Goal: Information Seeking & Learning: Learn about a topic

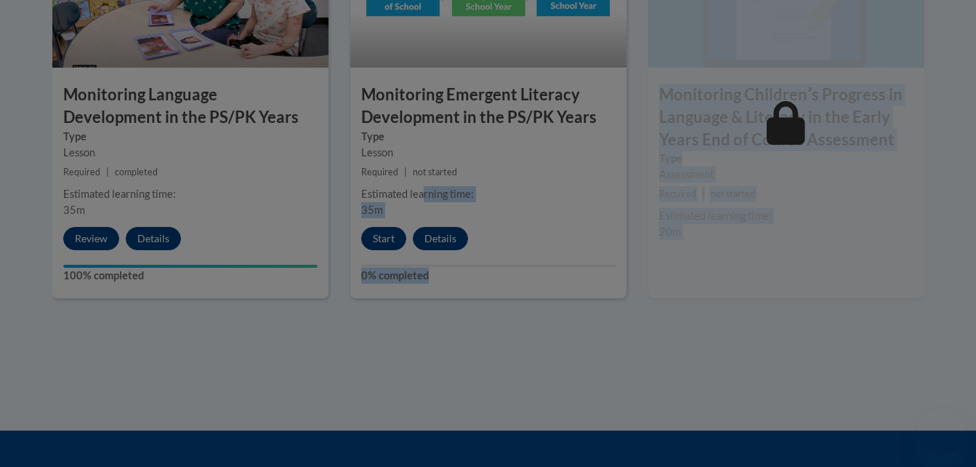
scroll to position [1424, 0]
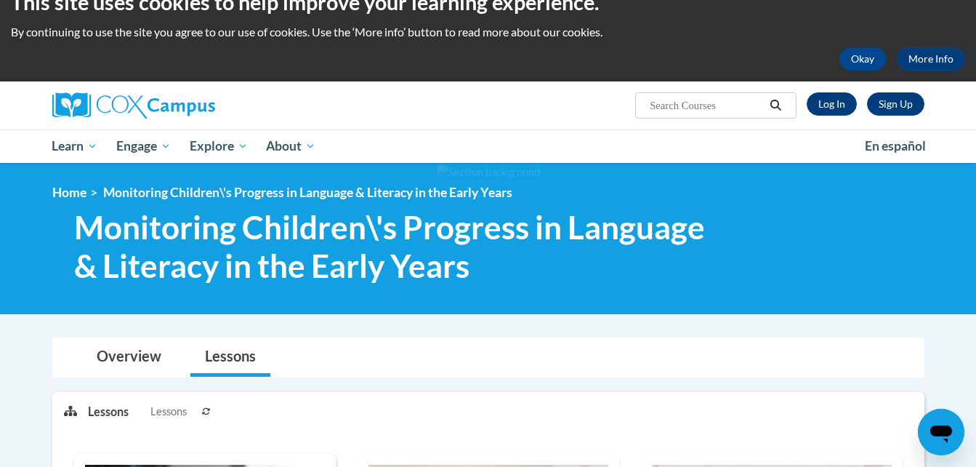
scroll to position [29, 0]
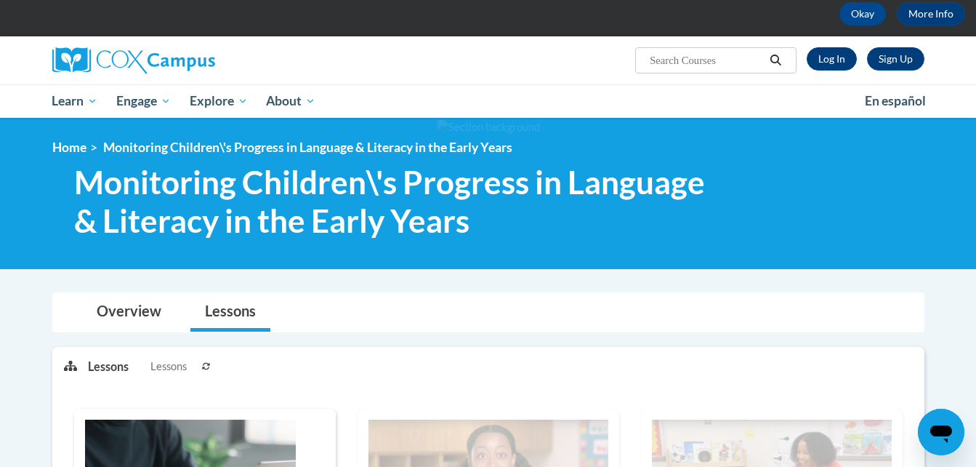
scroll to position [0, 0]
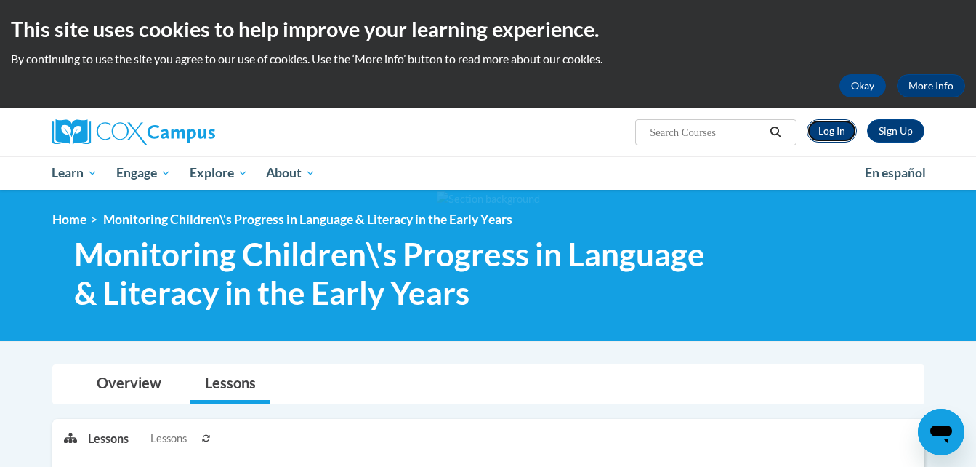
click at [828, 128] on link "Log In" at bounding box center [832, 130] width 50 height 23
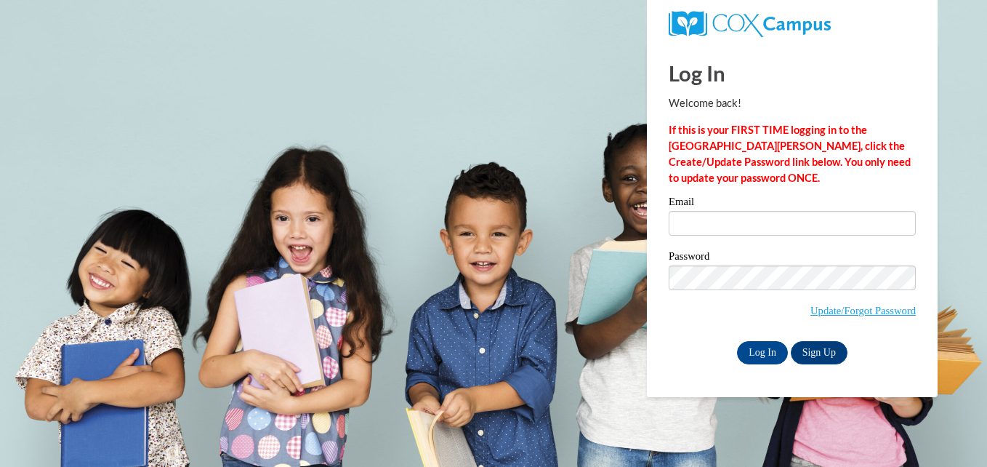
type input "[EMAIL_ADDRESS][DOMAIN_NAME]"
click at [771, 345] on input "Log In" at bounding box center [762, 352] width 51 height 23
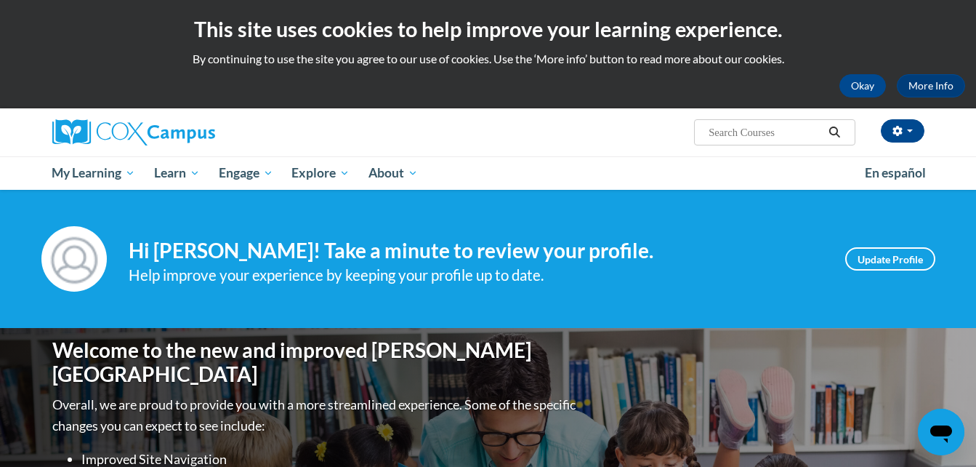
click at [557, 118] on div "Tyler Phillips (Eastern Daylight Time GMT-0400 ) My Profile Inbox My Transcript…" at bounding box center [637, 126] width 596 height 37
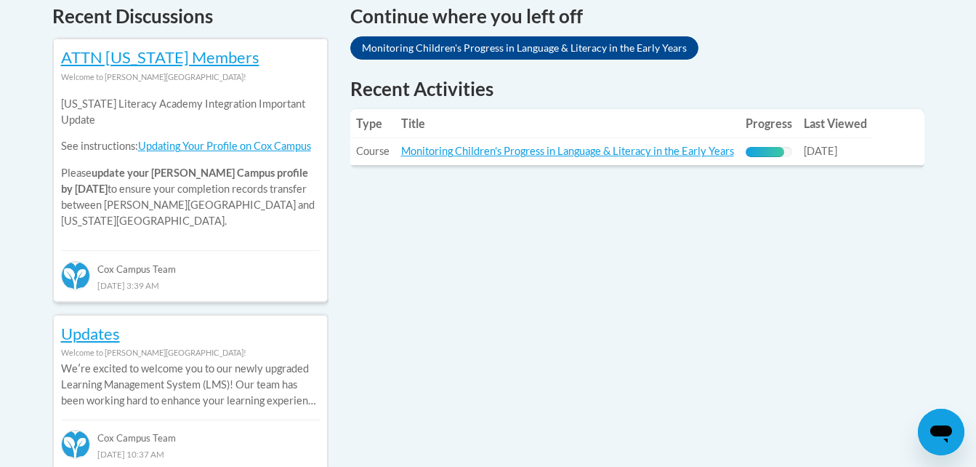
scroll to position [640, 0]
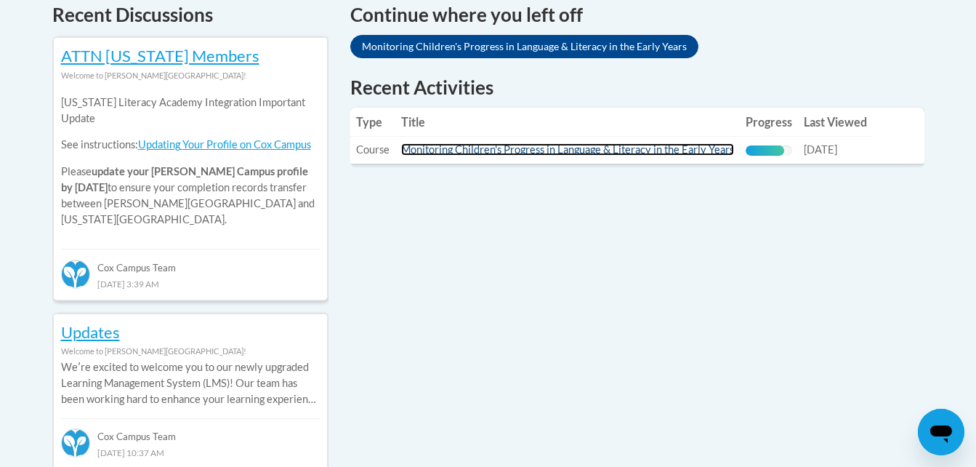
click at [539, 153] on link "Monitoring Children's Progress in Language & Literacy in the Early Years" at bounding box center [567, 149] width 333 height 12
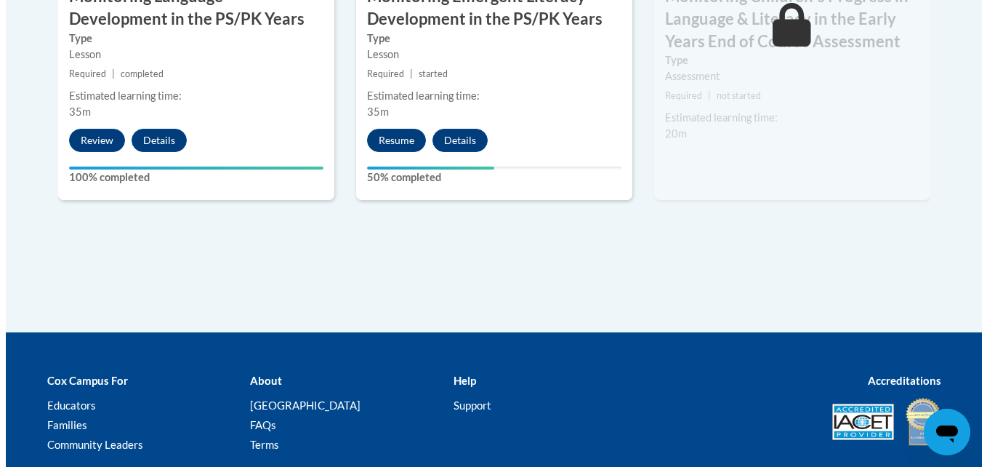
scroll to position [1541, 0]
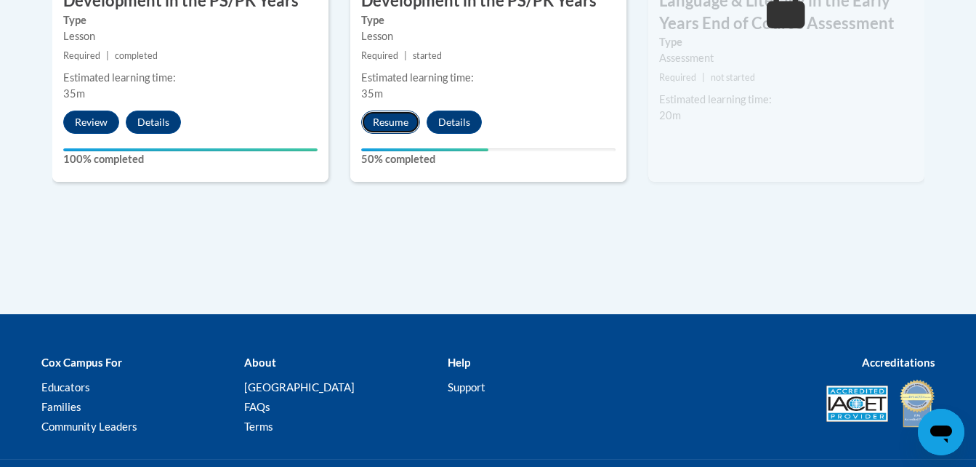
click at [389, 120] on button "Resume" at bounding box center [390, 121] width 59 height 23
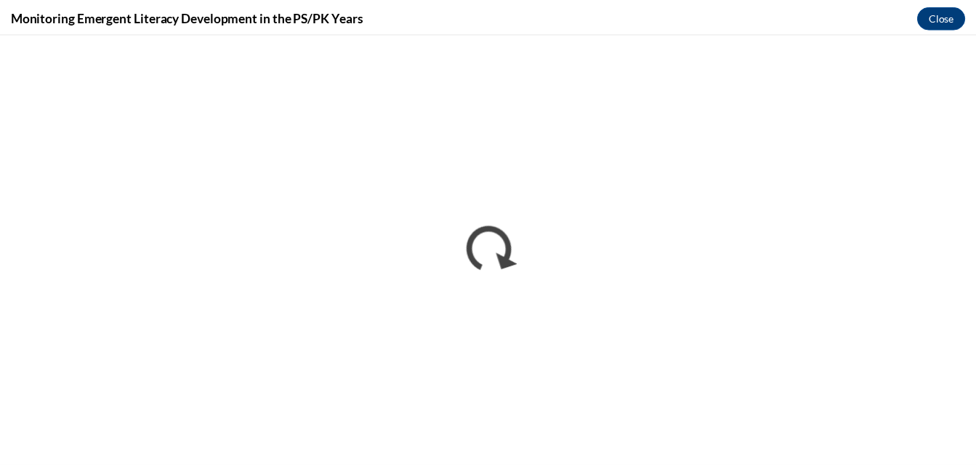
scroll to position [0, 0]
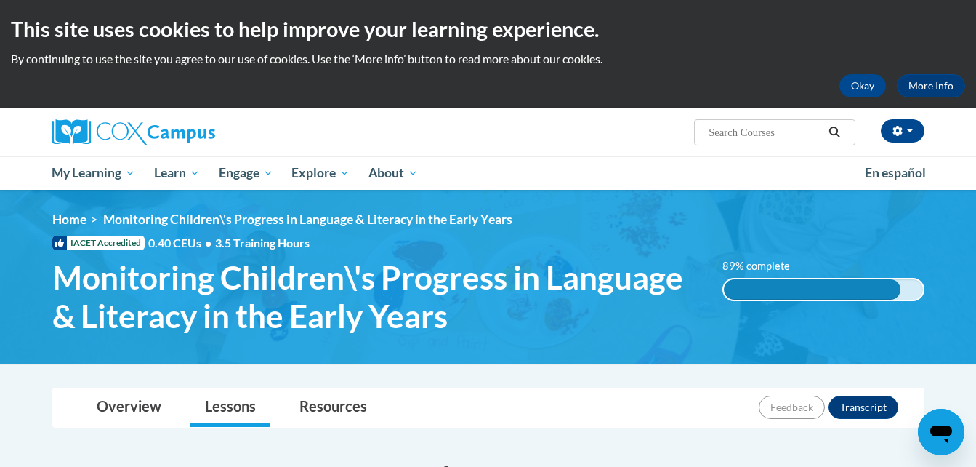
click at [0, 399] on html "This site uses cookies to help improve your learning experience. By continuing …" at bounding box center [488, 233] width 976 height 467
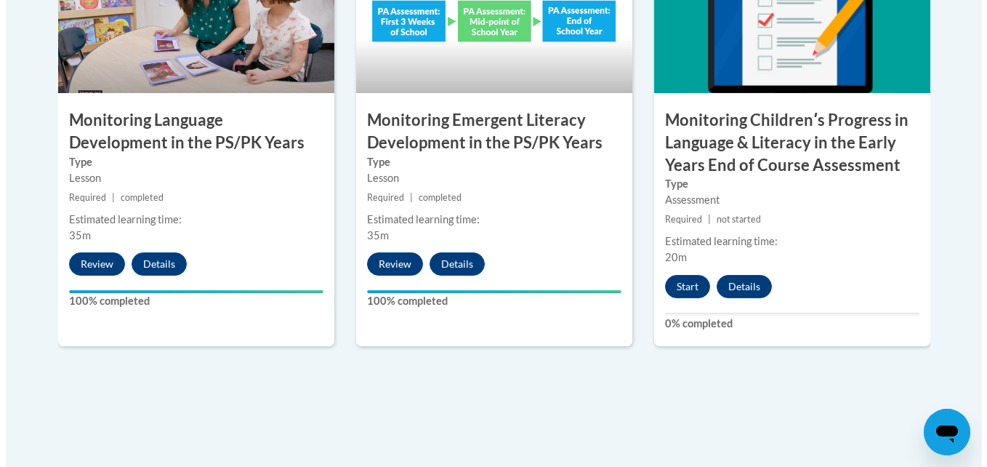
scroll to position [1453, 0]
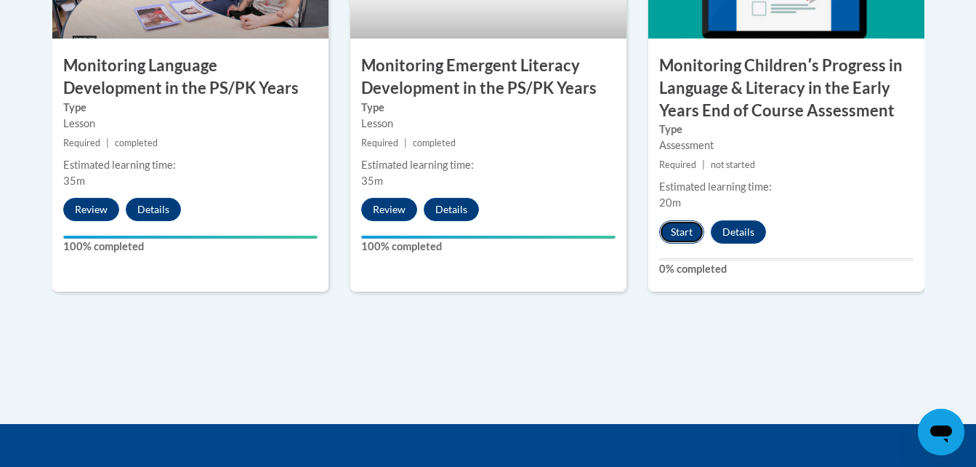
click at [687, 233] on button "Start" at bounding box center [681, 231] width 45 height 23
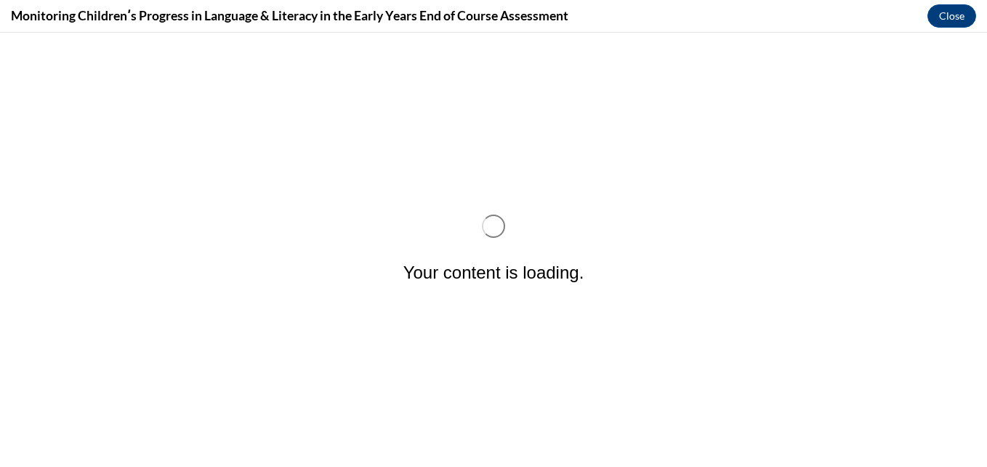
scroll to position [0, 0]
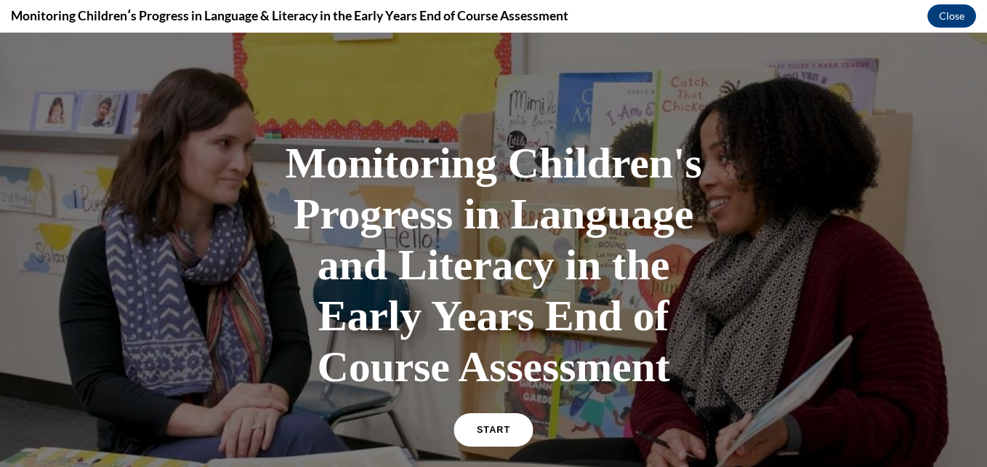
click at [487, 416] on link "START" at bounding box center [492, 429] width 79 height 33
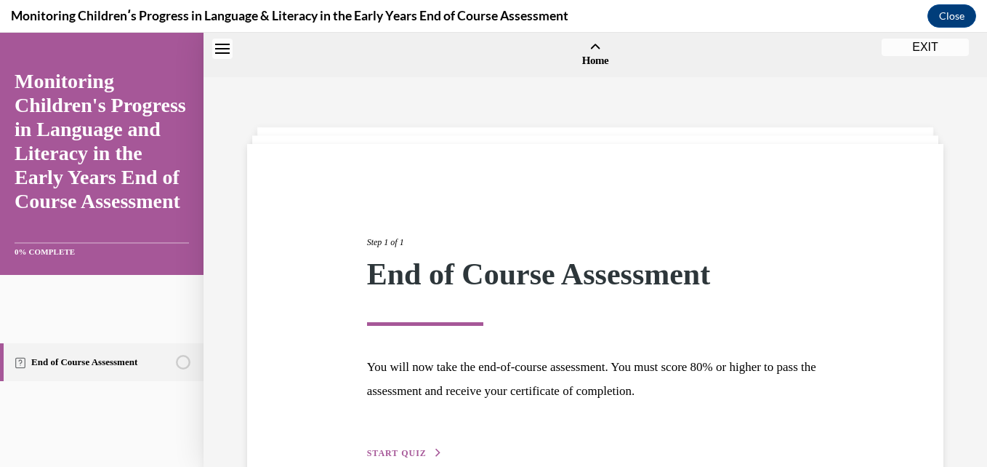
scroll to position [45, 0]
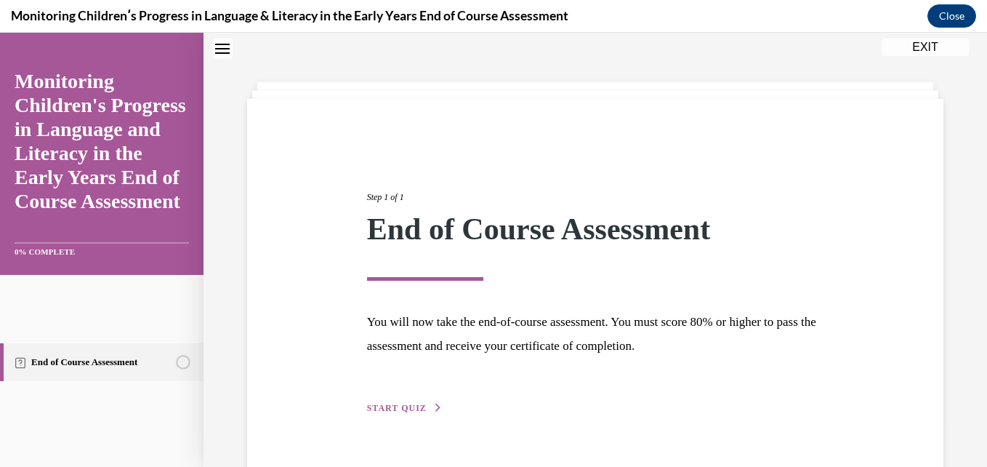
click at [405, 410] on span "START QUIZ" at bounding box center [397, 408] width 60 height 10
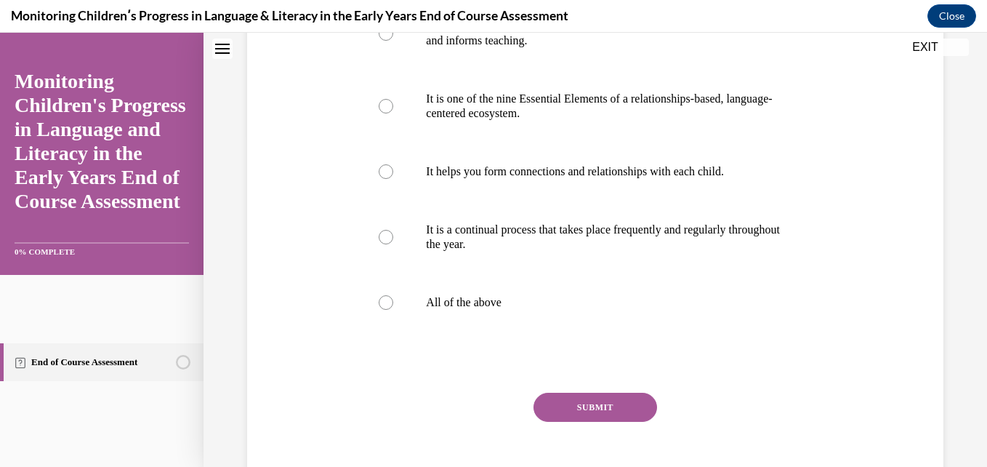
scroll to position [308, 0]
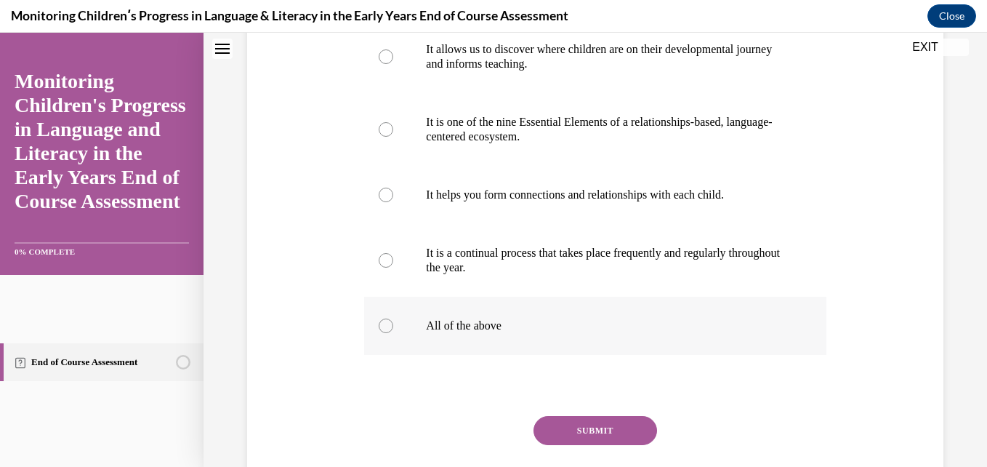
click at [381, 340] on label "All of the above" at bounding box center [594, 325] width 461 height 58
click at [381, 333] on input "All of the above" at bounding box center [386, 325] width 15 height 15
radio input "true"
click at [562, 445] on button "SUBMIT" at bounding box center [595, 430] width 124 height 29
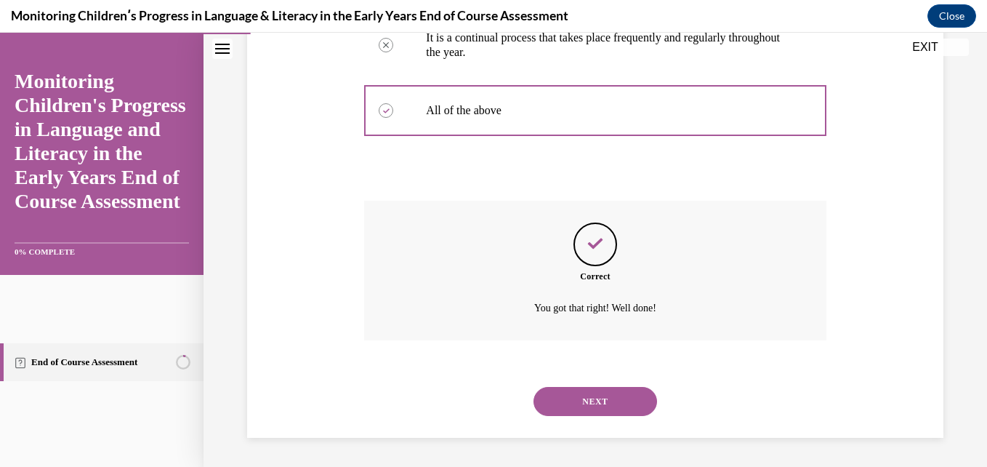
scroll to position [552, 0]
click at [598, 409] on button "NEXT" at bounding box center [595, 401] width 124 height 29
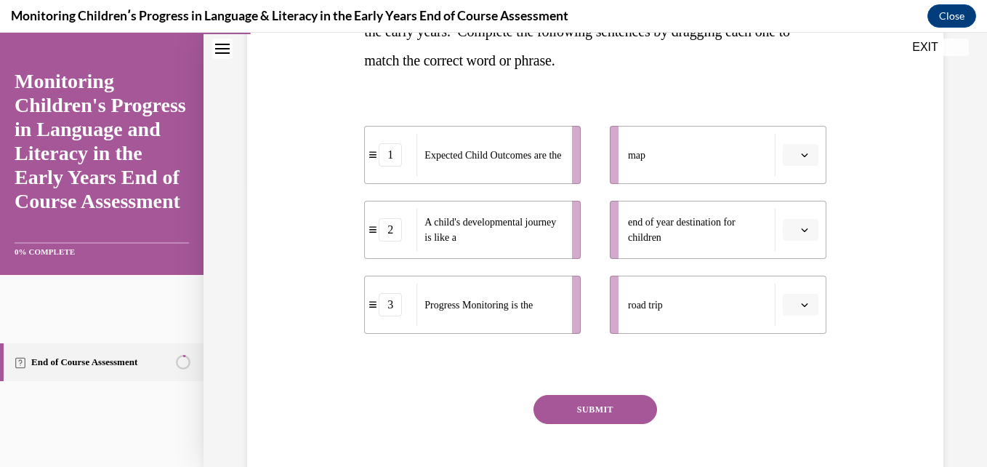
scroll to position [291, 0]
click at [794, 147] on button "button" at bounding box center [801, 153] width 36 height 22
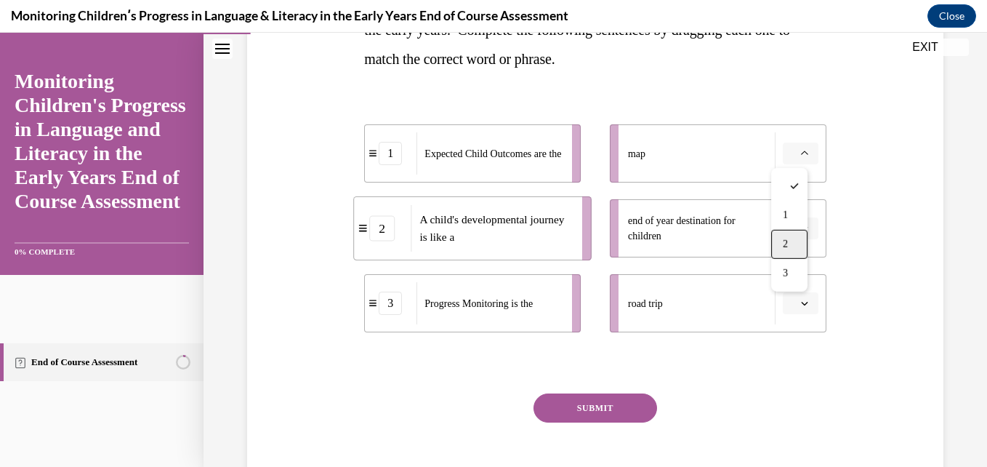
click at [784, 238] on span "2" at bounding box center [785, 244] width 5 height 12
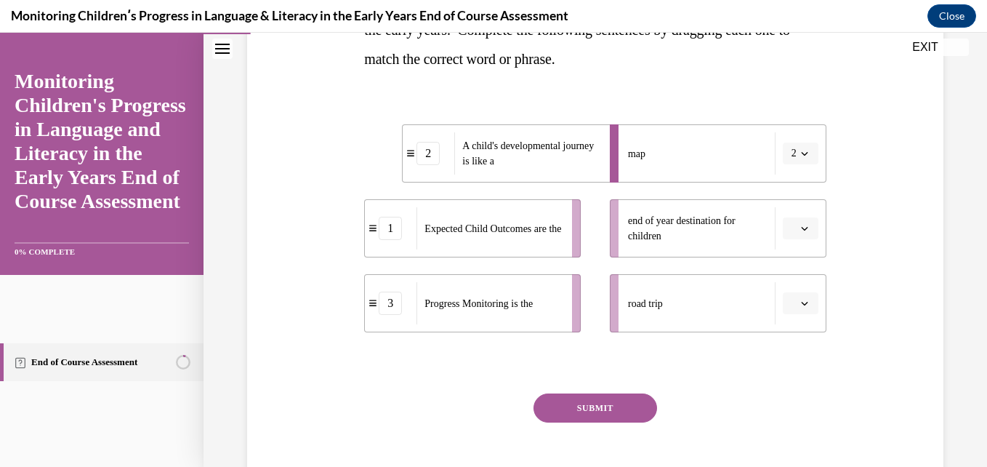
click at [799, 233] on span "button" at bounding box center [804, 228] width 10 height 10
click at [789, 283] on div "1" at bounding box center [789, 289] width 36 height 29
click at [799, 307] on span "button" at bounding box center [804, 303] width 10 height 10
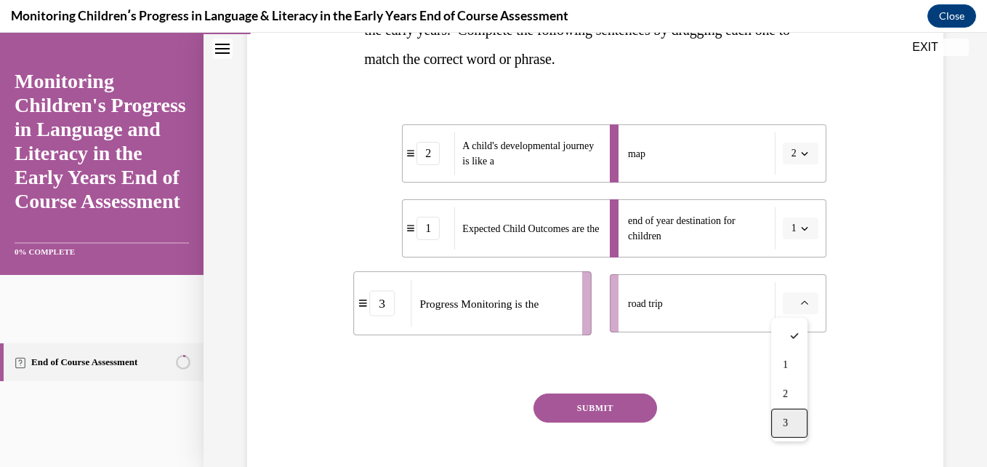
click at [788, 418] on span "3" at bounding box center [785, 423] width 5 height 12
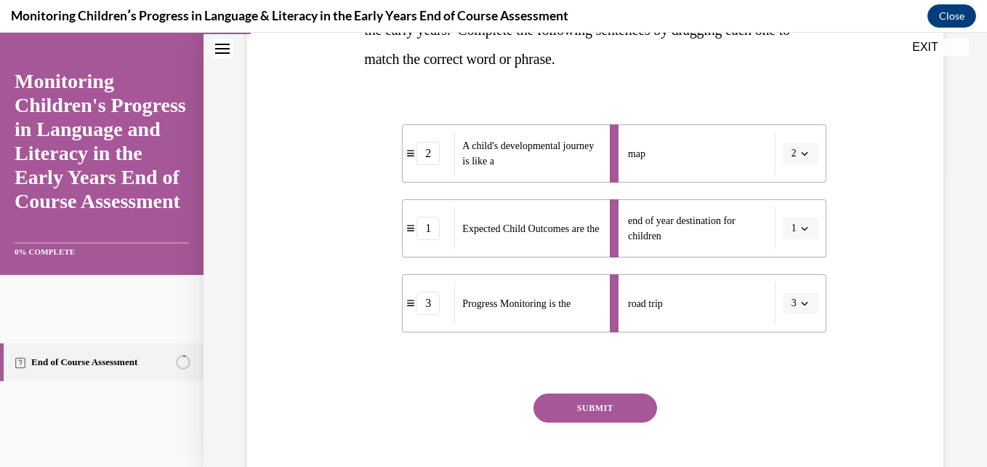
click at [613, 410] on button "SUBMIT" at bounding box center [595, 407] width 124 height 29
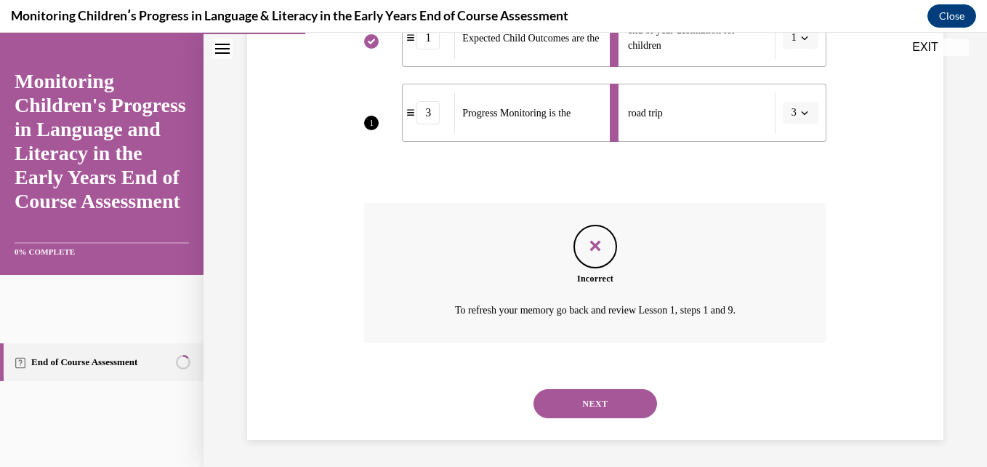
scroll to position [483, 0]
click at [603, 397] on button "NEXT" at bounding box center [595, 401] width 124 height 29
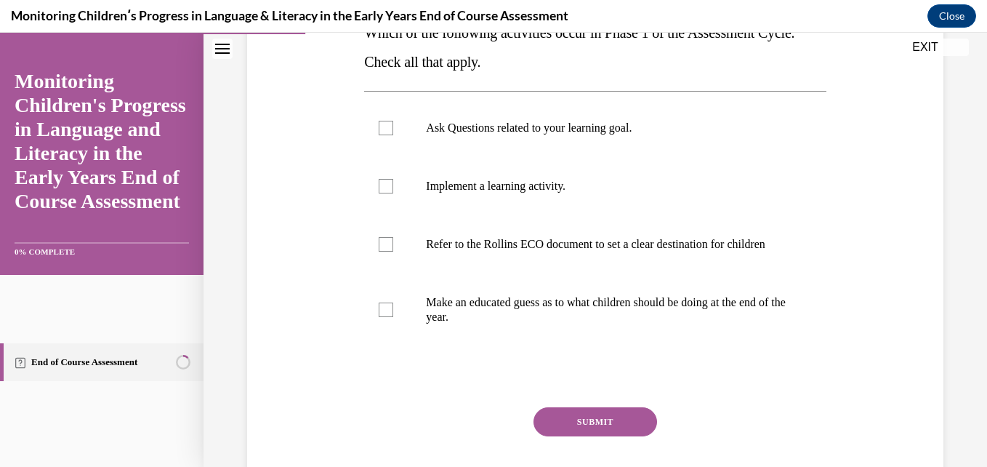
scroll to position [262, 0]
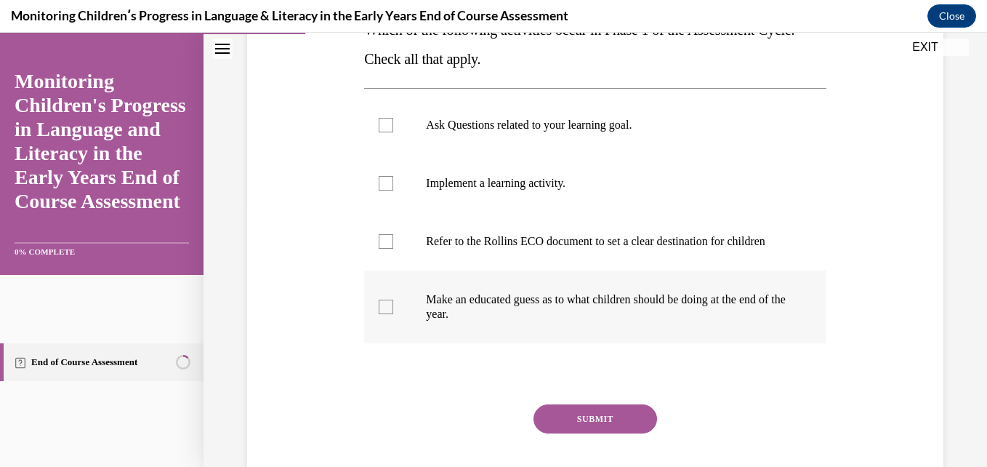
click at [723, 343] on label "Make an educated guess as to what children should be doing at the end of the ye…" at bounding box center [594, 306] width 461 height 73
click at [393, 314] on input "Make an educated guess as to what children should be doing at the end of the ye…" at bounding box center [386, 306] width 15 height 15
checkbox input "true"
click at [589, 433] on button "SUBMIT" at bounding box center [595, 418] width 124 height 29
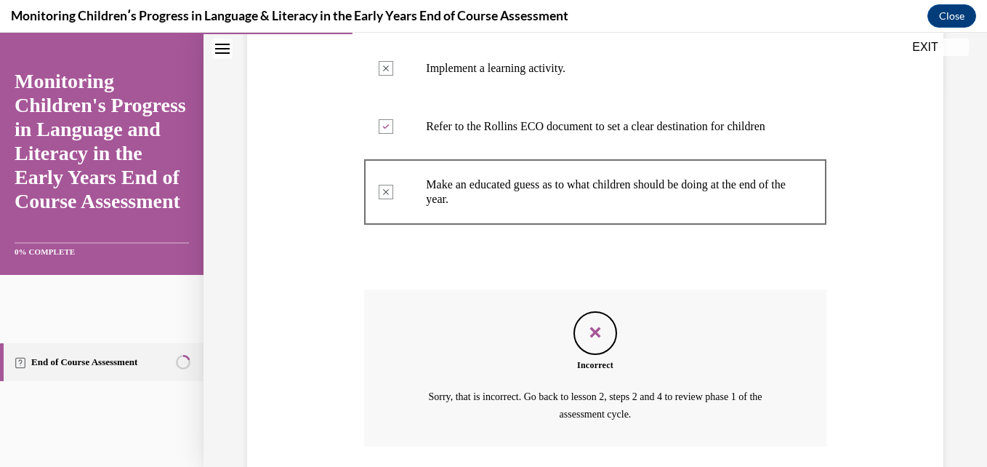
scroll to position [497, 0]
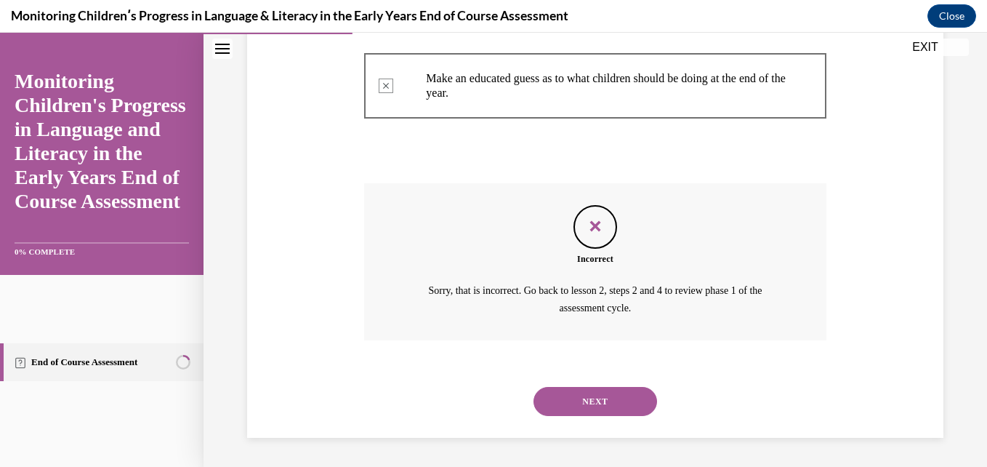
click at [578, 404] on button "NEXT" at bounding box center [595, 401] width 124 height 29
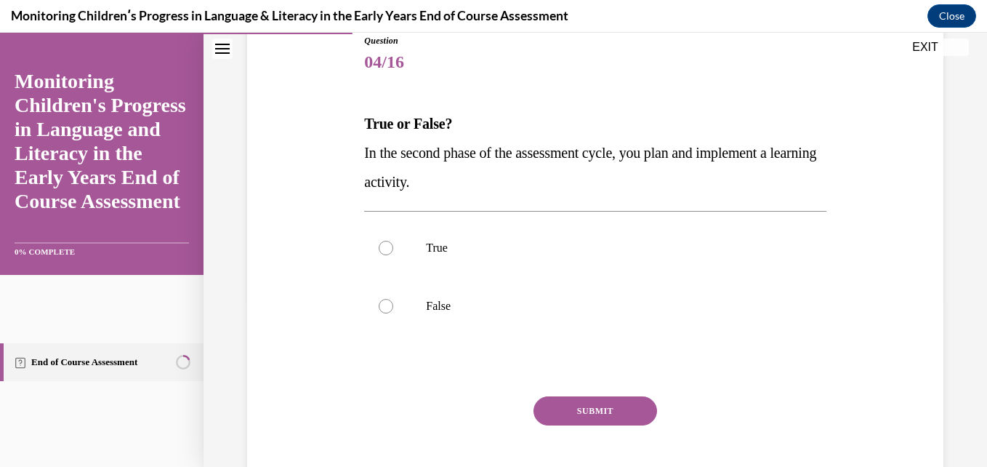
scroll to position [174, 0]
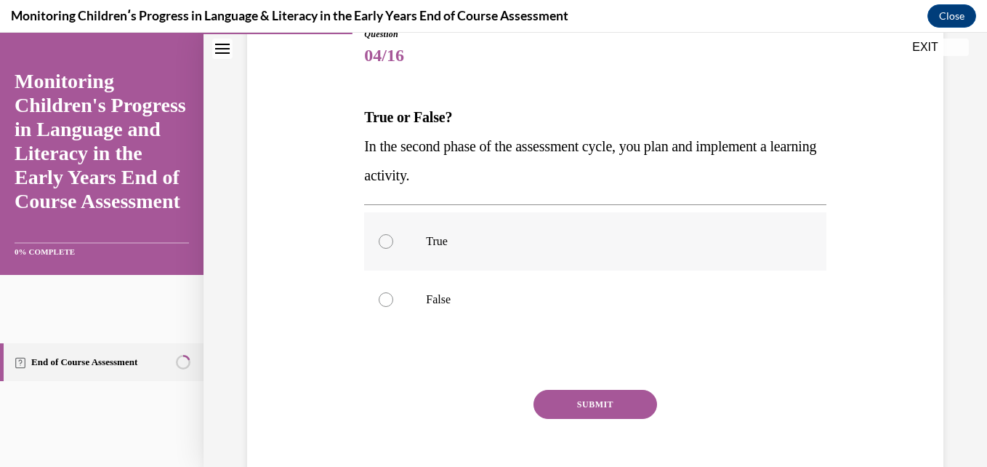
click at [570, 254] on label "True" at bounding box center [594, 241] width 461 height 58
click at [393, 249] on input "True" at bounding box center [386, 241] width 15 height 15
radio input "true"
click at [589, 393] on button "SUBMIT" at bounding box center [595, 404] width 124 height 29
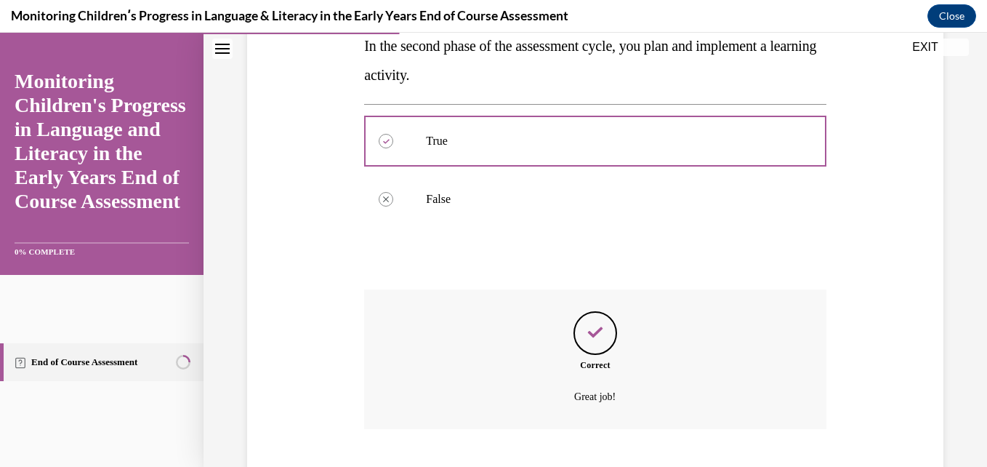
scroll to position [363, 0]
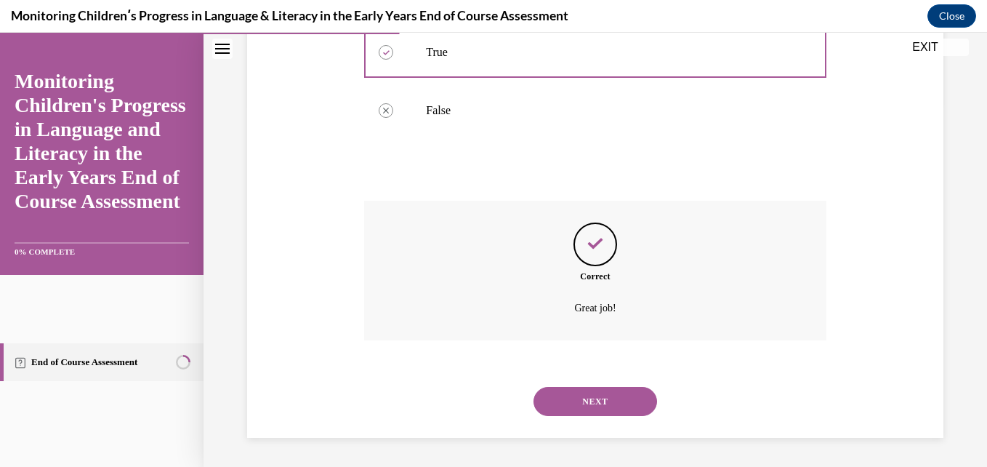
click at [589, 393] on button "NEXT" at bounding box center [595, 401] width 124 height 29
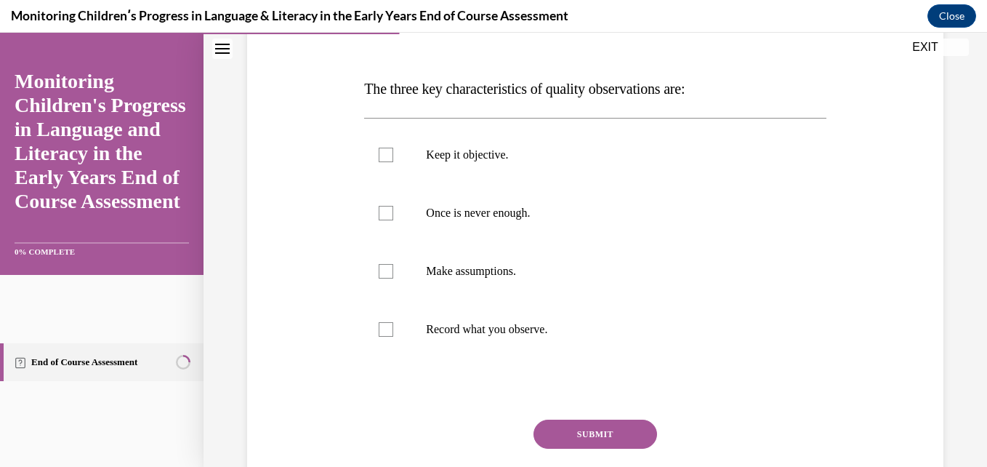
scroll to position [203, 0]
click at [624, 192] on label "Once is never enough." at bounding box center [594, 212] width 461 height 58
click at [393, 205] on input "Once is never enough." at bounding box center [386, 212] width 15 height 15
checkbox input "true"
click at [553, 265] on p "Make assumptions." at bounding box center [607, 270] width 363 height 15
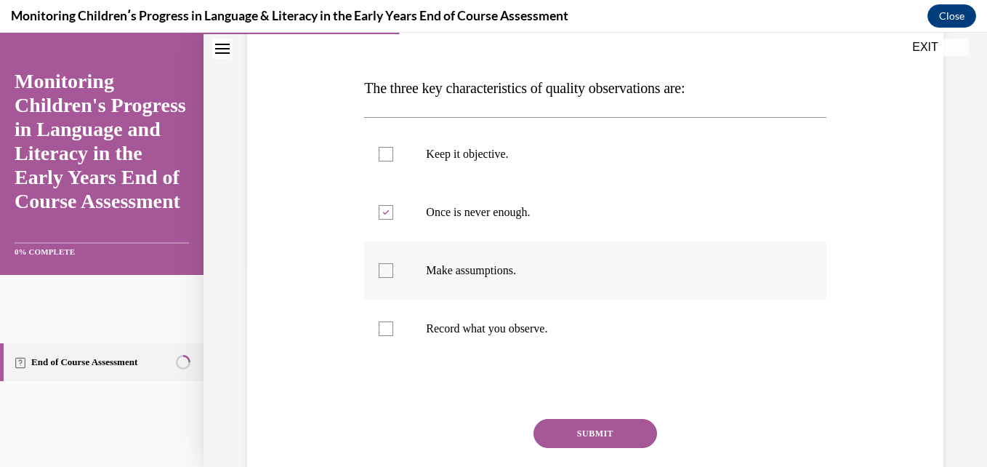
click at [393, 265] on input "Make assumptions." at bounding box center [386, 270] width 15 height 15
checkbox input "true"
click at [533, 334] on p "Record what you observe." at bounding box center [607, 328] width 363 height 15
click at [393, 334] on input "Record what you observe." at bounding box center [386, 328] width 15 height 15
checkbox input "true"
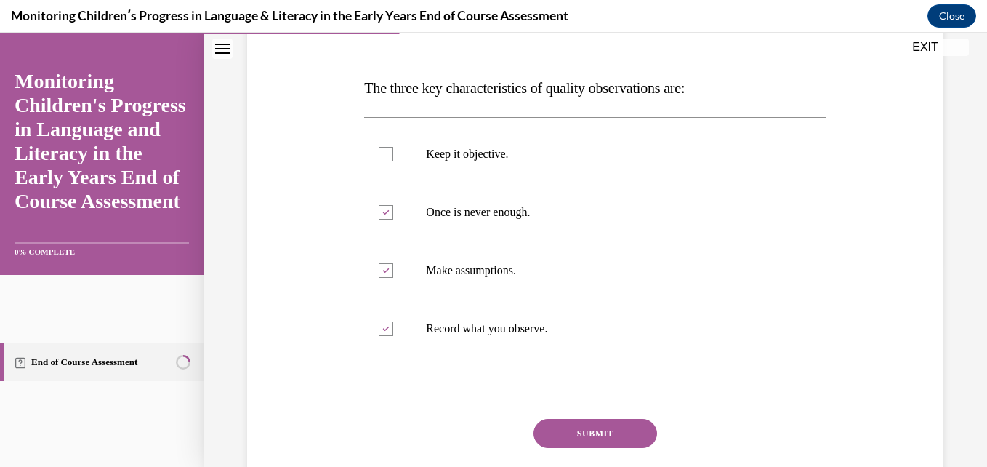
click at [555, 413] on div "Question 05/16 The three key characteristics of quality observations are: Keep …" at bounding box center [594, 268] width 461 height 539
click at [558, 422] on button "SUBMIT" at bounding box center [595, 433] width 124 height 29
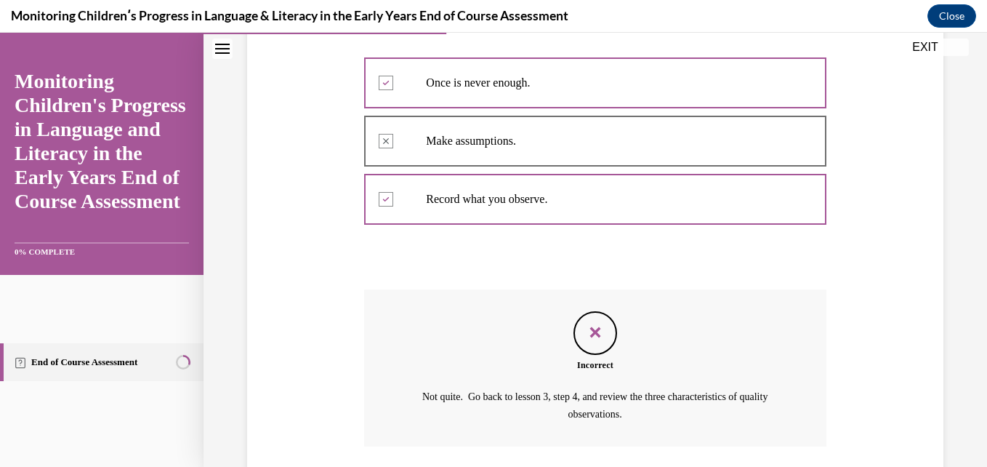
scroll to position [410, 0]
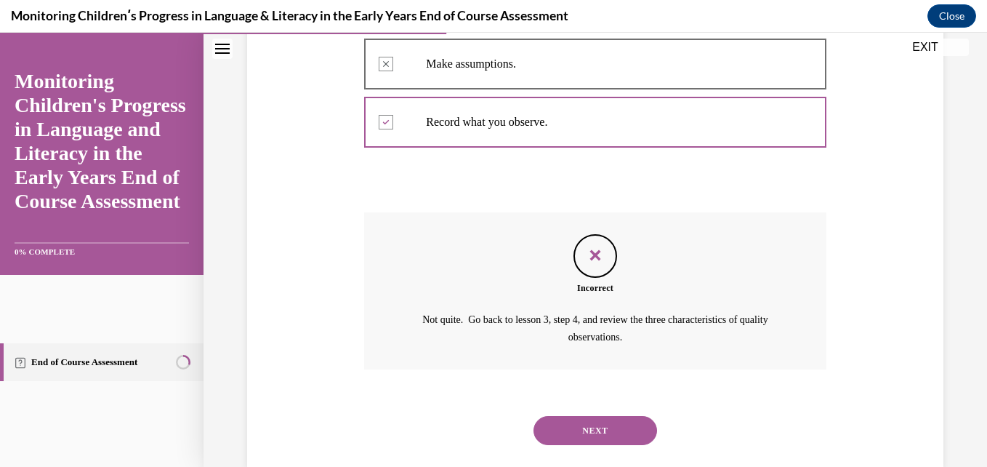
click at [594, 420] on button "NEXT" at bounding box center [595, 430] width 124 height 29
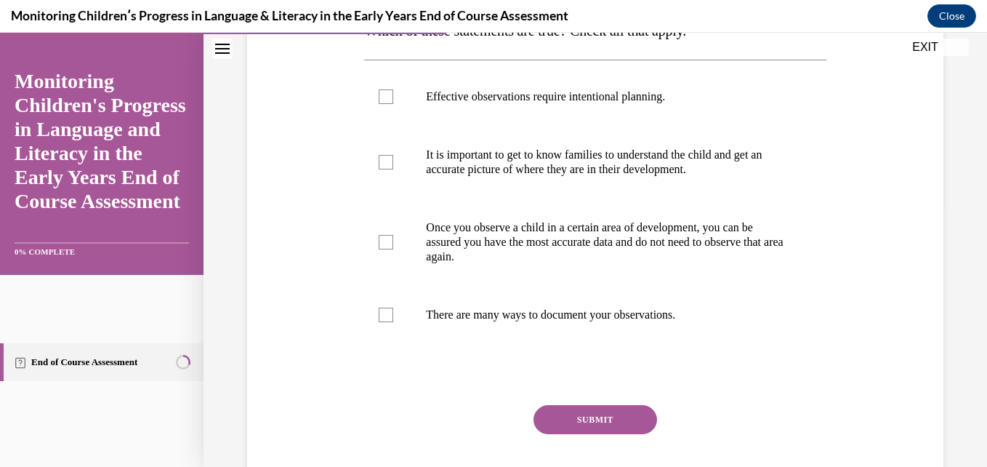
scroll to position [262, 0]
click at [730, 280] on label "Once you observe a child in a certain area of development, you can be assured y…" at bounding box center [594, 241] width 461 height 87
click at [393, 249] on input "Once you observe a child in a certain area of development, you can be assured y…" at bounding box center [386, 241] width 15 height 15
checkbox input "true"
click at [679, 108] on label "Effective observations require intentional planning." at bounding box center [594, 96] width 461 height 58
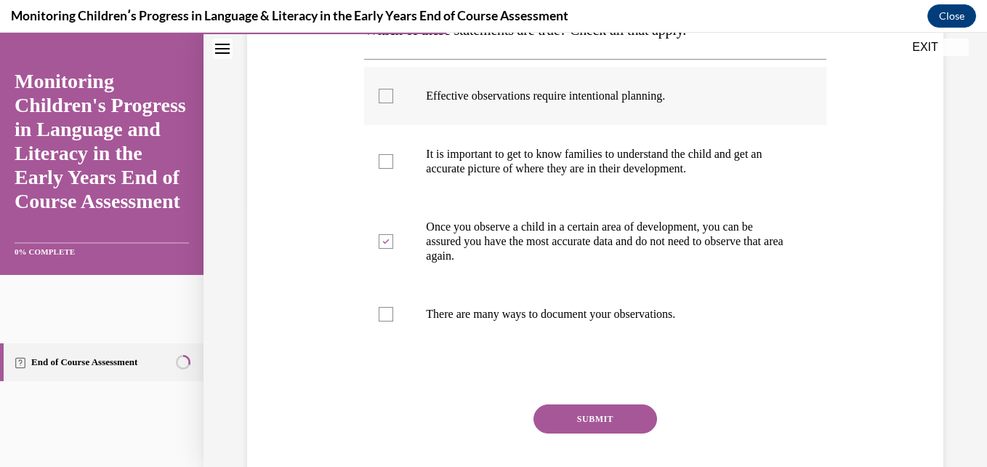
click at [393, 103] on input "Effective observations require intentional planning." at bounding box center [386, 96] width 15 height 15
checkbox input "true"
click at [613, 413] on button "SUBMIT" at bounding box center [595, 418] width 124 height 29
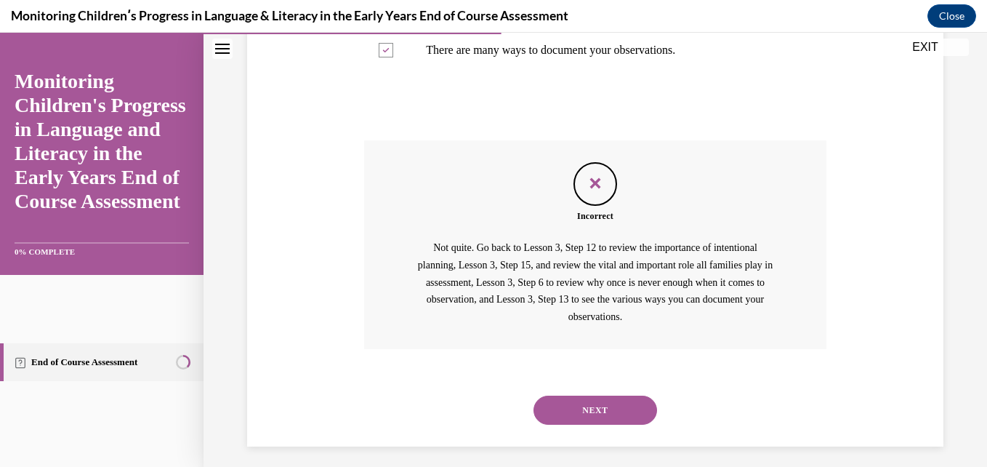
scroll to position [534, 0]
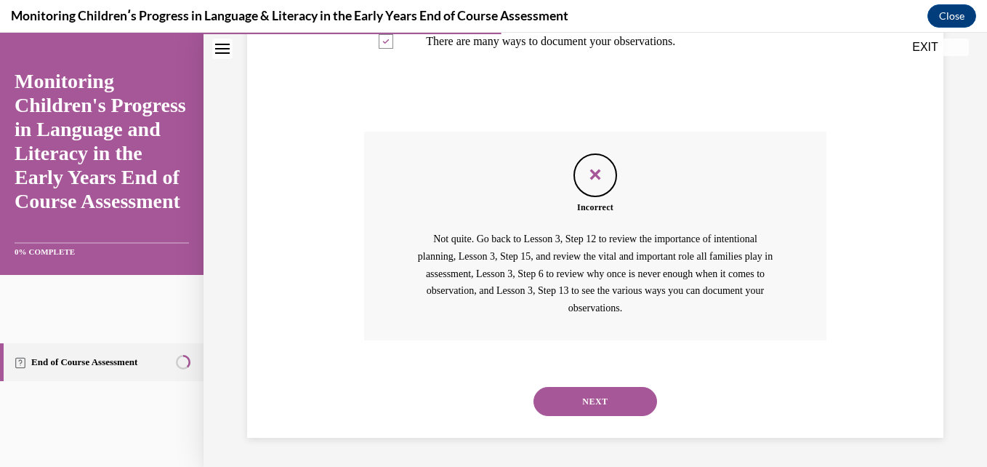
click at [606, 406] on button "NEXT" at bounding box center [595, 401] width 124 height 29
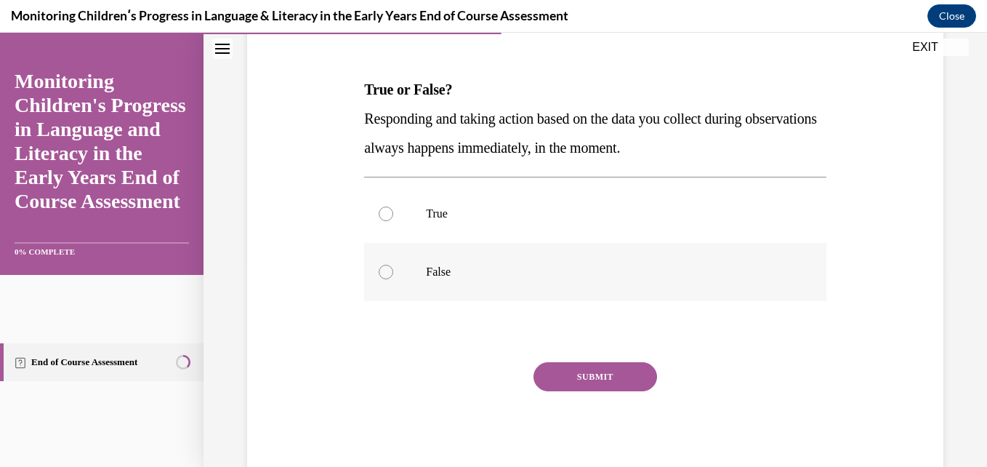
scroll to position [203, 0]
click at [682, 285] on label "False" at bounding box center [594, 270] width 461 height 58
click at [393, 278] on input "False" at bounding box center [386, 270] width 15 height 15
radio input "true"
click at [553, 387] on button "SUBMIT" at bounding box center [595, 374] width 124 height 29
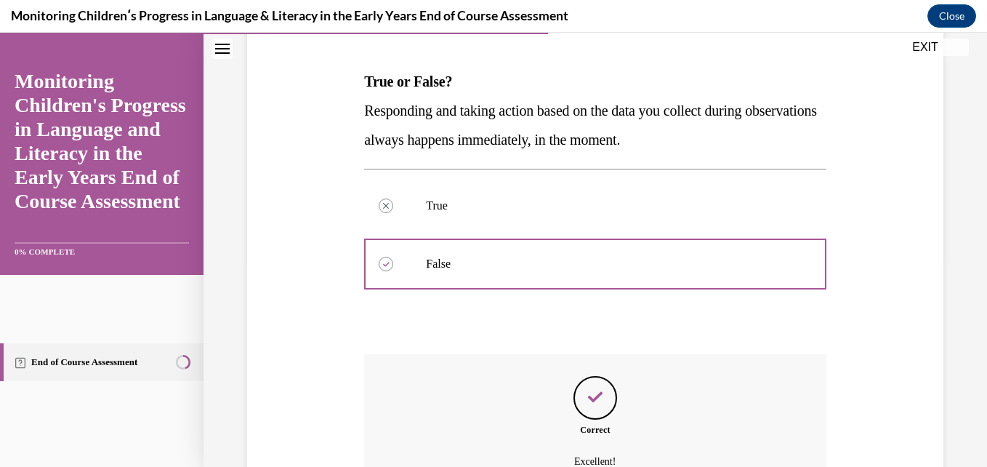
click at [553, 387] on div "Question 07/16 True or False? Responding and taking action based on the data yo…" at bounding box center [594, 291] width 461 height 599
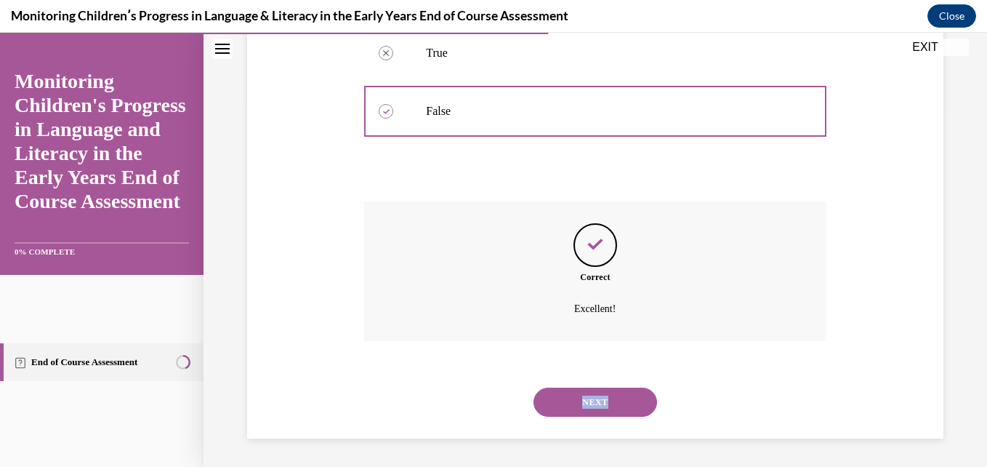
scroll to position [363, 0]
click at [804, 379] on div "NEXT" at bounding box center [594, 401] width 461 height 58
click at [615, 408] on button "NEXT" at bounding box center [595, 401] width 124 height 29
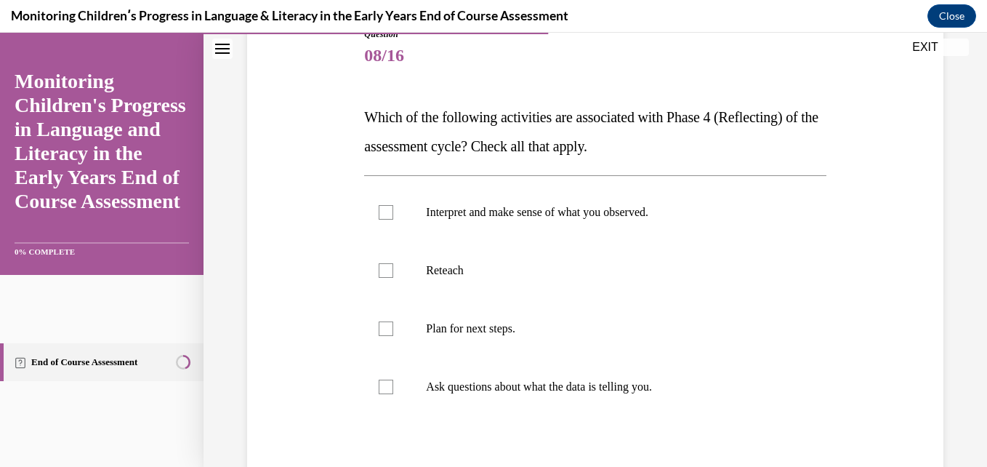
scroll to position [203, 0]
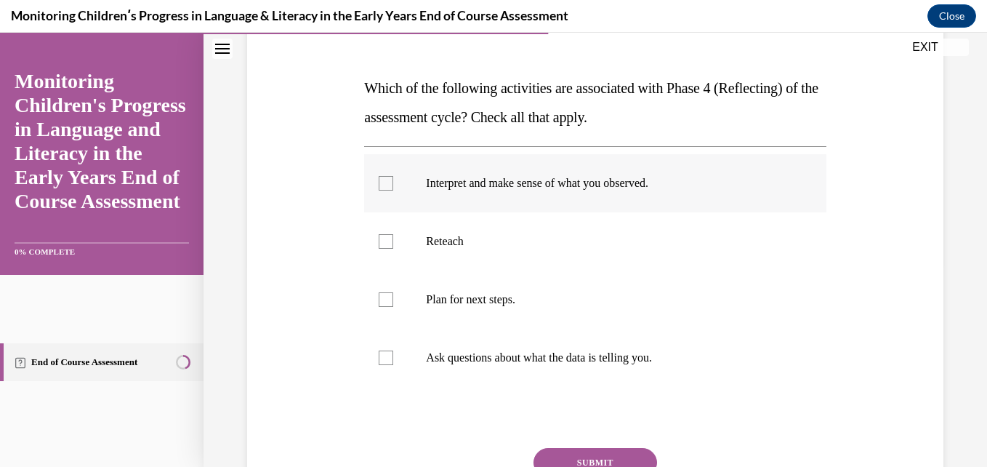
click at [565, 209] on label "Interpret and make sense of what you observed." at bounding box center [594, 183] width 461 height 58
click at [393, 190] on input "Interpret and make sense of what you observed." at bounding box center [386, 183] width 15 height 15
checkbox input "true"
drag, startPoint x: 520, startPoint y: 251, endPoint x: 479, endPoint y: 363, distance: 119.8
click at [479, 363] on ul "Interpret and make sense of what you observed. Reteach Plan for next steps. Ask…" at bounding box center [594, 270] width 461 height 233
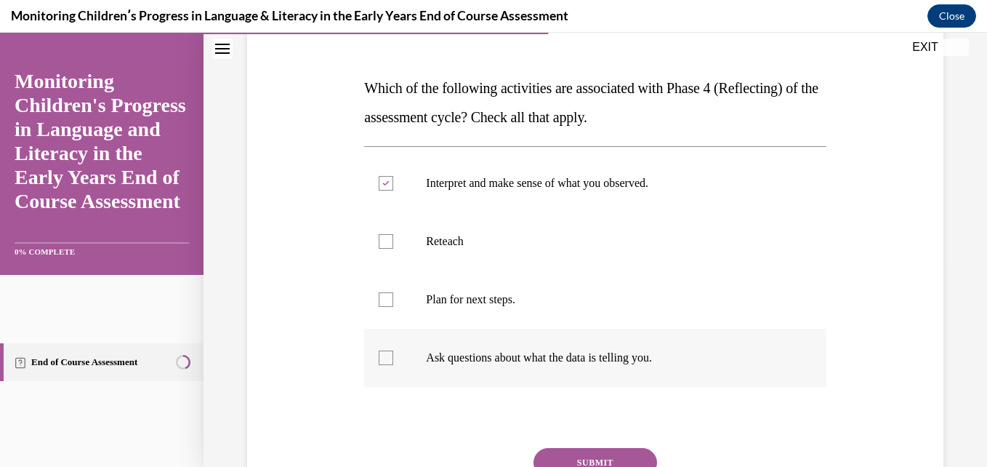
click at [479, 363] on p "Ask questions about what the data is telling you." at bounding box center [607, 357] width 363 height 15
click at [393, 363] on input "Ask questions about what the data is telling you." at bounding box center [386, 357] width 15 height 15
checkbox input "true"
click at [562, 448] on button "SUBMIT" at bounding box center [595, 462] width 124 height 29
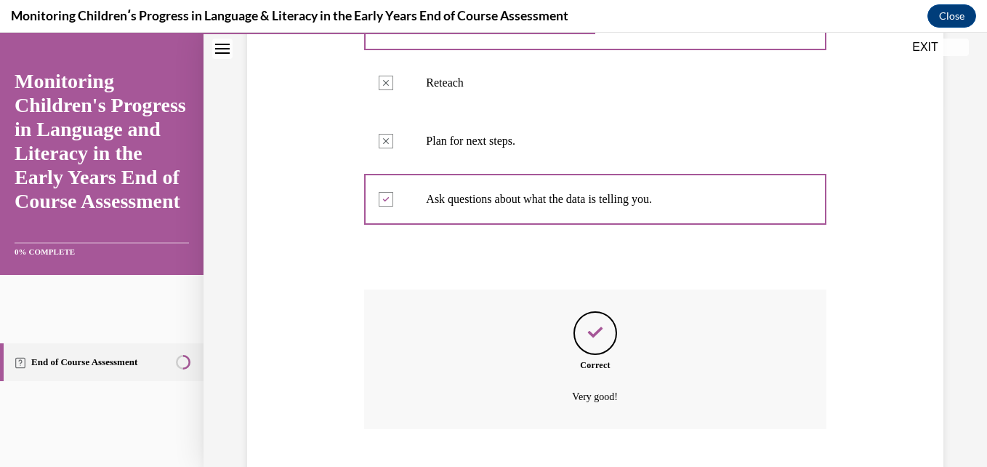
scroll to position [451, 0]
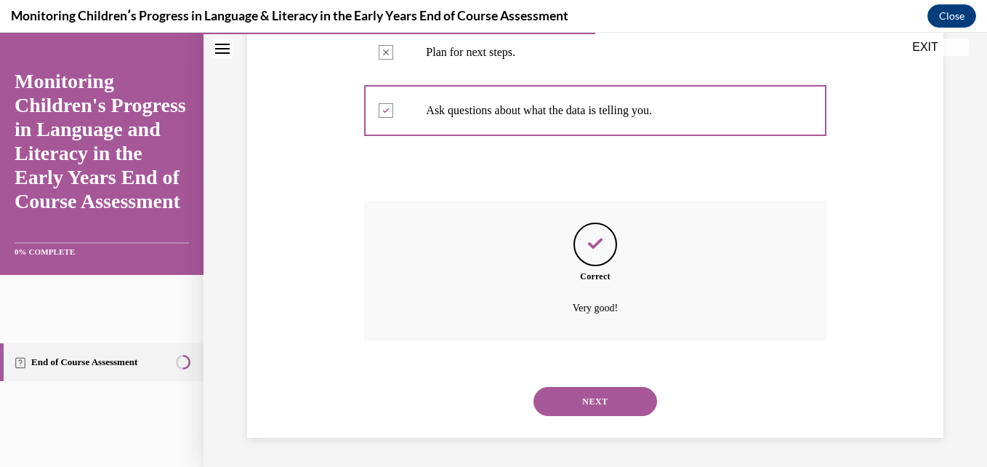
click at [600, 403] on button "NEXT" at bounding box center [595, 401] width 124 height 29
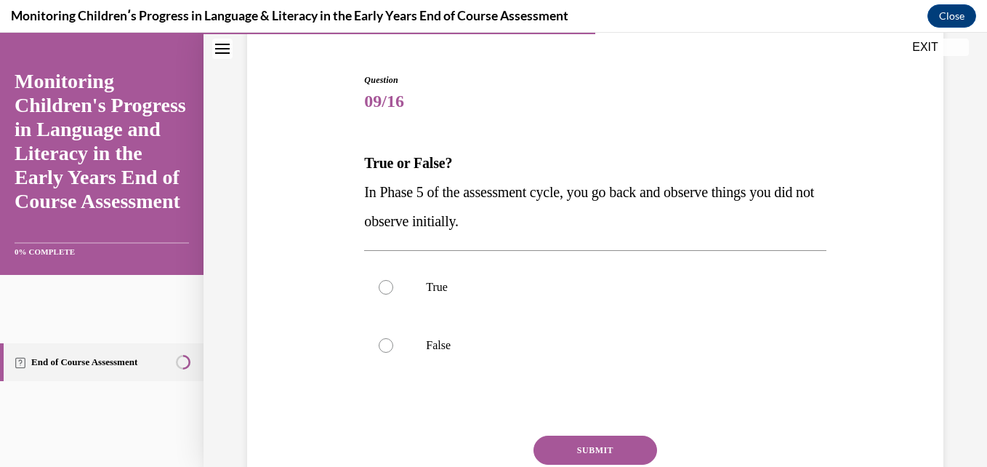
scroll to position [145, 0]
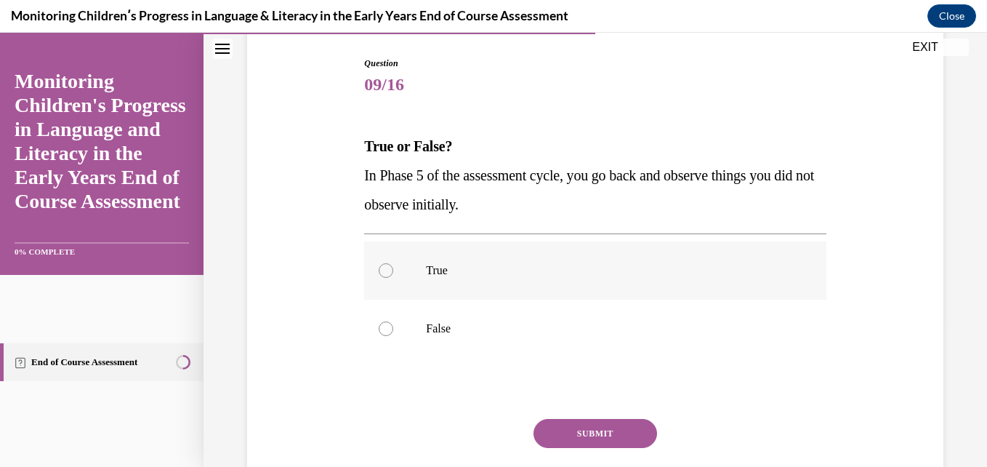
click at [627, 257] on label "True" at bounding box center [594, 270] width 461 height 58
click at [393, 263] on input "True" at bounding box center [386, 270] width 15 height 15
radio input "true"
click at [592, 429] on button "SUBMIT" at bounding box center [595, 433] width 124 height 29
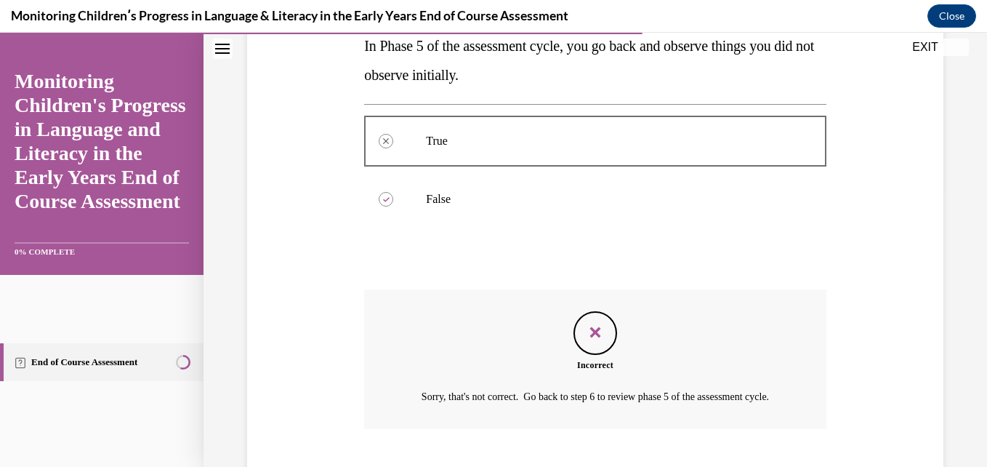
scroll to position [381, 0]
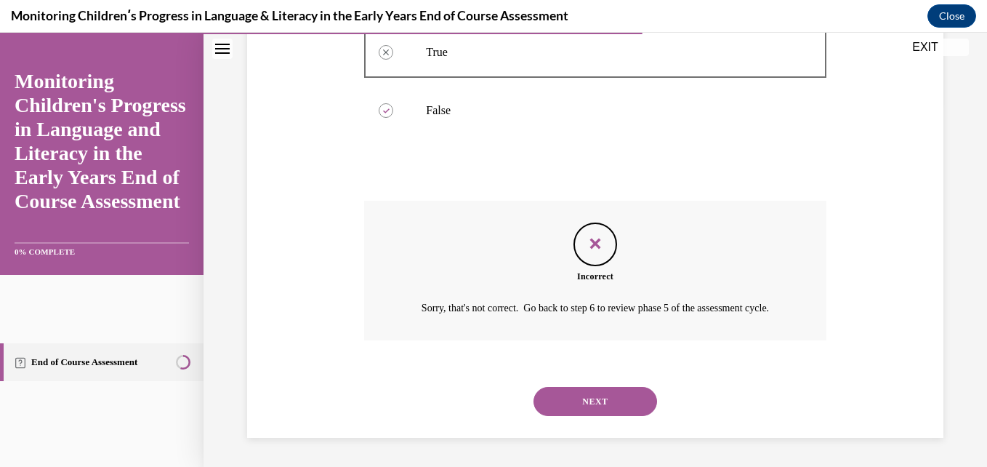
click at [602, 399] on button "NEXT" at bounding box center [595, 401] width 124 height 29
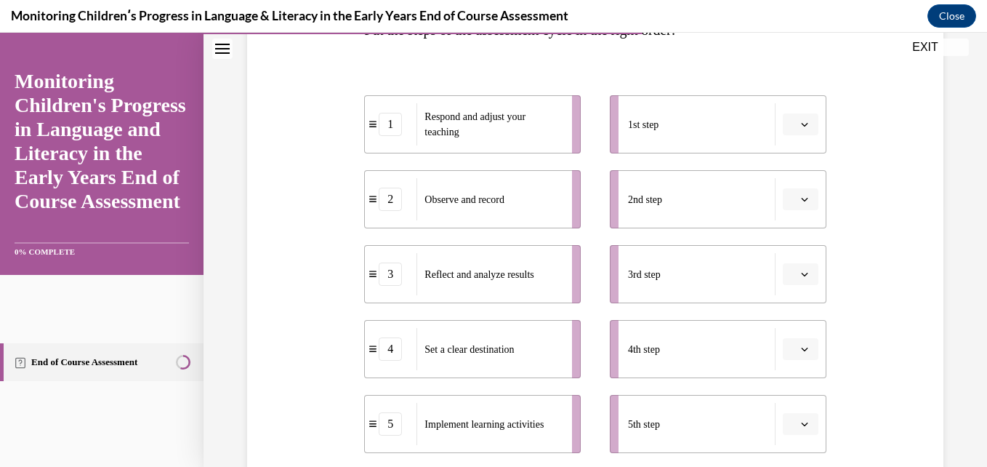
scroll to position [291, 0]
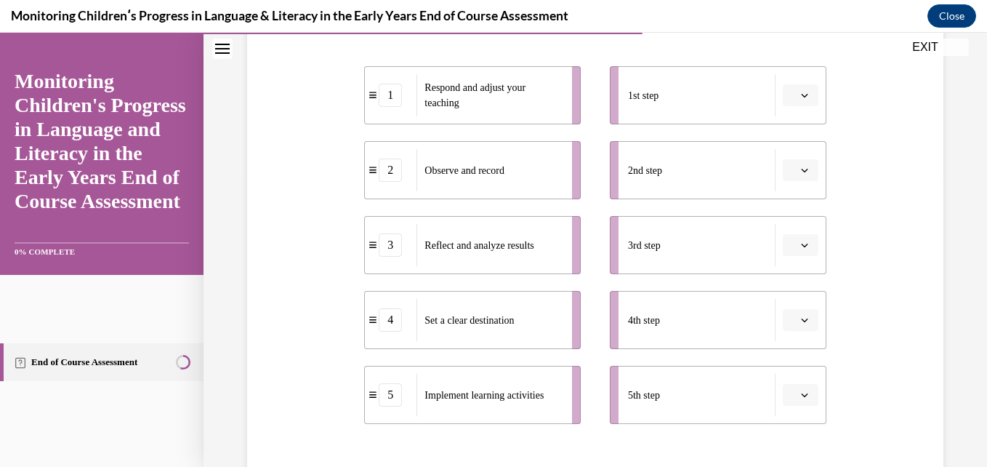
click at [799, 90] on span "button" at bounding box center [804, 95] width 10 height 10
click at [791, 154] on div "1" at bounding box center [789, 156] width 36 height 29
click at [794, 182] on li "2nd step" at bounding box center [718, 170] width 217 height 58
click at [801, 172] on icon "button" at bounding box center [804, 169] width 7 height 7
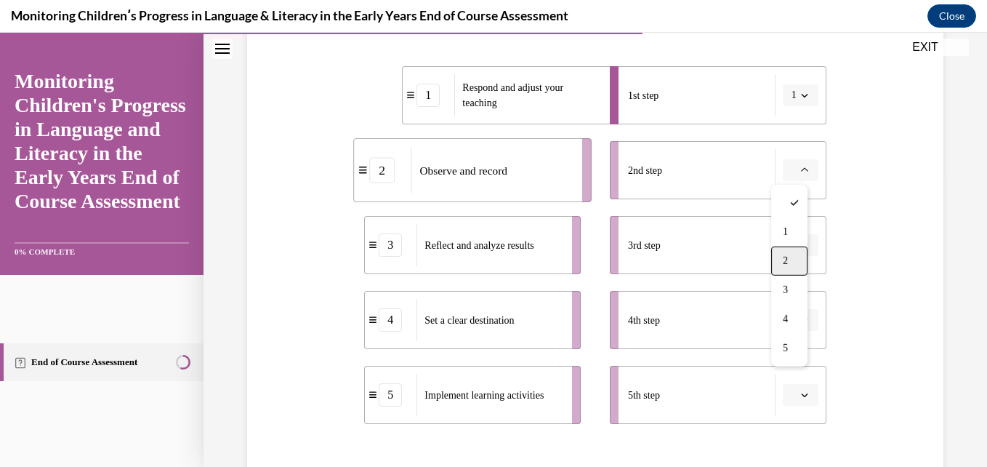
click at [786, 259] on span "2" at bounding box center [785, 261] width 5 height 12
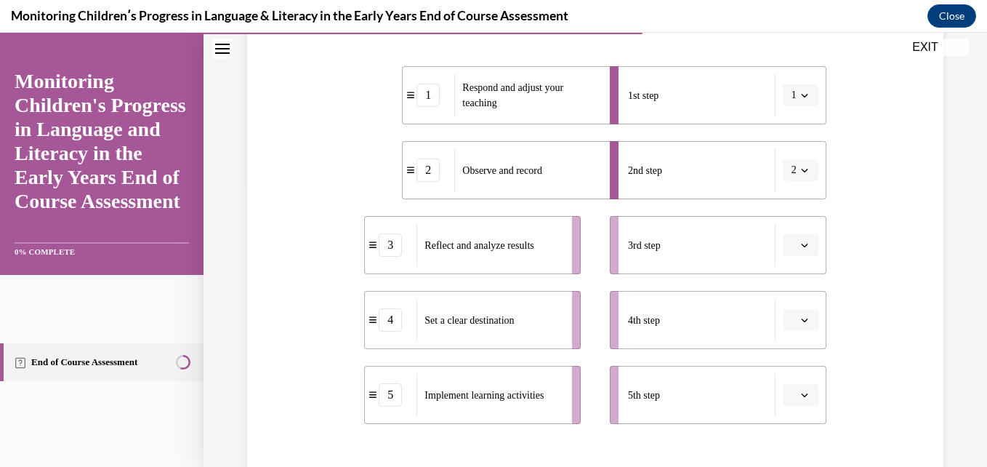
click at [791, 251] on span "Please select an option" at bounding box center [793, 245] width 5 height 15
click at [784, 359] on span "3" at bounding box center [785, 365] width 5 height 12
click at [791, 326] on span "Please select an option" at bounding box center [793, 319] width 5 height 15
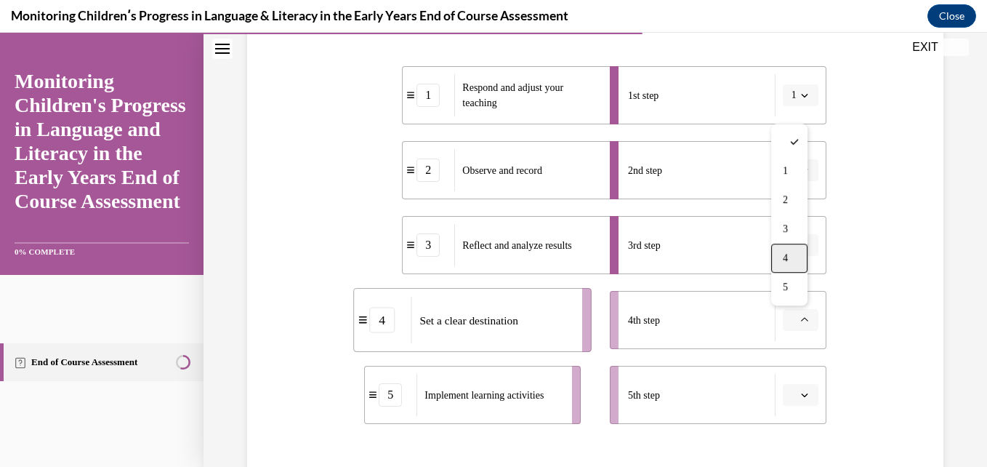
click at [789, 251] on div "4" at bounding box center [789, 257] width 36 height 29
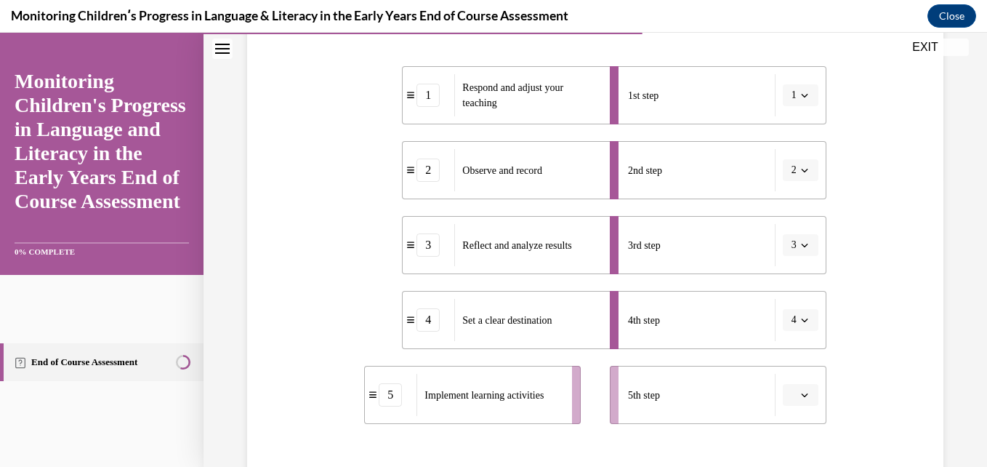
click at [799, 390] on span "button" at bounding box center [804, 395] width 10 height 10
click at [786, 364] on span "5" at bounding box center [785, 362] width 5 height 12
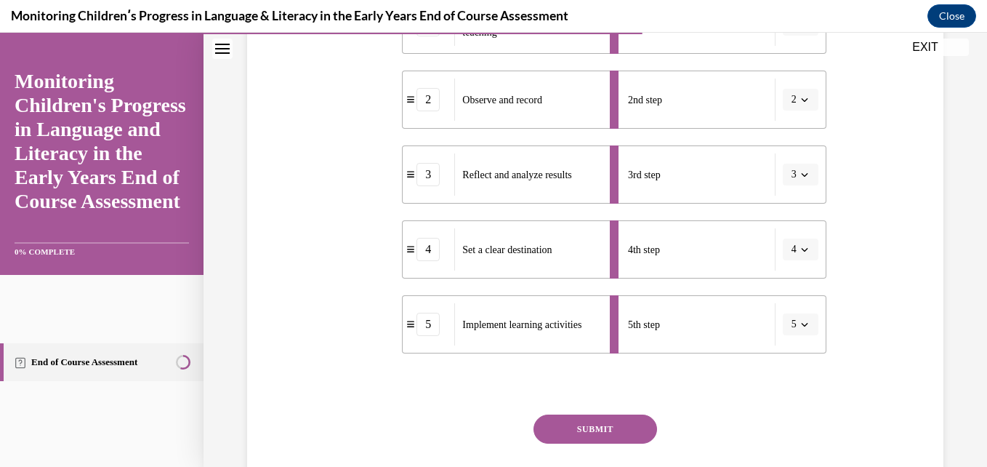
scroll to position [378, 0]
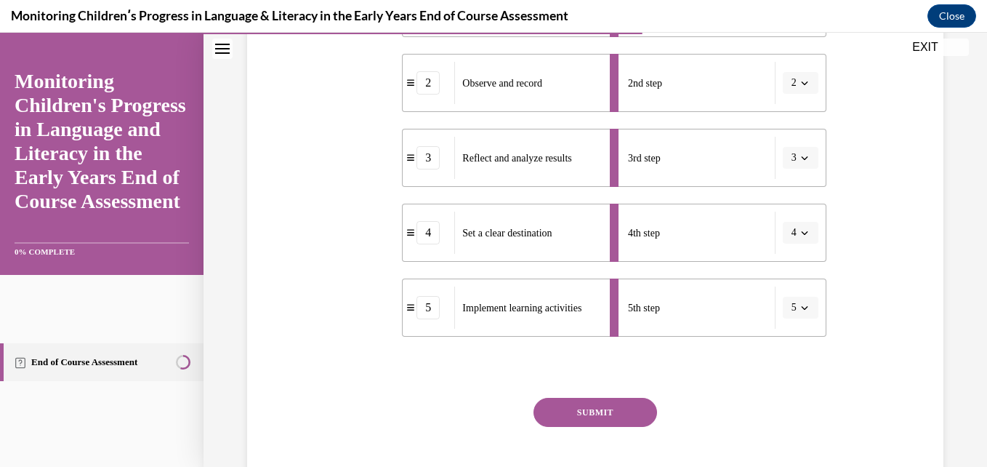
click at [613, 411] on button "SUBMIT" at bounding box center [595, 412] width 124 height 29
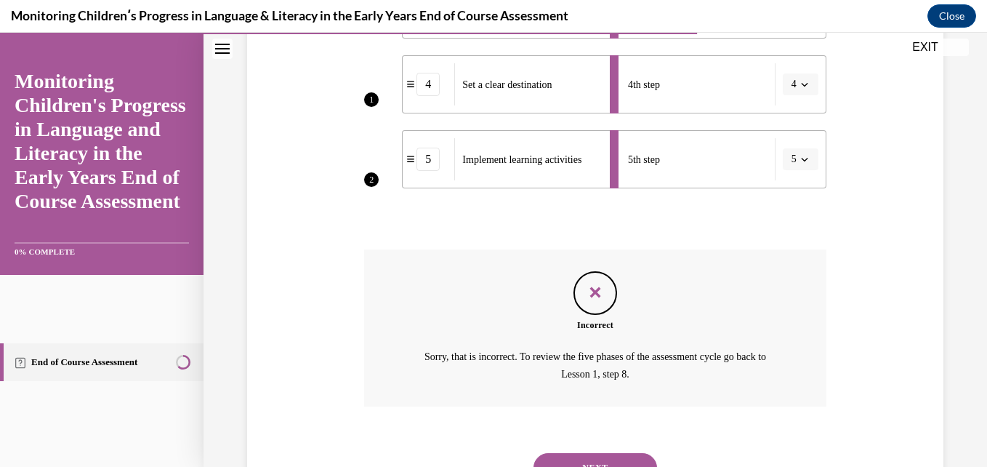
scroll to position [563, 0]
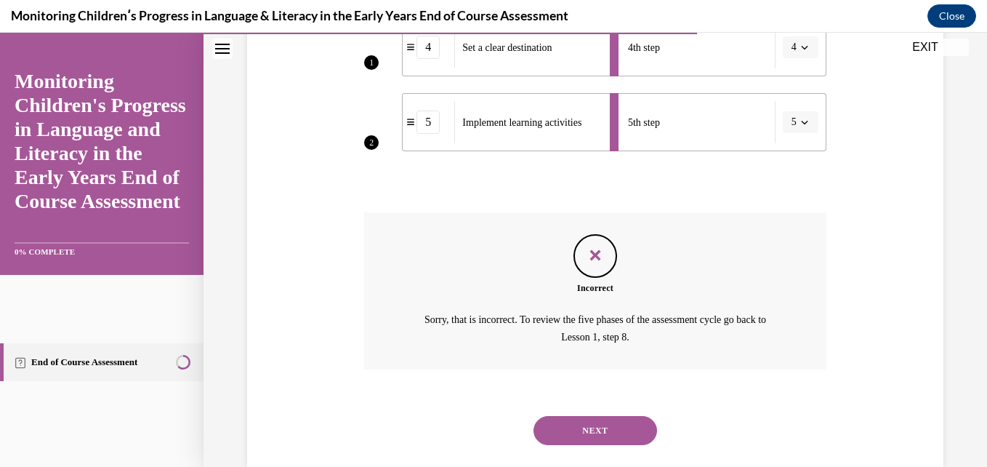
click at [574, 435] on button "NEXT" at bounding box center [595, 430] width 124 height 29
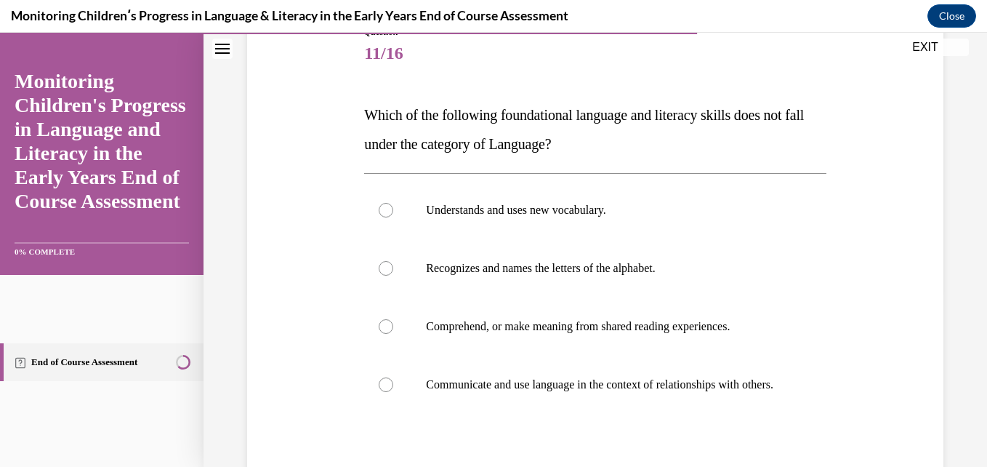
scroll to position [203, 0]
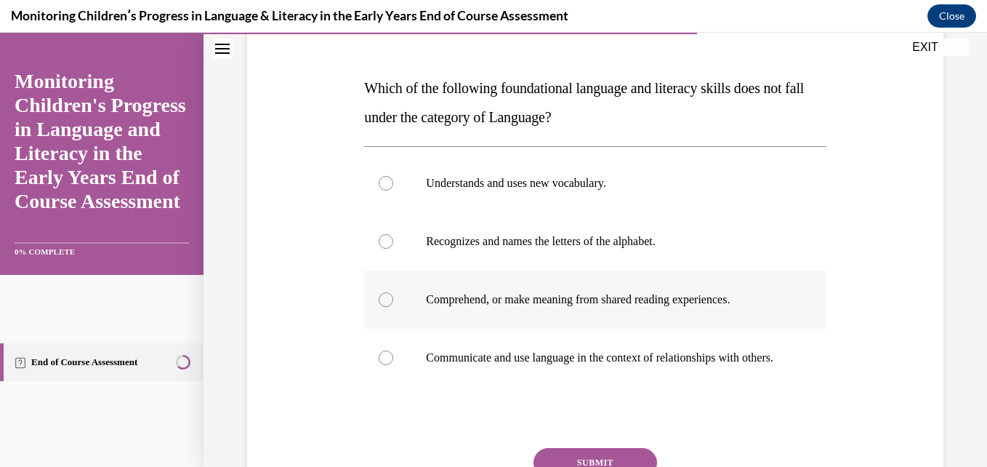
click at [607, 297] on p "Comprehend, or make meaning from shared reading experiences." at bounding box center [607, 299] width 363 height 15
click at [393, 297] on input "Comprehend, or make meaning from shared reading experiences." at bounding box center [386, 299] width 15 height 15
radio input "true"
click at [589, 465] on button "SUBMIT" at bounding box center [595, 462] width 124 height 29
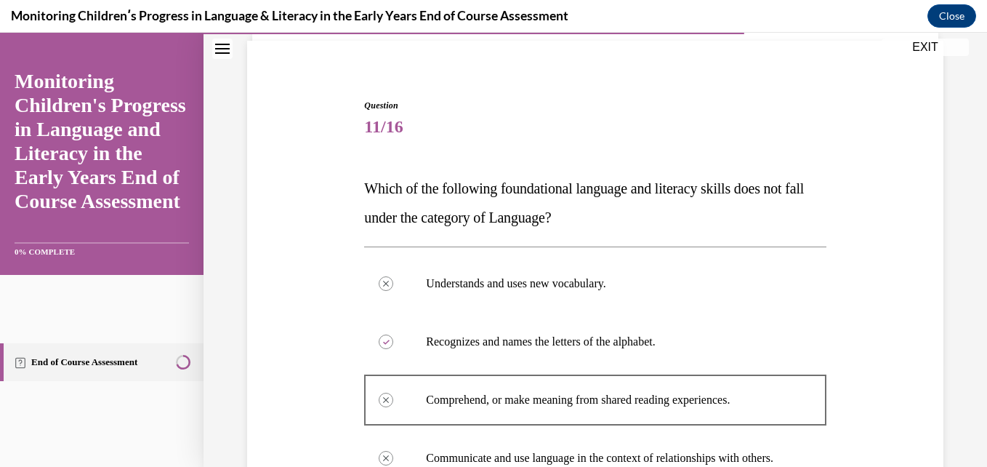
scroll to position [483, 0]
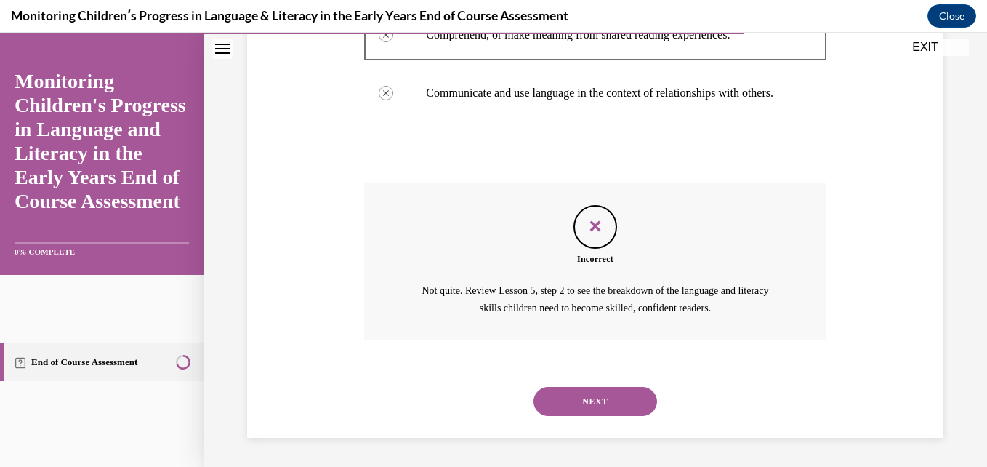
click at [605, 408] on button "NEXT" at bounding box center [595, 401] width 124 height 29
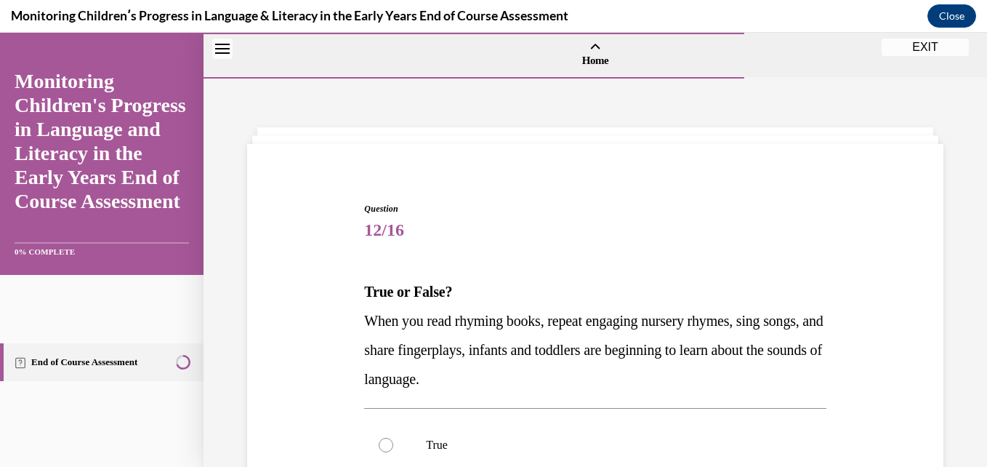
scroll to position [275, 0]
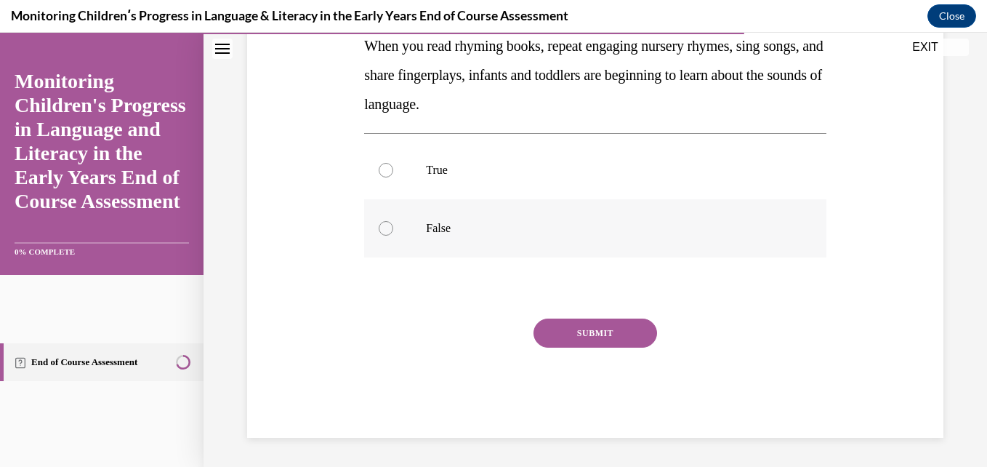
click at [570, 224] on p "False" at bounding box center [607, 228] width 363 height 15
click at [393, 224] on input "False" at bounding box center [386, 228] width 15 height 15
radio input "true"
click at [570, 224] on p "False" at bounding box center [607, 228] width 363 height 15
click at [393, 224] on input "False" at bounding box center [386, 228] width 15 height 15
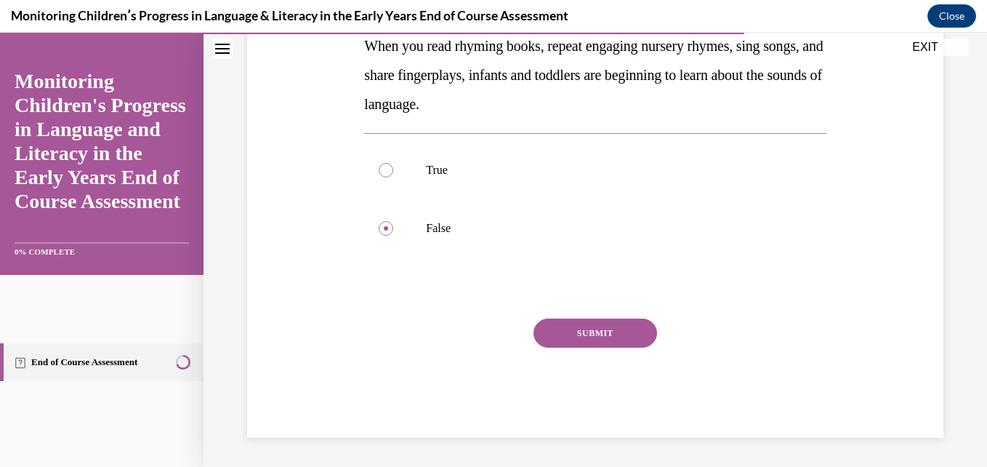
click at [598, 331] on button "SUBMIT" at bounding box center [595, 332] width 124 height 29
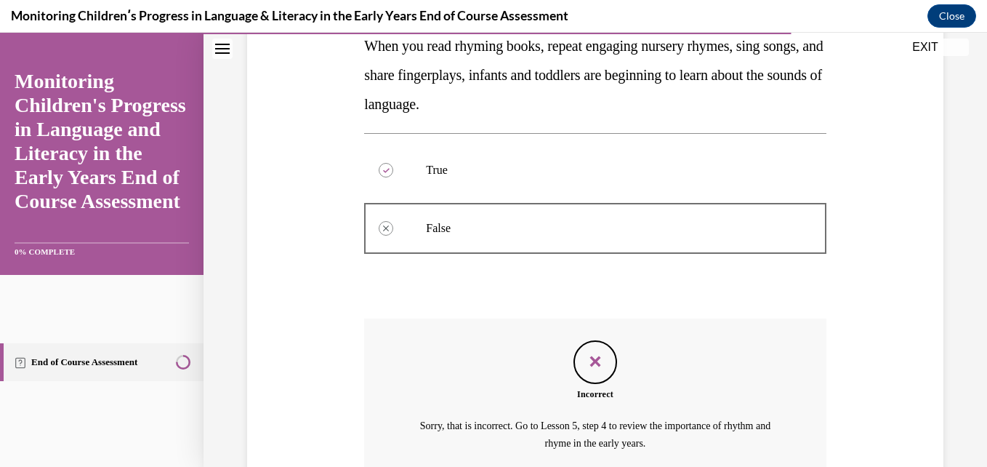
scroll to position [410, 0]
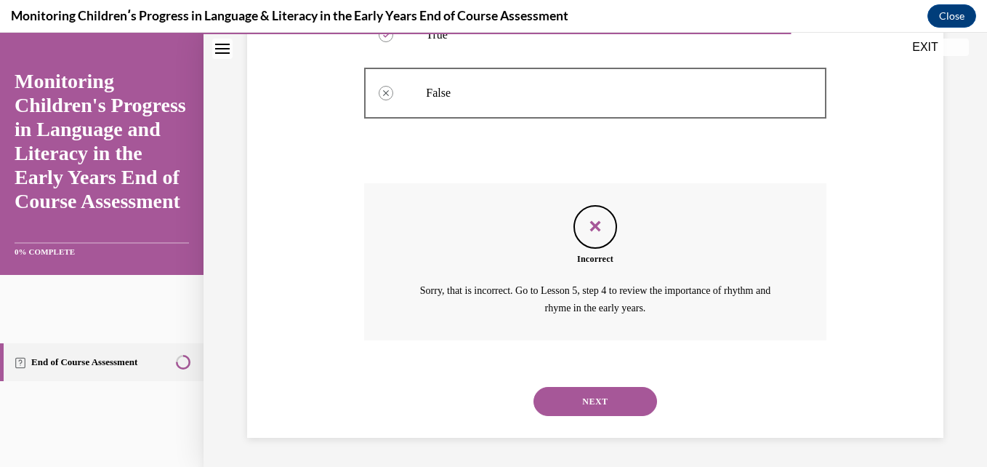
click at [597, 406] on button "NEXT" at bounding box center [595, 401] width 124 height 29
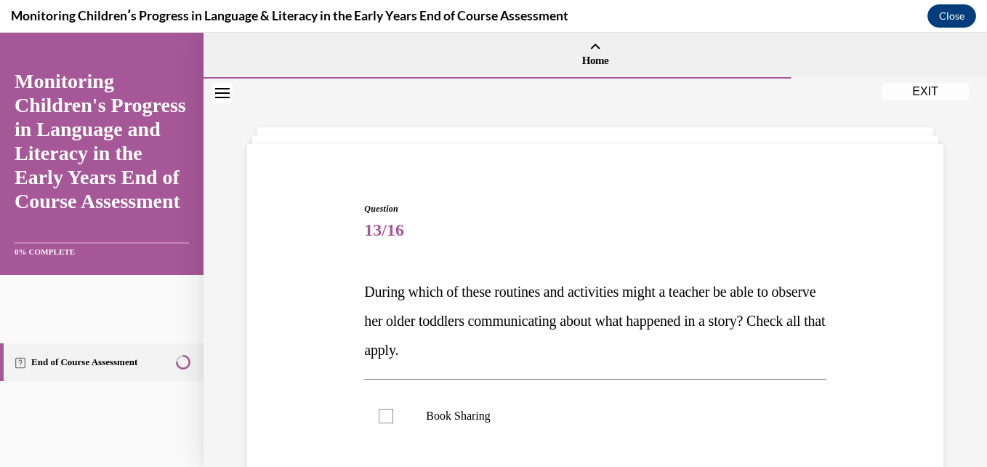
scroll to position [362, 0]
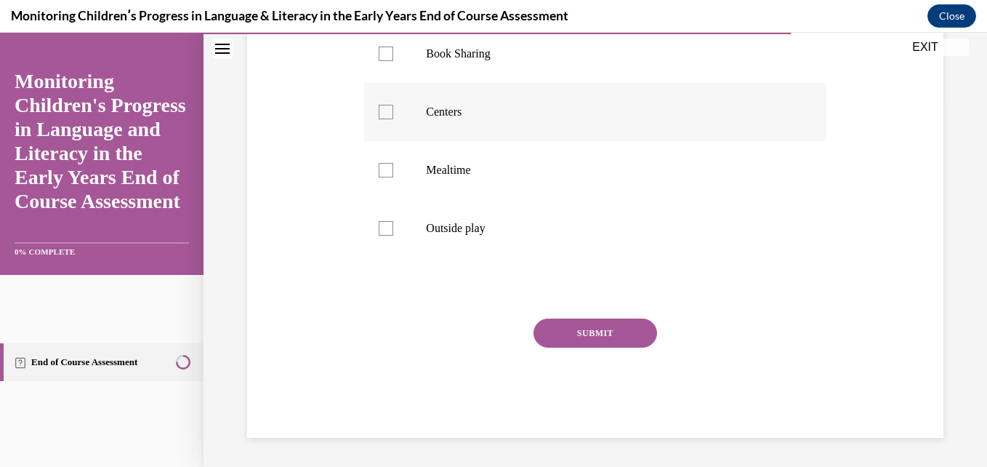
click at [639, 131] on label "Centers" at bounding box center [594, 112] width 461 height 58
click at [393, 119] on input "Centers" at bounding box center [386, 112] width 15 height 15
checkbox input "true"
click at [523, 190] on label "Mealtime" at bounding box center [594, 170] width 461 height 58
click at [393, 177] on input "Mealtime" at bounding box center [386, 170] width 15 height 15
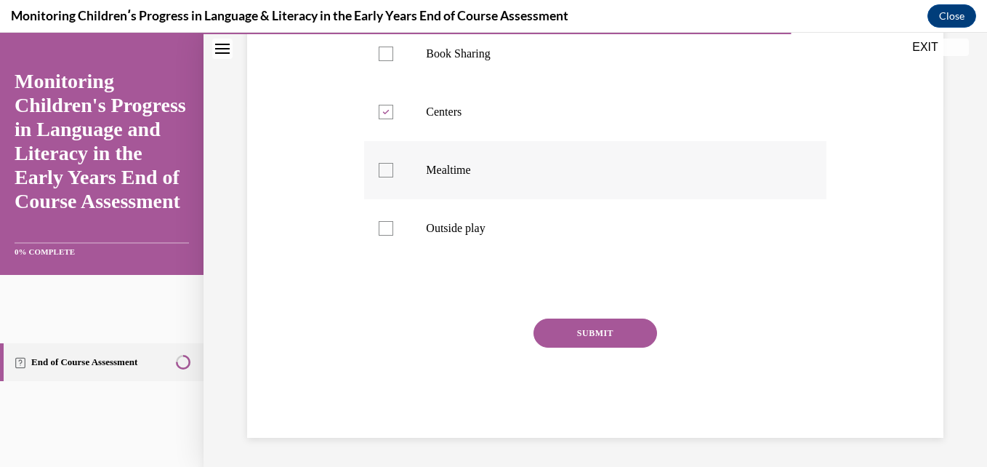
checkbox input "true"
click at [509, 220] on label "Outside play" at bounding box center [594, 228] width 461 height 58
click at [393, 221] on input "Outside play" at bounding box center [386, 228] width 15 height 15
checkbox input "true"
click at [492, 63] on label "Book Sharing" at bounding box center [594, 54] width 461 height 58
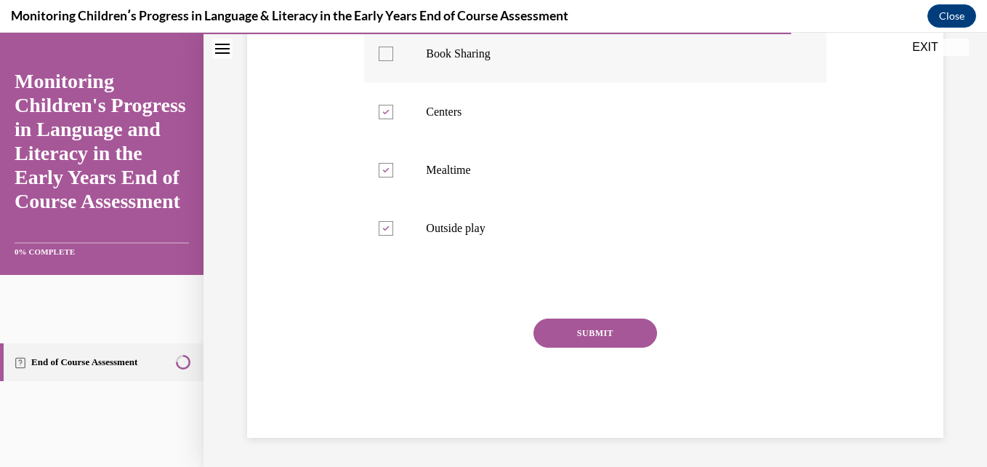
click at [393, 61] on input "Book Sharing" at bounding box center [386, 54] width 15 height 15
checkbox input "true"
click at [559, 341] on button "SUBMIT" at bounding box center [595, 332] width 124 height 29
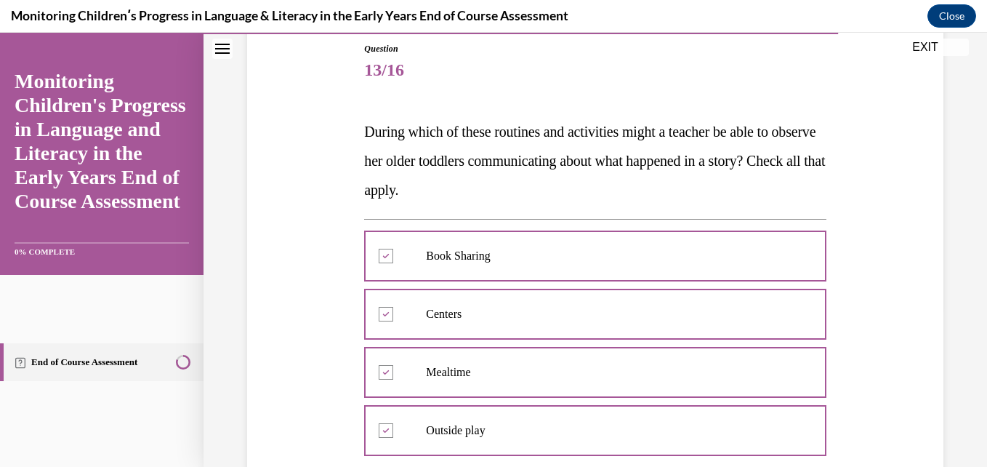
scroll to position [480, 0]
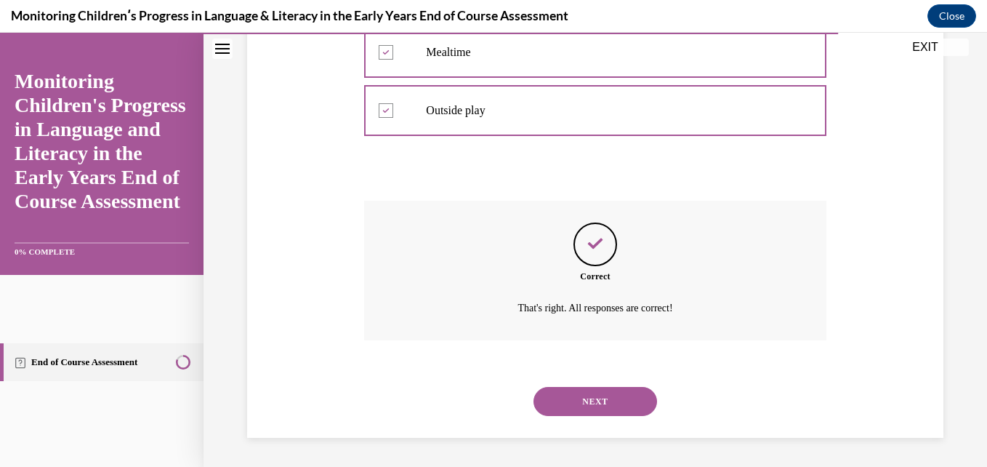
click at [616, 395] on button "NEXT" at bounding box center [595, 401] width 124 height 29
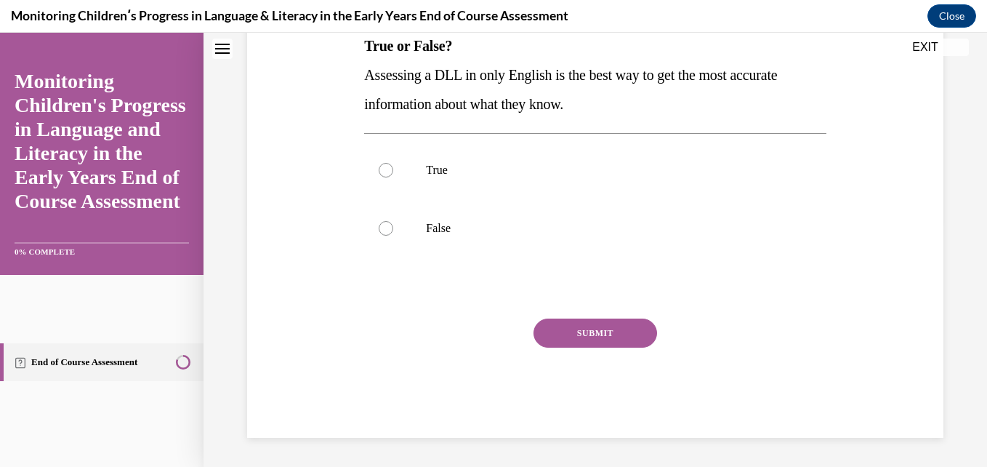
scroll to position [0, 0]
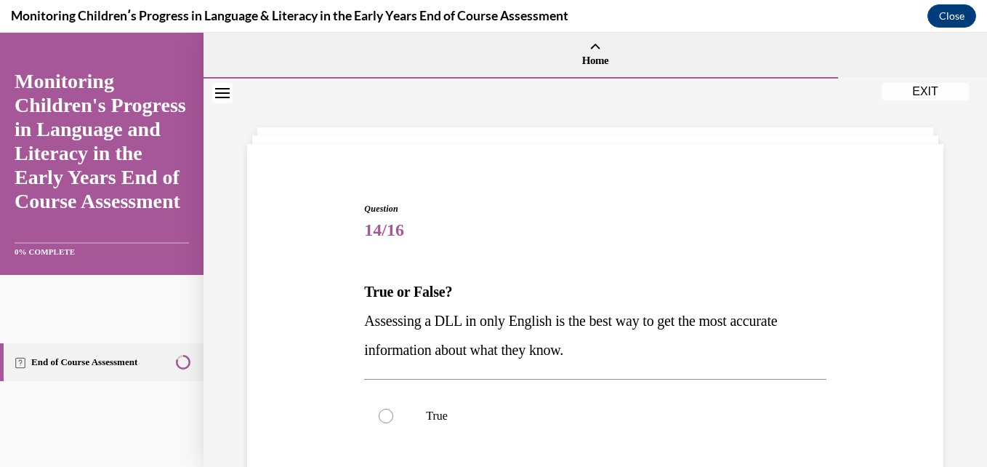
click at [616, 395] on label "True" at bounding box center [594, 416] width 461 height 58
click at [393, 408] on input "True" at bounding box center [386, 415] width 15 height 15
radio input "true"
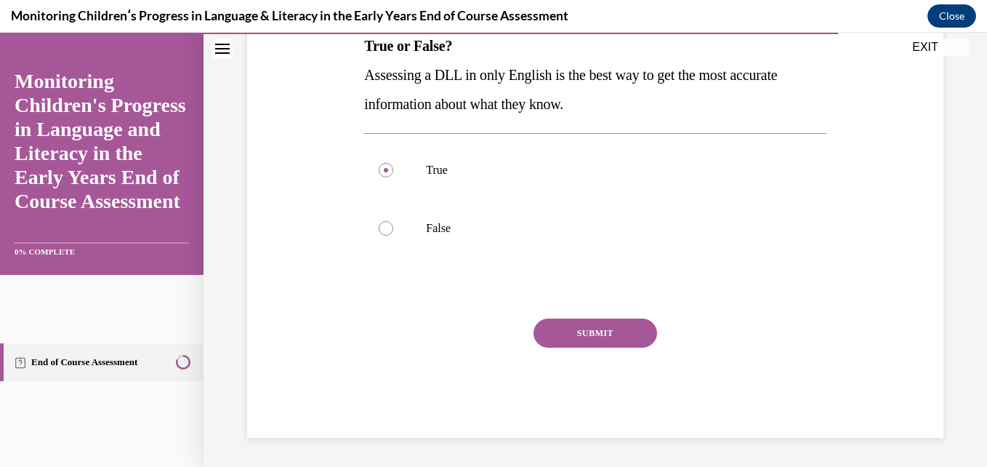
click at [605, 322] on button "SUBMIT" at bounding box center [595, 332] width 124 height 29
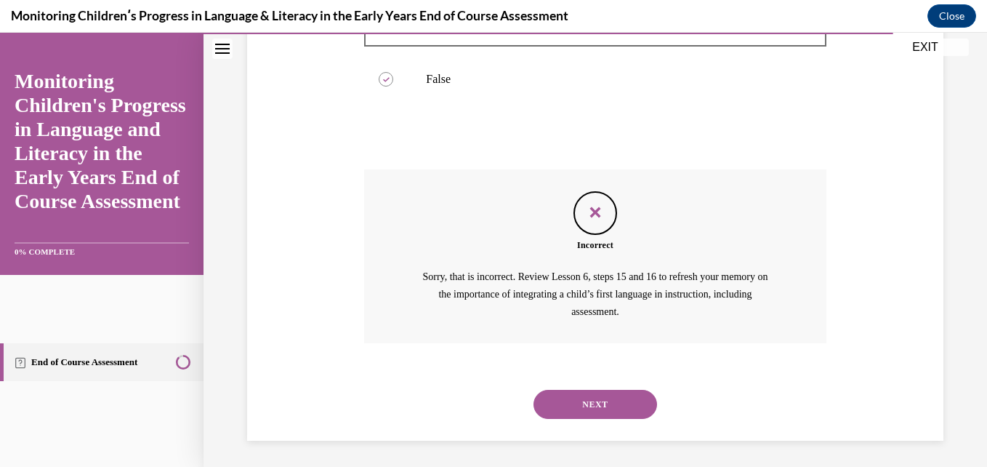
scroll to position [398, 0]
click at [586, 400] on button "NEXT" at bounding box center [595, 401] width 124 height 29
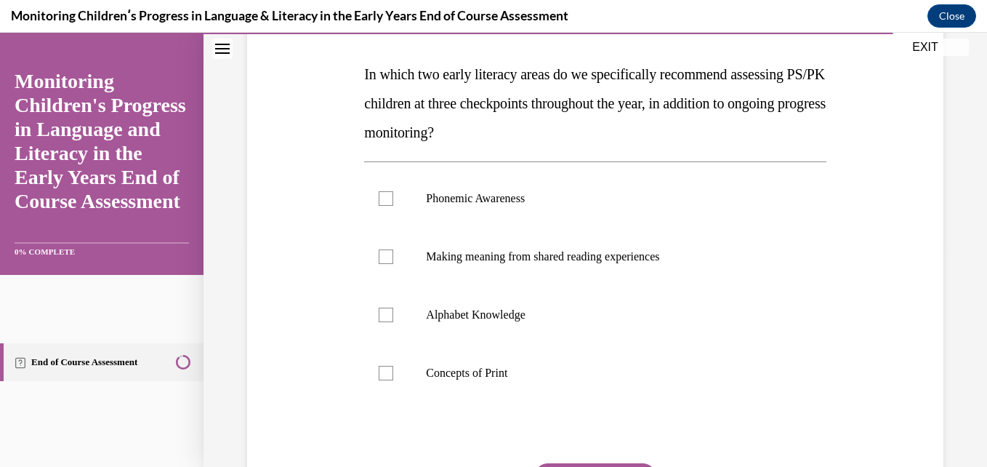
scroll to position [187, 0]
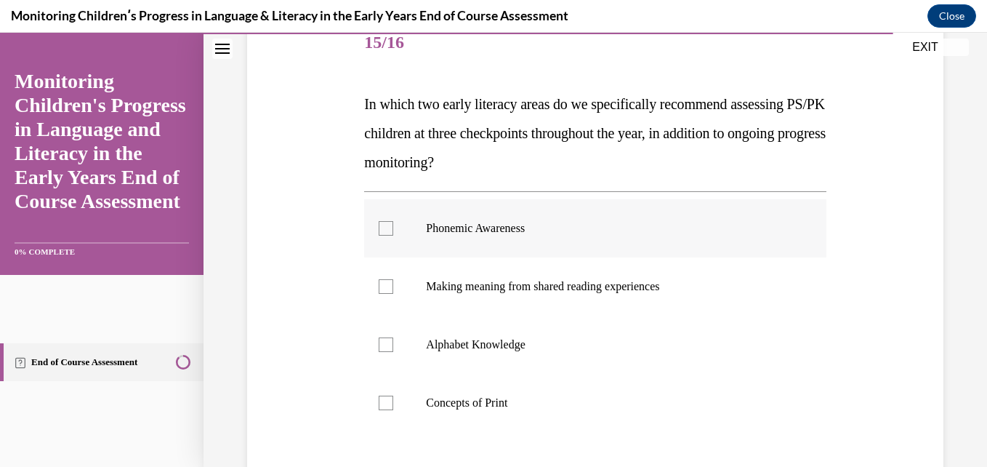
click at [448, 230] on p "Phonemic Awareness" at bounding box center [607, 228] width 363 height 15
click at [393, 230] on input "Phonemic Awareness" at bounding box center [386, 228] width 15 height 15
checkbox input "true"
click at [437, 292] on p "Making meaning from shared reading experiences" at bounding box center [607, 286] width 363 height 15
click at [393, 292] on input "Making meaning from shared reading experiences" at bounding box center [386, 286] width 15 height 15
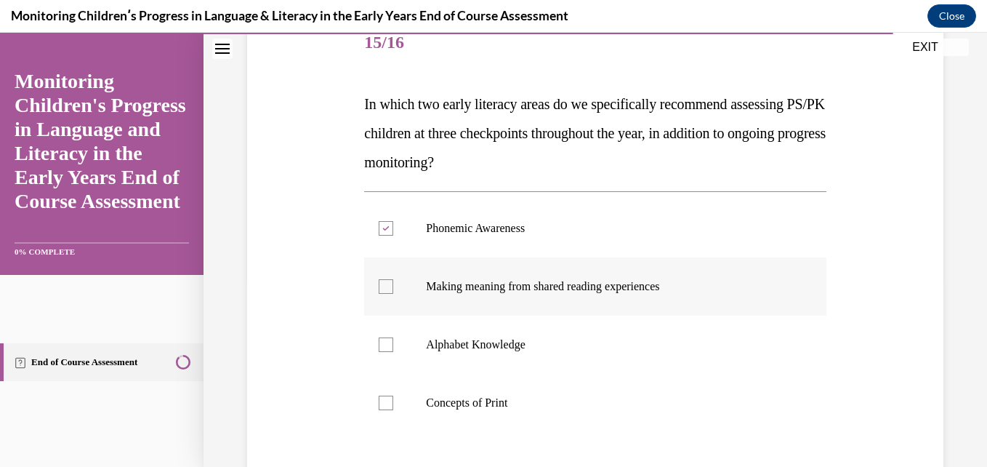
checkbox input "true"
click at [438, 350] on p "Alphabet Knowledge" at bounding box center [607, 344] width 363 height 15
click at [393, 350] on input "Alphabet Knowledge" at bounding box center [386, 344] width 15 height 15
checkbox input "true"
click at [444, 408] on p "Concepts of Print" at bounding box center [607, 402] width 363 height 15
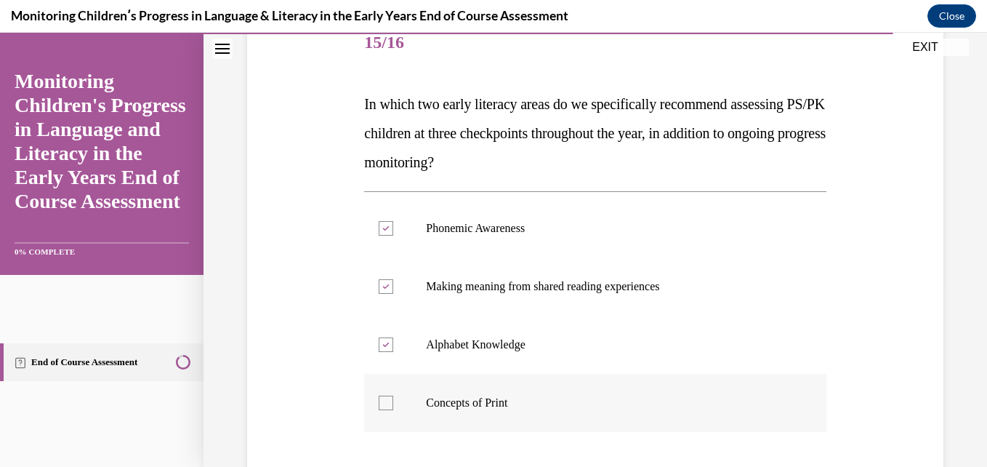
click at [393, 408] on input "Concepts of Print" at bounding box center [386, 402] width 15 height 15
checkbox input "true"
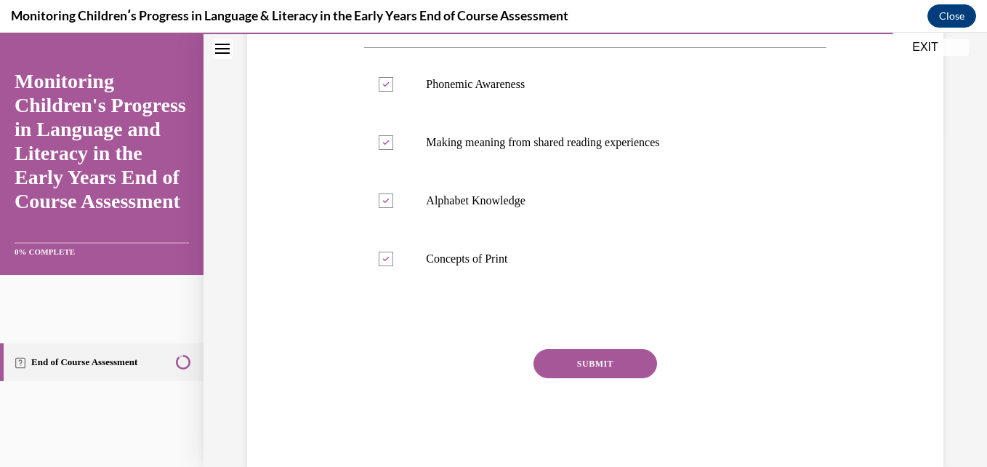
scroll to position [333, 0]
click at [605, 361] on button "SUBMIT" at bounding box center [595, 361] width 124 height 29
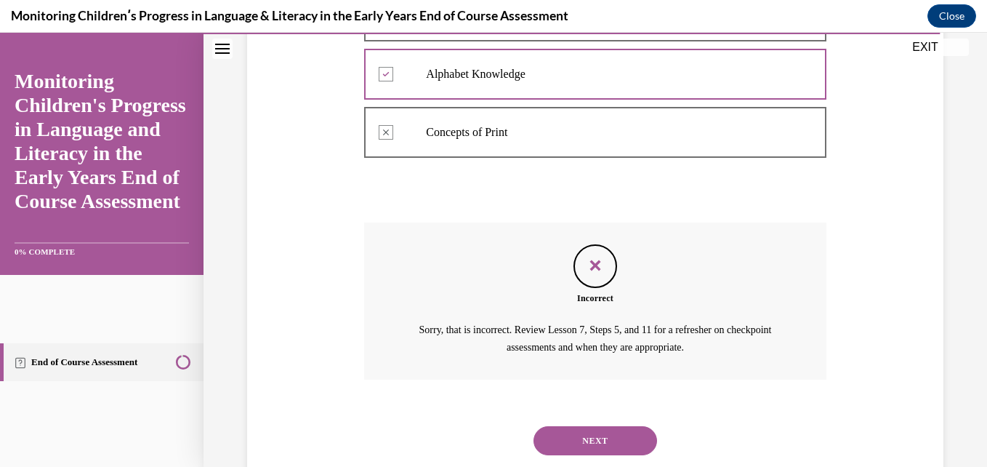
scroll to position [497, 0]
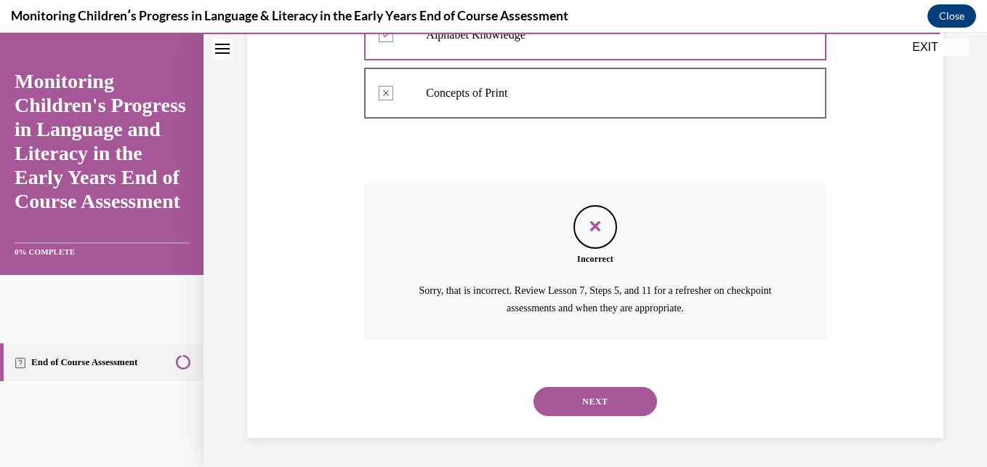
click at [601, 400] on button "NEXT" at bounding box center [595, 401] width 124 height 29
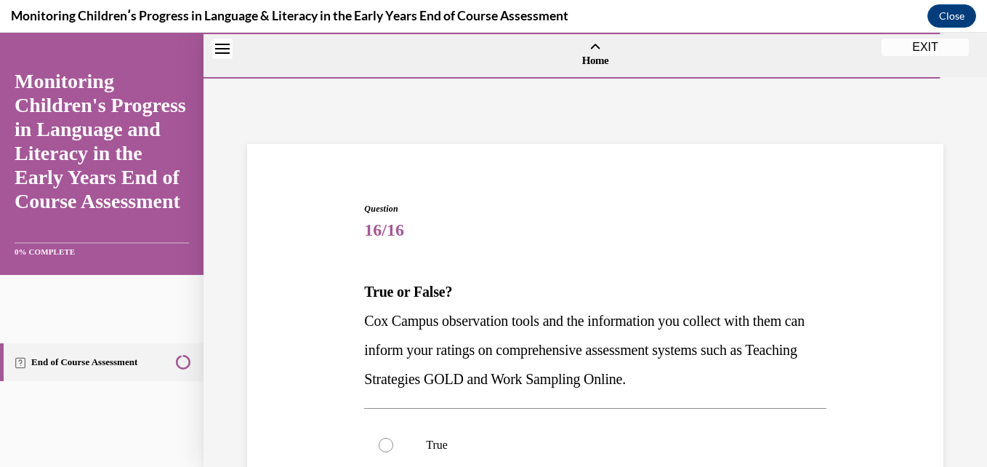
scroll to position [275, 0]
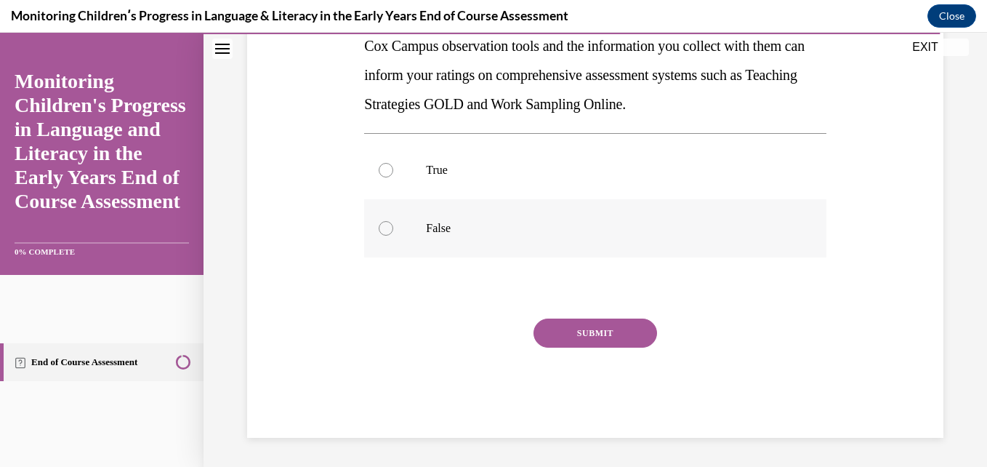
click at [731, 202] on label "False" at bounding box center [594, 228] width 461 height 58
click at [393, 221] on input "False" at bounding box center [386, 228] width 15 height 15
radio input "true"
click at [618, 339] on button "SUBMIT" at bounding box center [595, 332] width 124 height 29
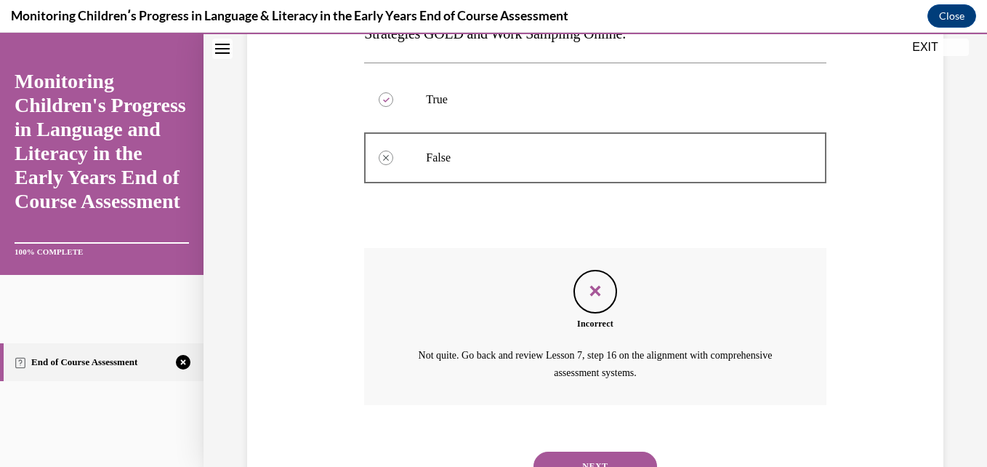
scroll to position [410, 0]
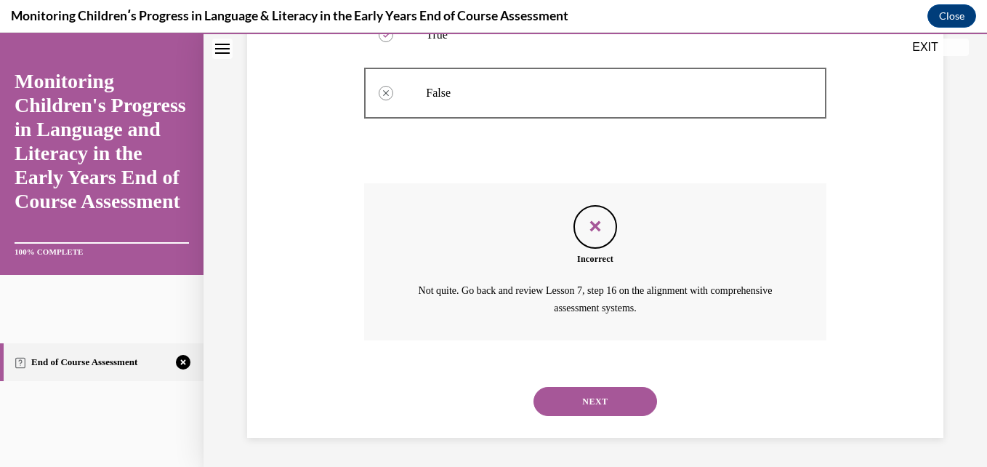
click at [605, 396] on button "NEXT" at bounding box center [595, 401] width 124 height 29
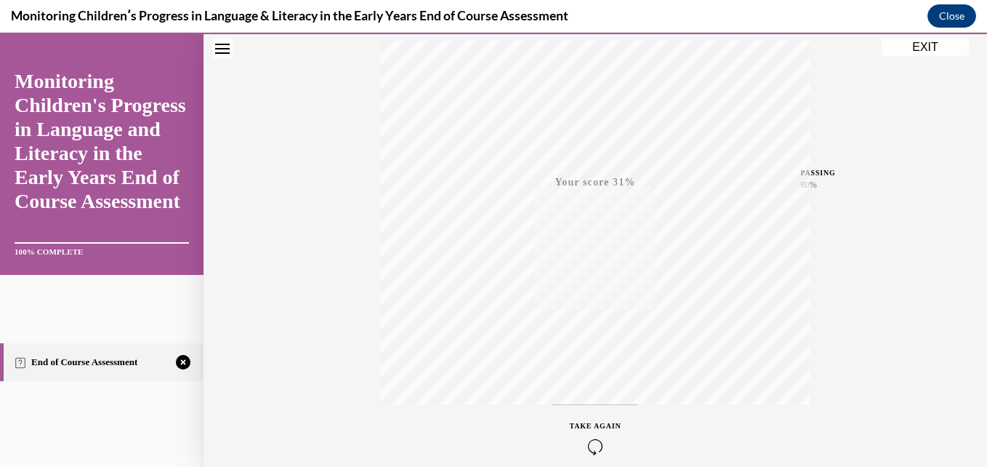
scroll to position [311, 0]
click at [923, 52] on button "EXIT" at bounding box center [924, 47] width 87 height 17
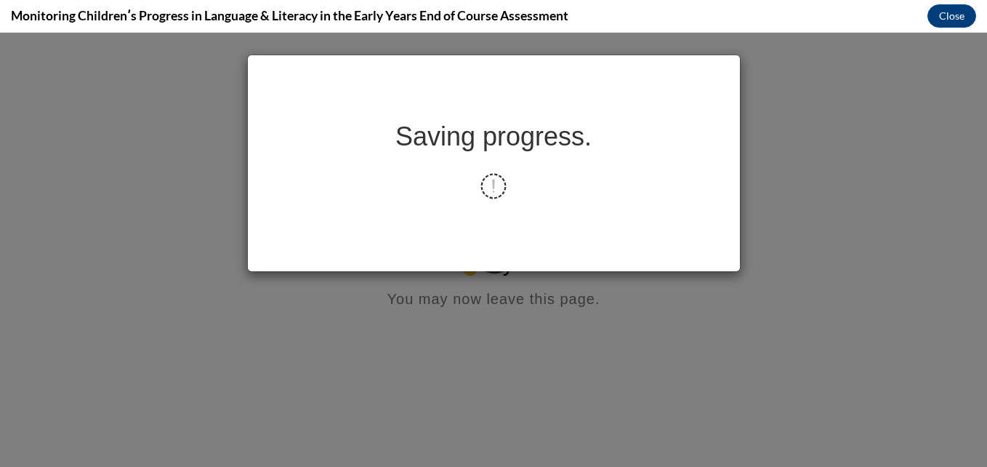
scroll to position [0, 0]
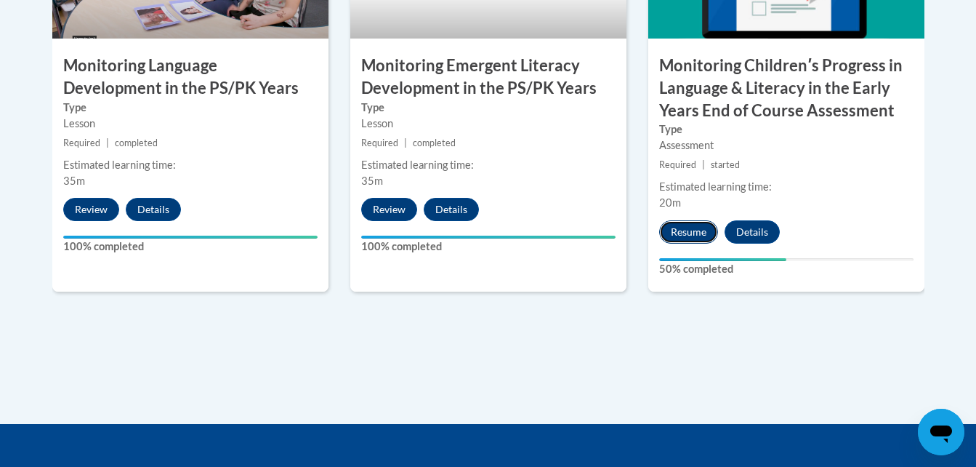
click at [673, 227] on button "Resume" at bounding box center [688, 231] width 59 height 23
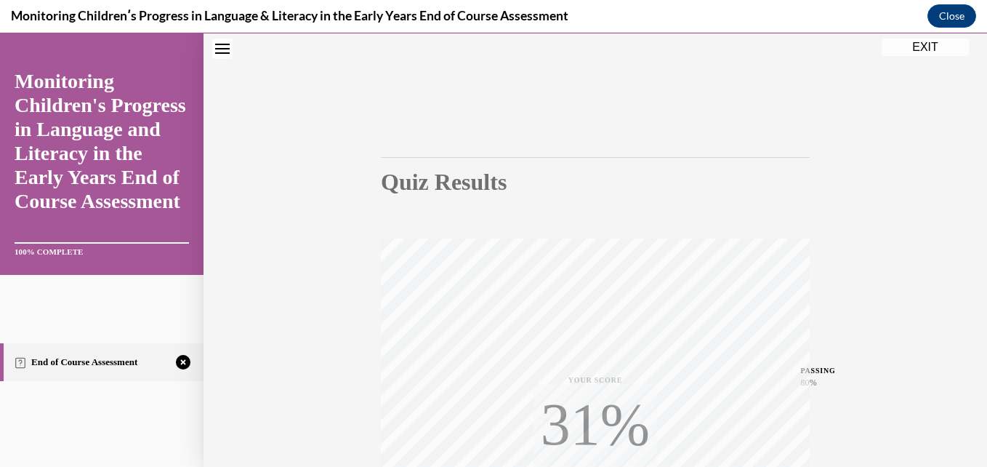
scroll to position [311, 0]
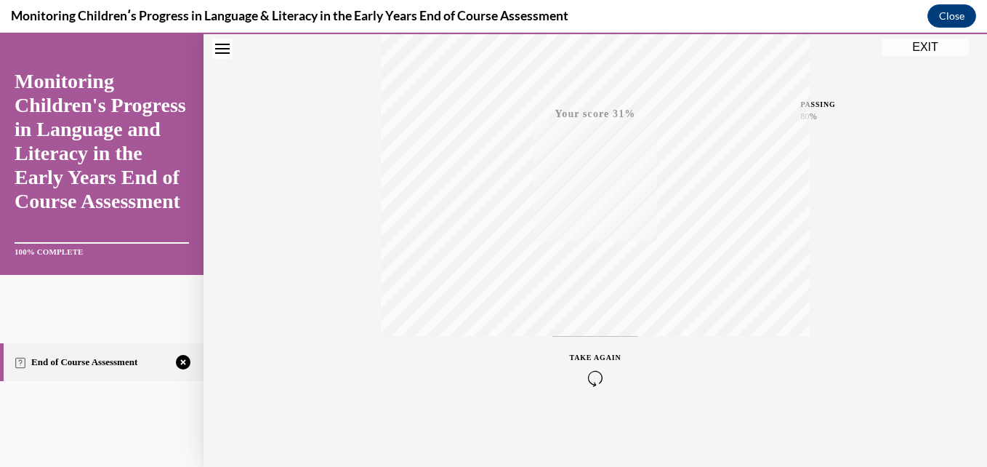
click at [593, 360] on div "TAKE AGAIN" at bounding box center [596, 369] width 52 height 34
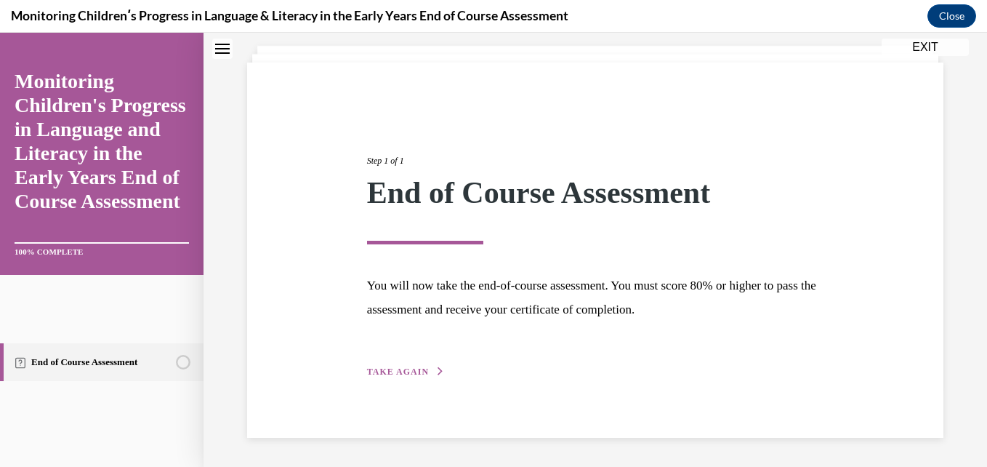
scroll to position [81, 0]
click at [413, 366] on button "TAKE AGAIN" at bounding box center [406, 371] width 78 height 13
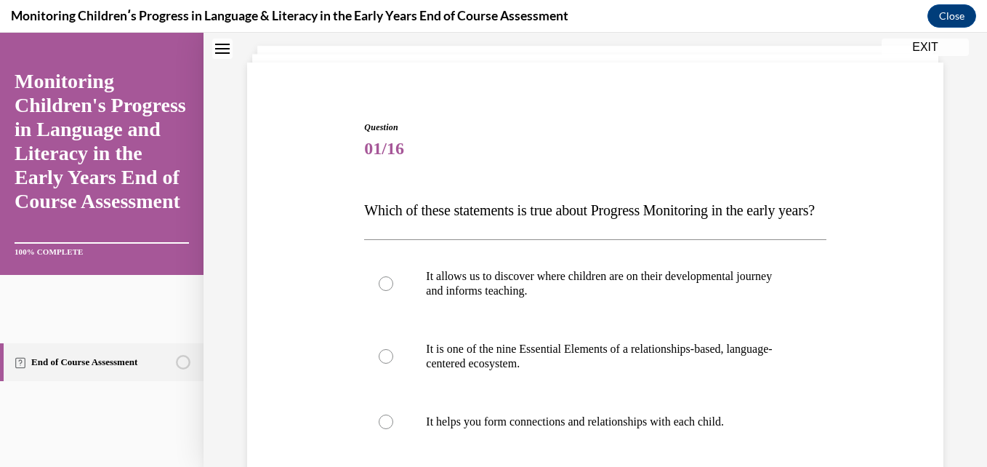
scroll to position [435, 0]
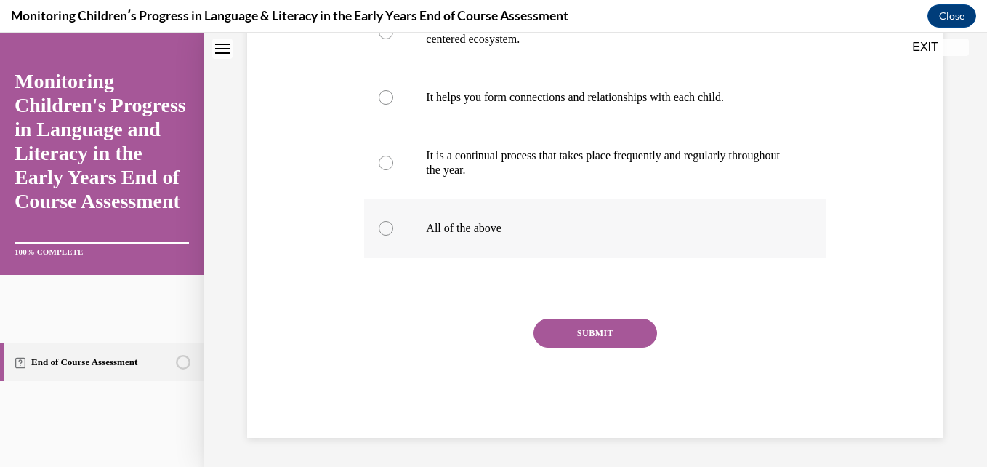
click at [495, 202] on label "All of the above" at bounding box center [594, 228] width 461 height 58
click at [393, 221] on input "All of the above" at bounding box center [386, 228] width 15 height 15
radio input "true"
click at [551, 333] on button "SUBMIT" at bounding box center [595, 332] width 124 height 29
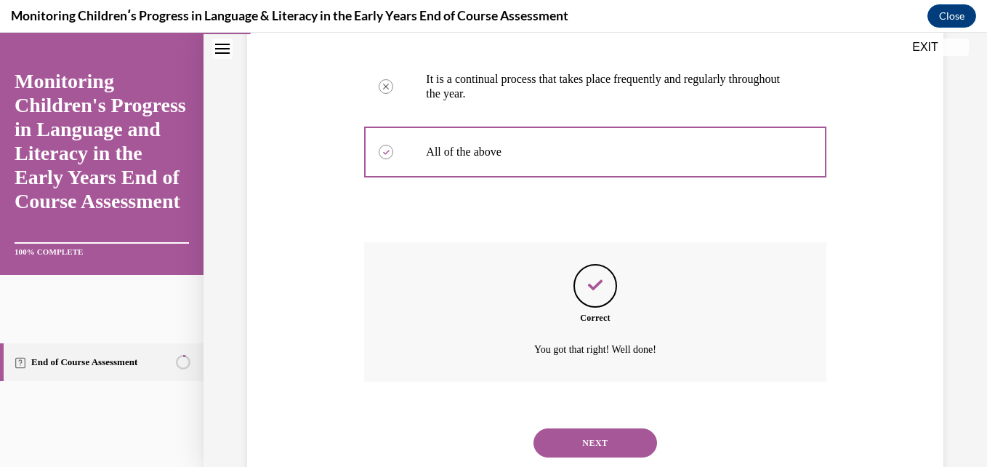
scroll to position [552, 0]
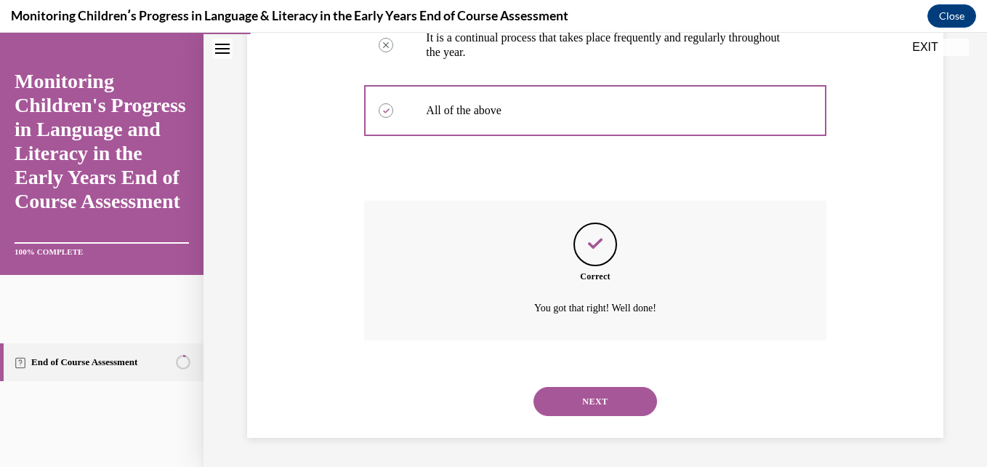
click at [584, 408] on button "NEXT" at bounding box center [595, 401] width 124 height 29
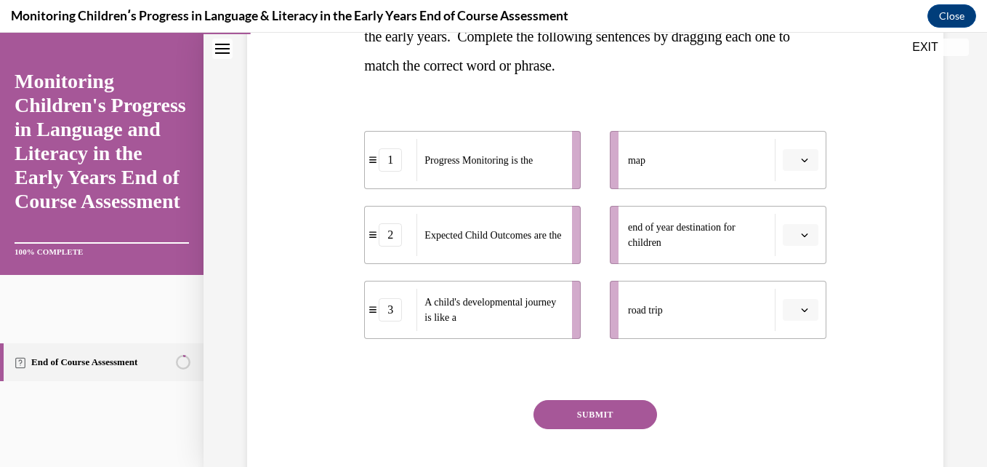
scroll to position [291, 0]
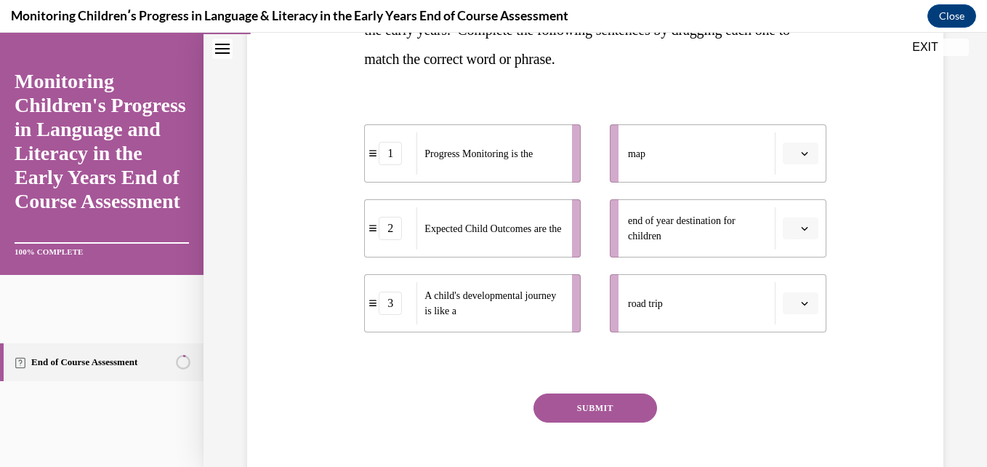
click at [801, 304] on icon "button" at bounding box center [804, 302] width 7 height 7
click at [787, 364] on span "1" at bounding box center [785, 365] width 5 height 12
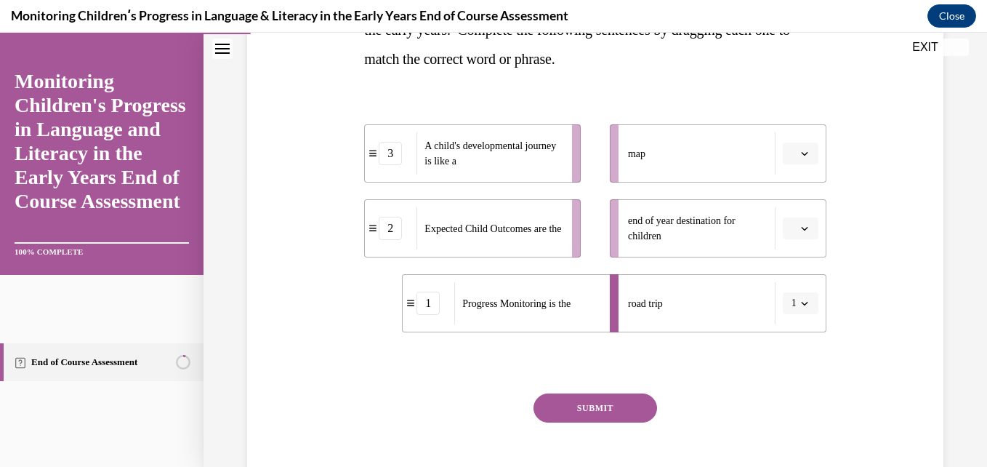
click at [789, 153] on button "button" at bounding box center [801, 153] width 36 height 22
click at [781, 225] on div "1" at bounding box center [789, 215] width 36 height 29
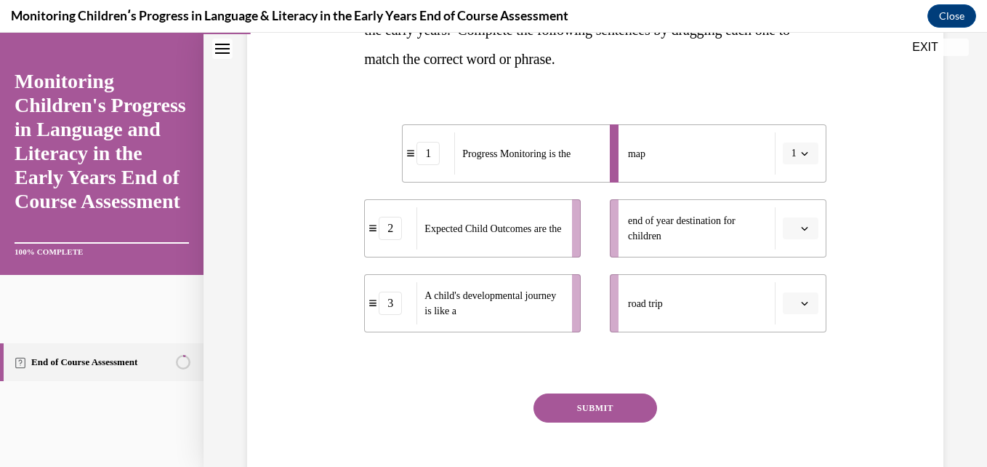
click at [799, 307] on span "button" at bounding box center [804, 303] width 10 height 10
click at [783, 419] on span "3" at bounding box center [785, 423] width 5 height 12
click at [801, 151] on icon "button" at bounding box center [804, 153] width 7 height 7
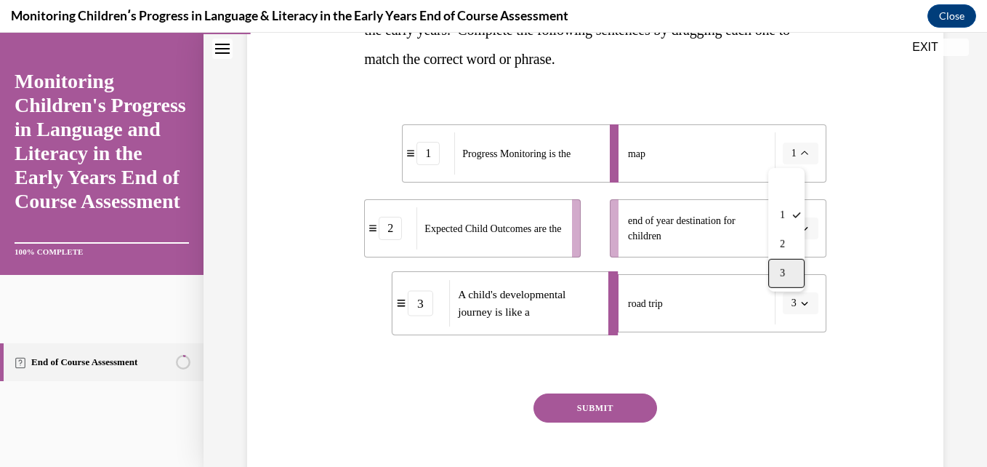
click at [780, 277] on span "3" at bounding box center [782, 273] width 5 height 12
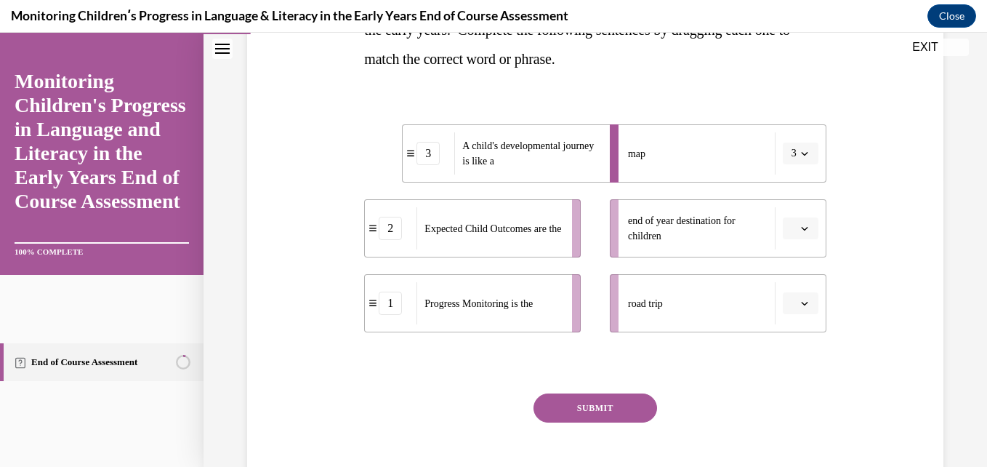
click at [622, 402] on button "SUBMIT" at bounding box center [595, 407] width 124 height 29
click at [799, 232] on span "button" at bounding box center [804, 228] width 10 height 10
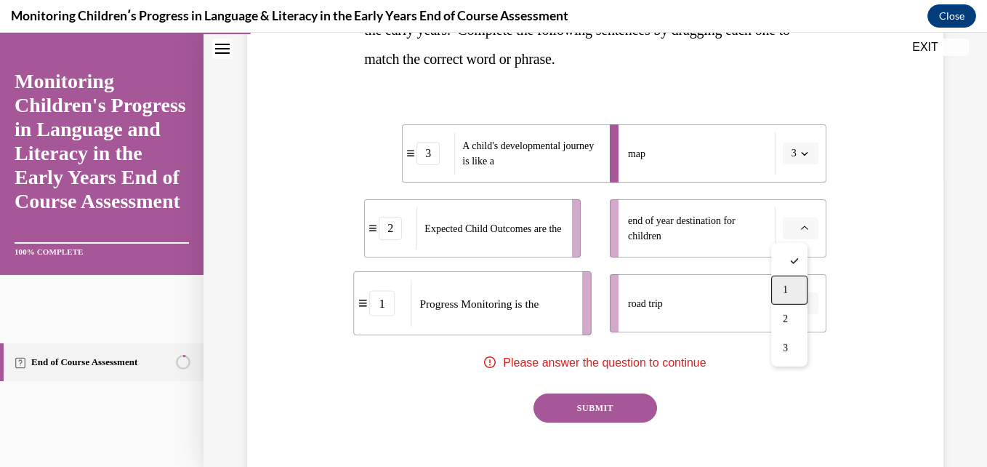
click at [786, 298] on div "1" at bounding box center [789, 289] width 36 height 29
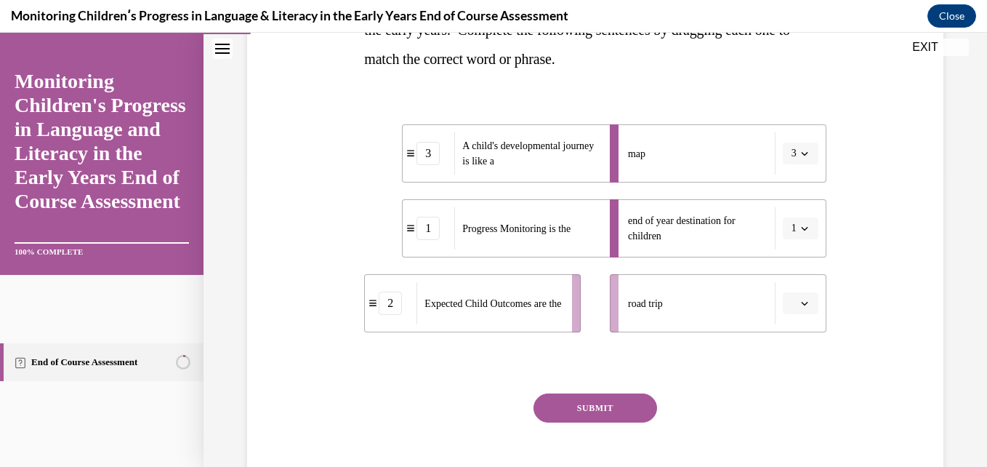
click at [788, 306] on button "button" at bounding box center [801, 303] width 36 height 22
click at [783, 384] on div "2" at bounding box center [789, 393] width 36 height 29
click at [593, 405] on button "SUBMIT" at bounding box center [595, 407] width 124 height 29
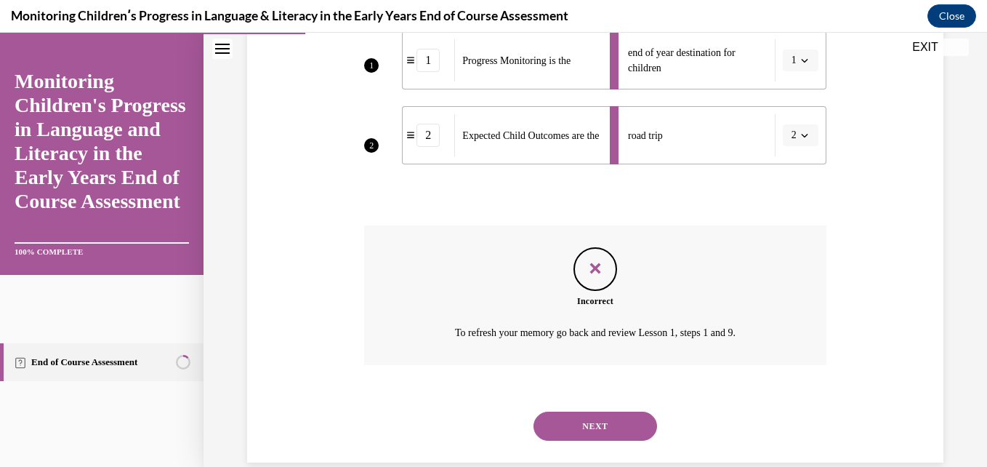
scroll to position [483, 0]
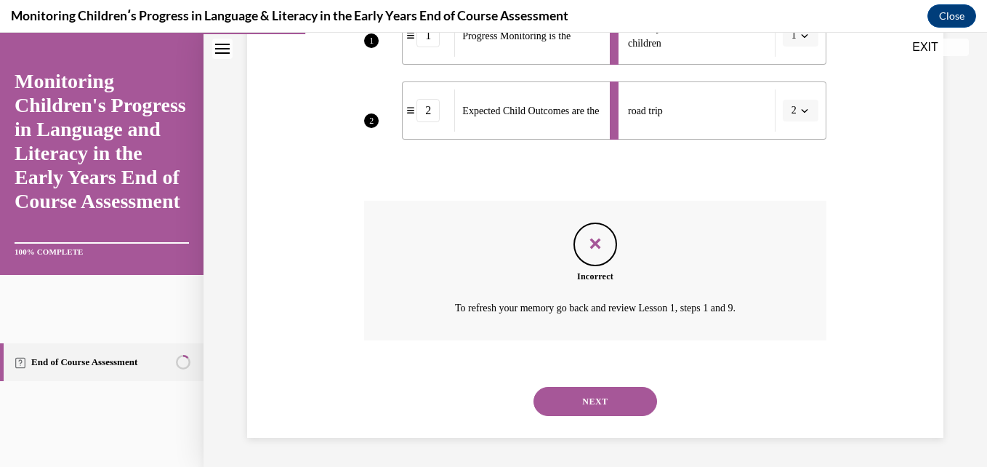
click at [591, 397] on button "NEXT" at bounding box center [595, 401] width 124 height 29
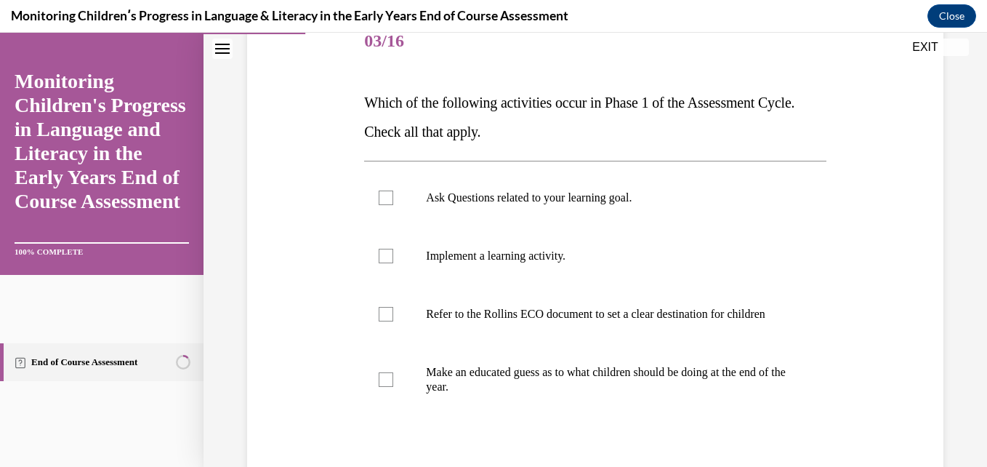
scroll to position [203, 0]
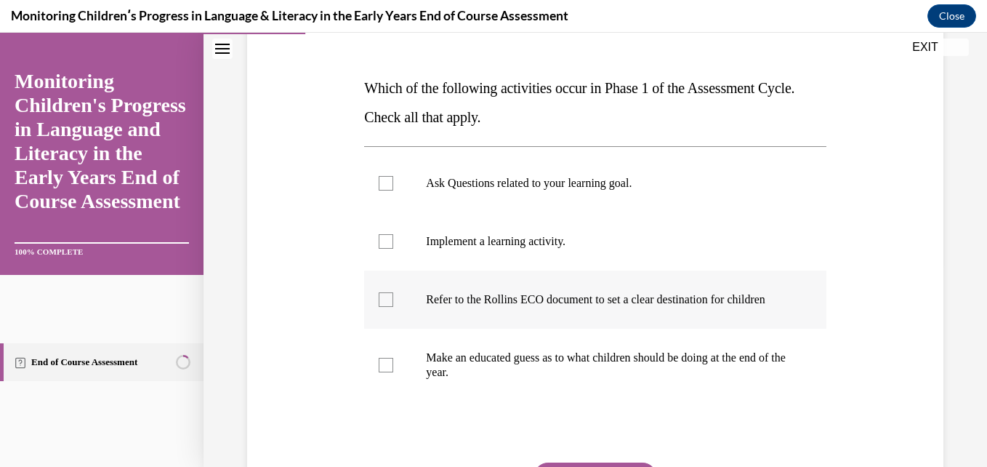
click at [740, 299] on p "Refer to the Rollins ECO document to set a clear destination for children" at bounding box center [607, 299] width 363 height 15
click at [393, 299] on input "Refer to the Rollins ECO document to set a clear destination for children" at bounding box center [386, 299] width 15 height 15
checkbox input "true"
click at [642, 179] on p "Ask Questions related to your learning goal." at bounding box center [607, 183] width 363 height 15
click at [393, 179] on input "Ask Questions related to your learning goal." at bounding box center [386, 183] width 15 height 15
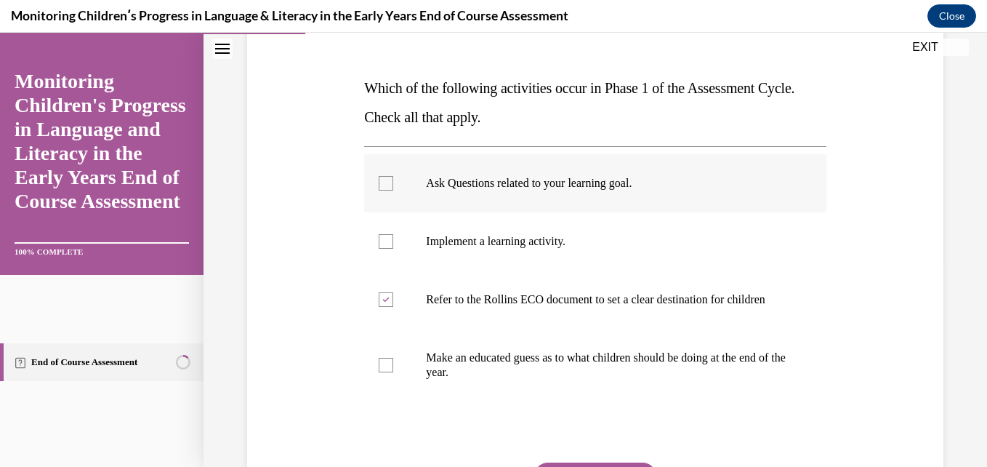
checkbox input "true"
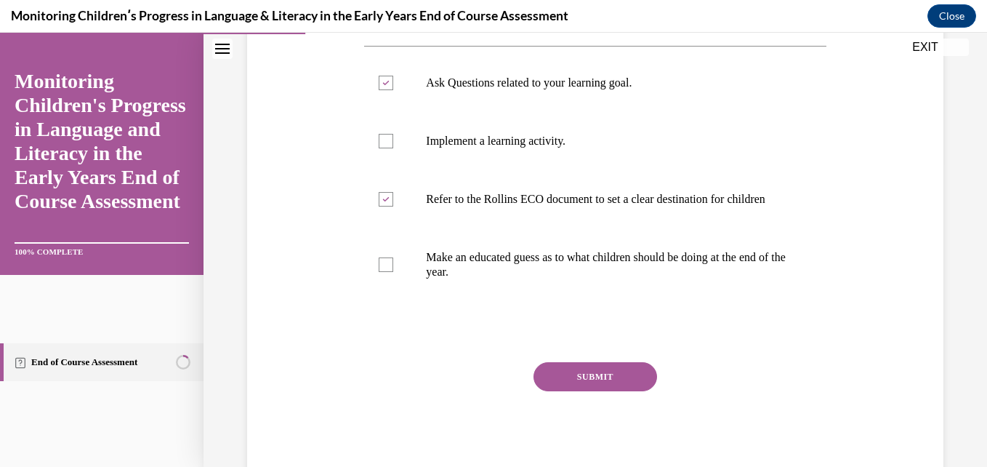
scroll to position [320, 0]
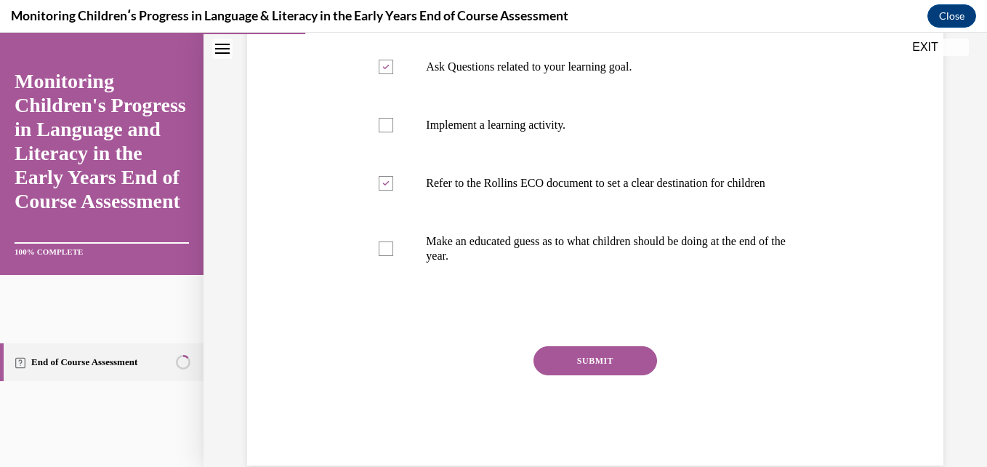
click at [589, 375] on button "SUBMIT" at bounding box center [595, 360] width 124 height 29
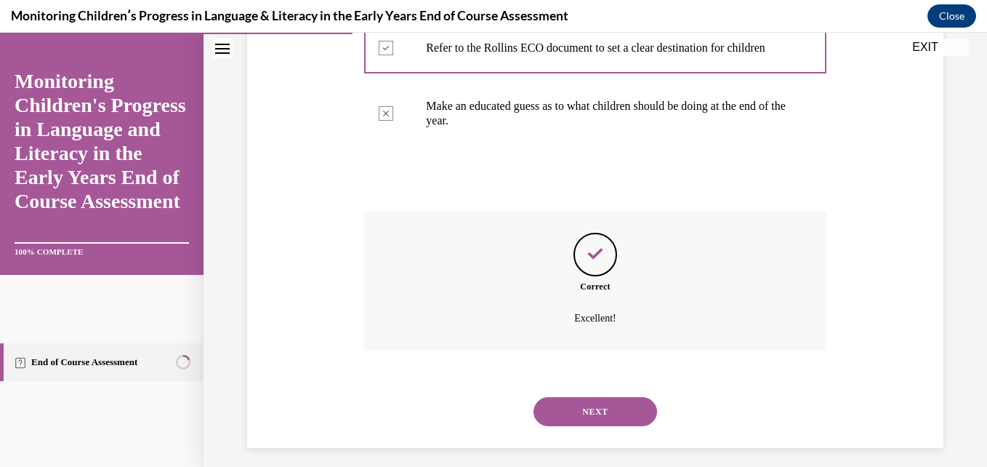
scroll to position [480, 0]
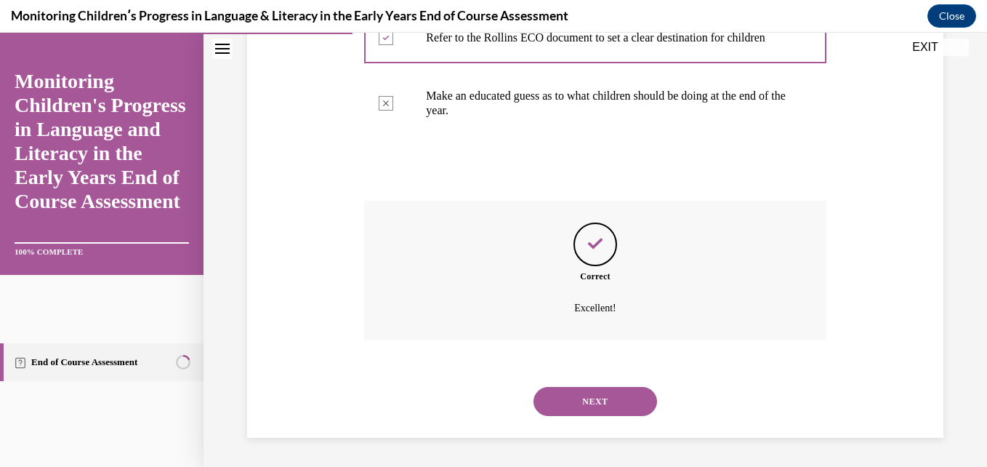
click at [599, 406] on button "NEXT" at bounding box center [595, 401] width 124 height 29
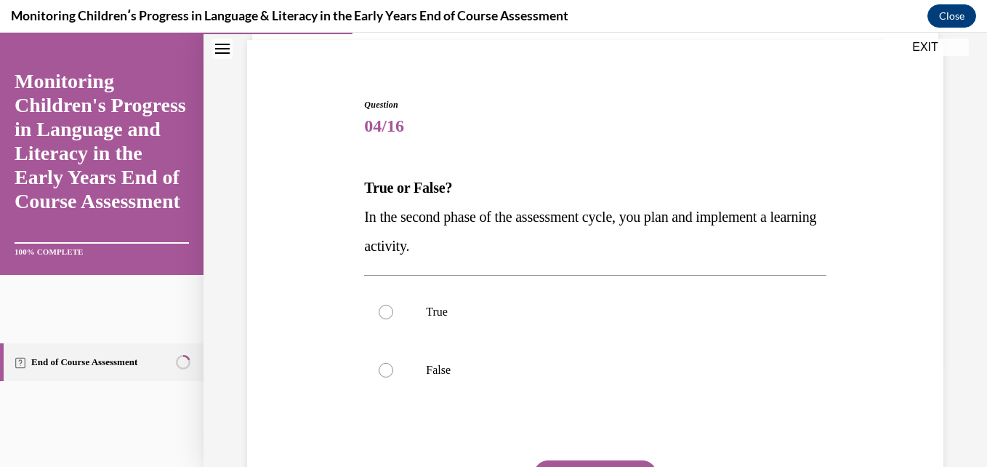
scroll to position [116, 0]
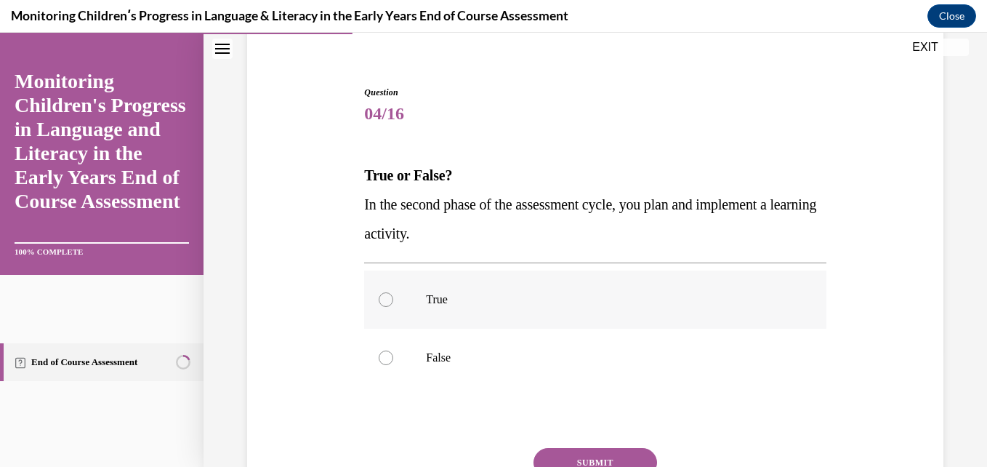
click at [517, 283] on label "True" at bounding box center [594, 299] width 461 height 58
click at [393, 292] on input "True" at bounding box center [386, 299] width 15 height 15
radio input "true"
click at [581, 454] on button "SUBMIT" at bounding box center [595, 462] width 124 height 29
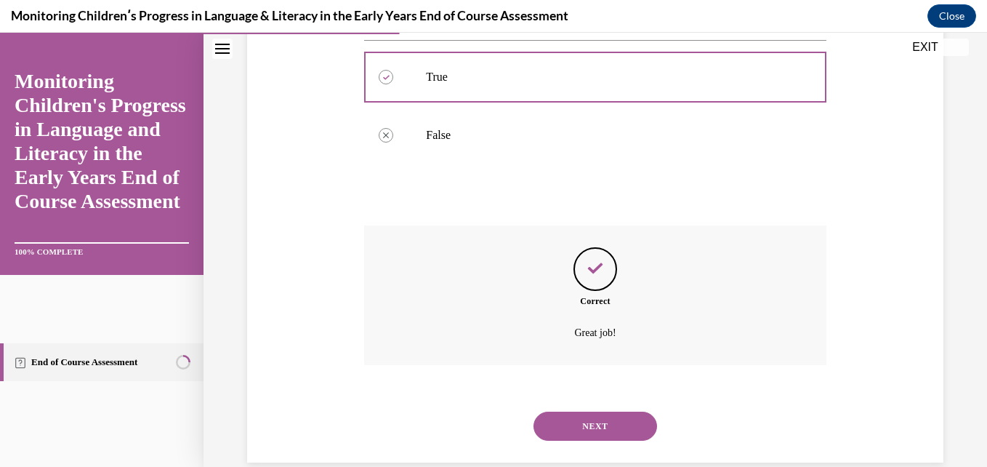
scroll to position [363, 0]
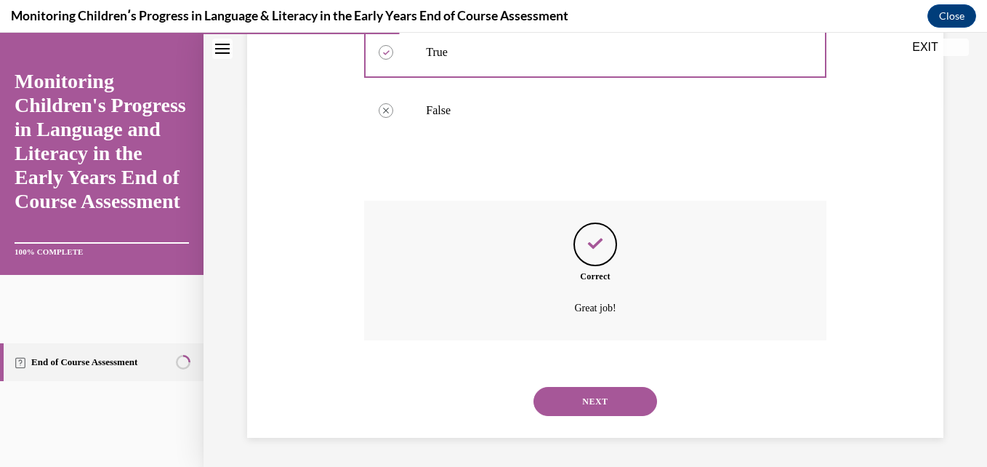
click at [604, 403] on button "NEXT" at bounding box center [595, 401] width 124 height 29
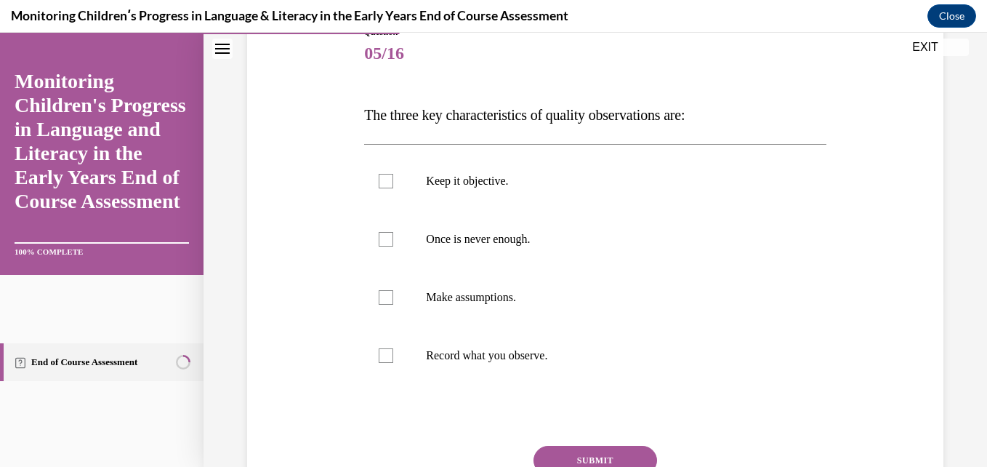
scroll to position [203, 0]
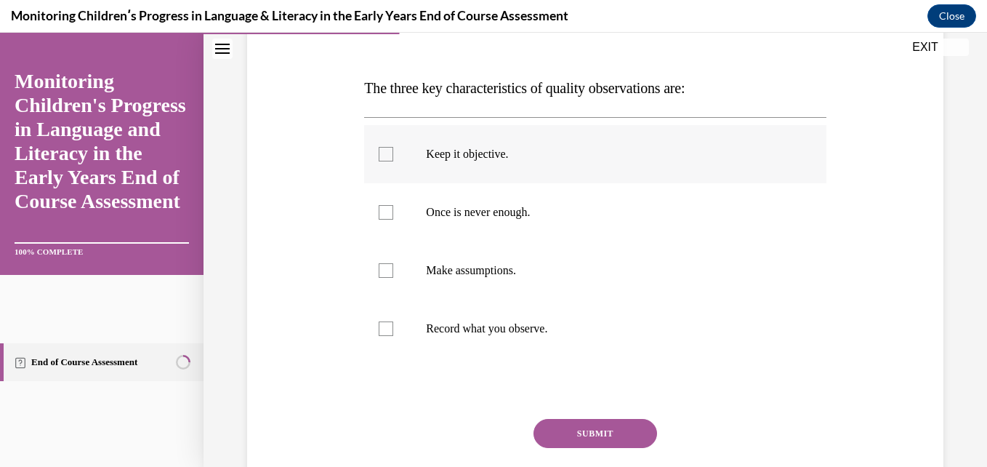
click at [472, 154] on p "Keep it objective." at bounding box center [607, 154] width 363 height 15
click at [393, 154] on input "Keep it objective." at bounding box center [386, 154] width 15 height 15
checkbox input "true"
click at [459, 206] on p "Once is never enough." at bounding box center [607, 212] width 363 height 15
click at [393, 206] on input "Once is never enough." at bounding box center [386, 212] width 15 height 15
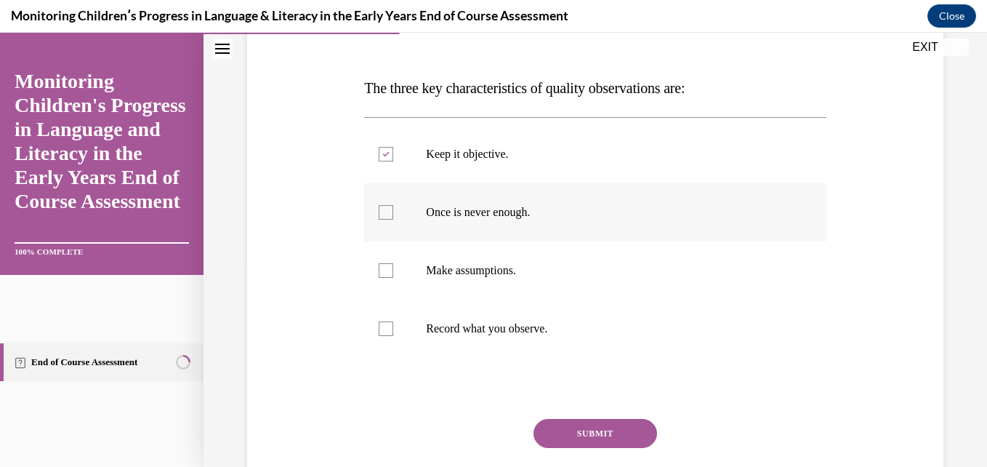
checkbox input "true"
click at [452, 338] on label "Record what you observe." at bounding box center [594, 328] width 461 height 58
click at [393, 336] on input "Record what you observe." at bounding box center [386, 328] width 15 height 15
checkbox input "true"
click at [562, 434] on button "SUBMIT" at bounding box center [595, 433] width 124 height 29
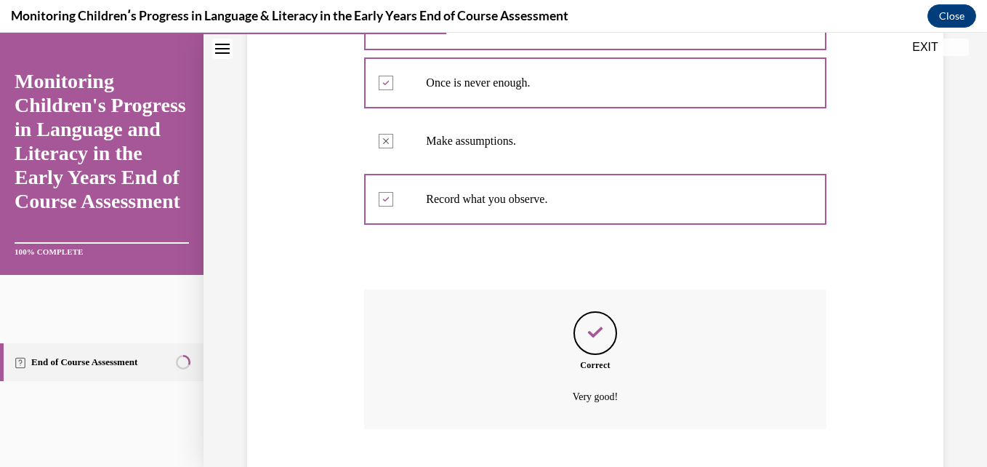
scroll to position [421, 0]
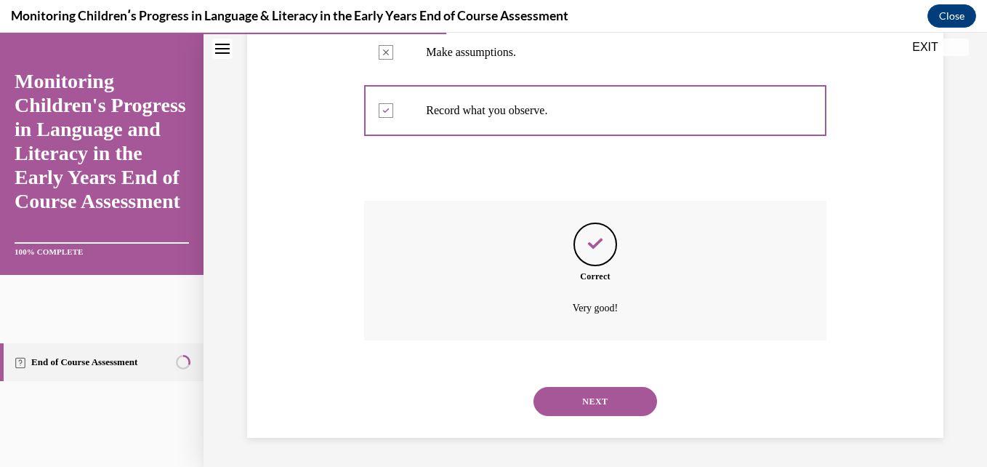
click at [590, 406] on button "NEXT" at bounding box center [595, 401] width 124 height 29
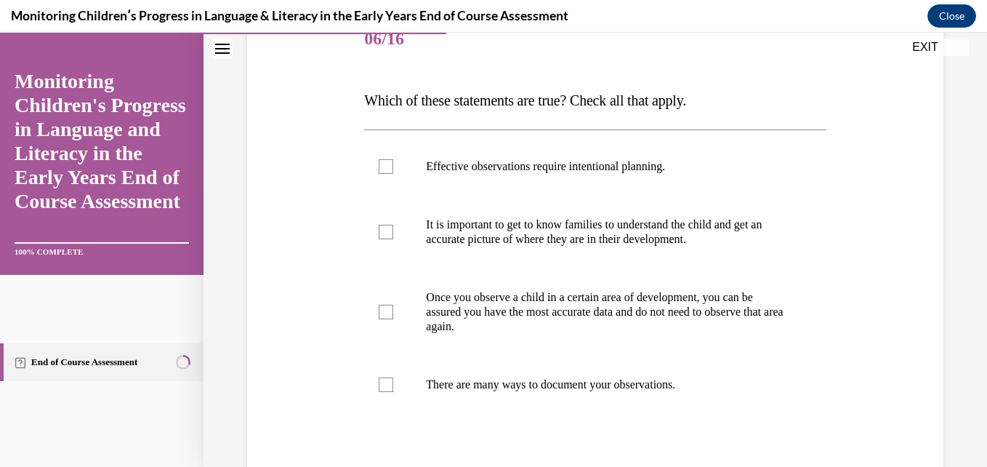
scroll to position [203, 0]
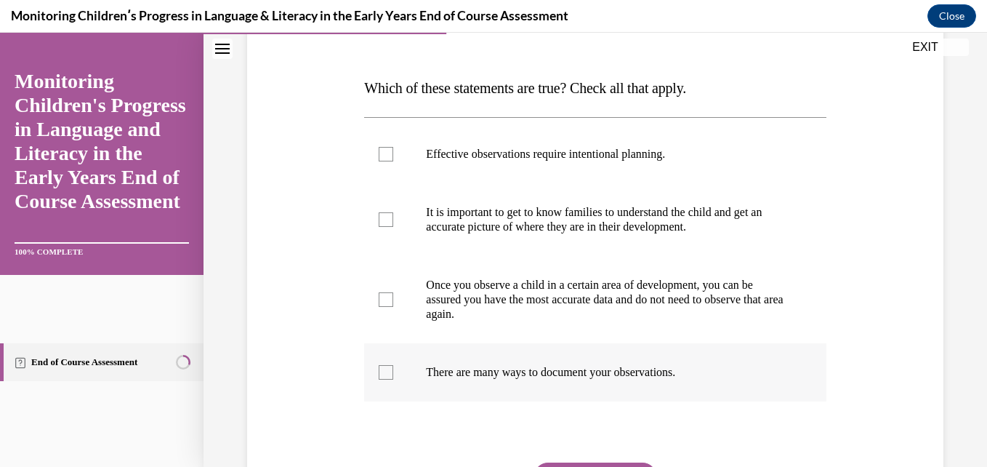
click at [730, 366] on p "There are many ways to document your observations." at bounding box center [607, 372] width 363 height 15
click at [393, 366] on input "There are many ways to document your observations." at bounding box center [386, 372] width 15 height 15
checkbox input "true"
click at [676, 225] on p "It is important to get to know families to understand the child and get an accu…" at bounding box center [607, 219] width 363 height 29
click at [393, 225] on input "It is important to get to know families to understand the child and get an accu…" at bounding box center [386, 219] width 15 height 15
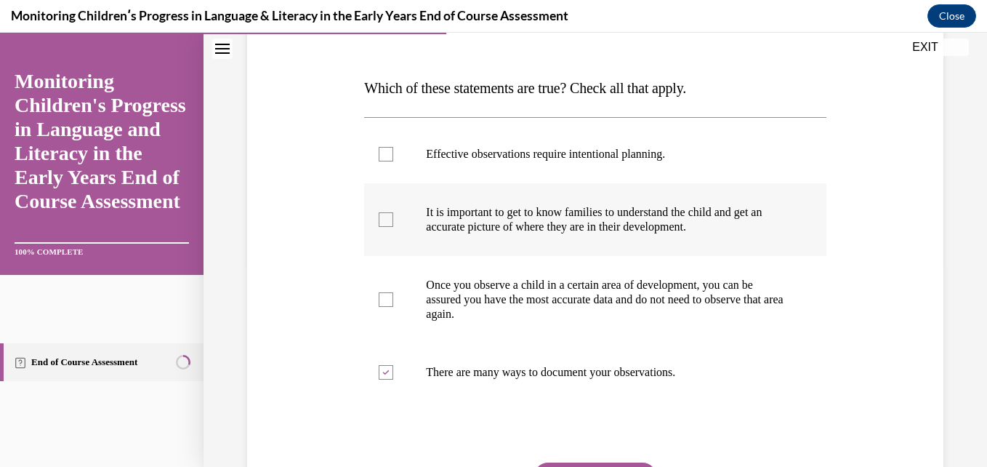
checkbox input "true"
click at [659, 153] on p "Effective observations require intentional planning." at bounding box center [607, 154] width 363 height 15
click at [393, 153] on input "Effective observations require intentional planning." at bounding box center [386, 154] width 15 height 15
checkbox input "true"
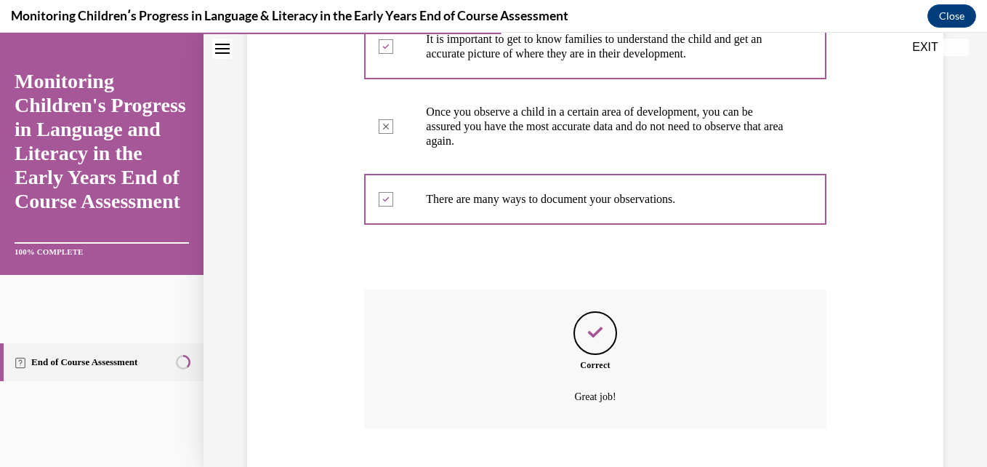
scroll to position [465, 0]
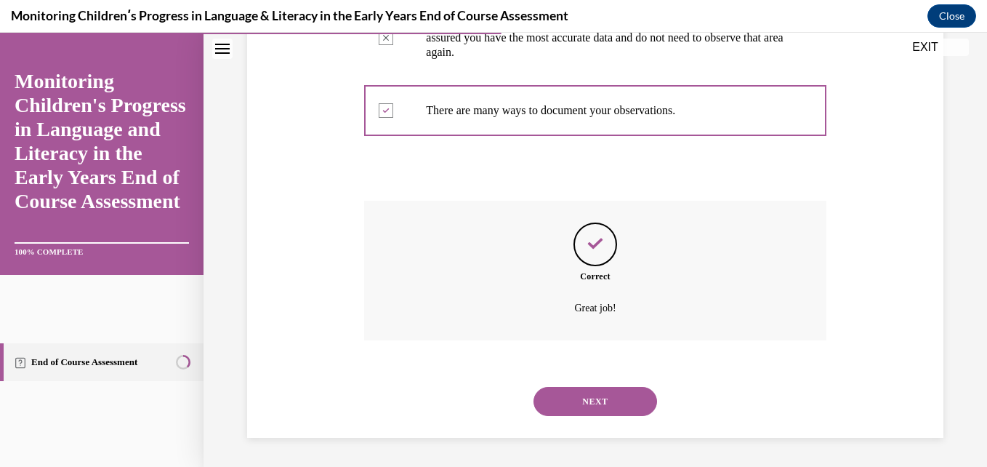
click at [579, 402] on button "NEXT" at bounding box center [595, 401] width 124 height 29
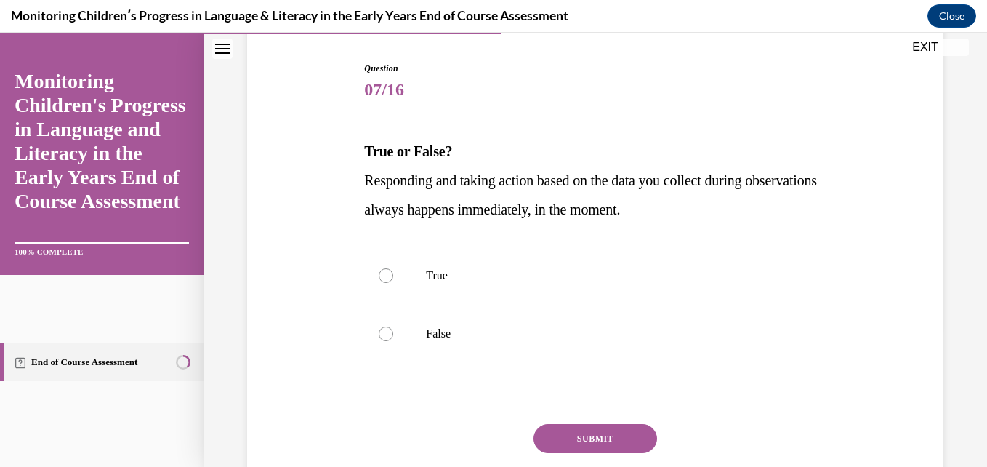
scroll to position [174, 0]
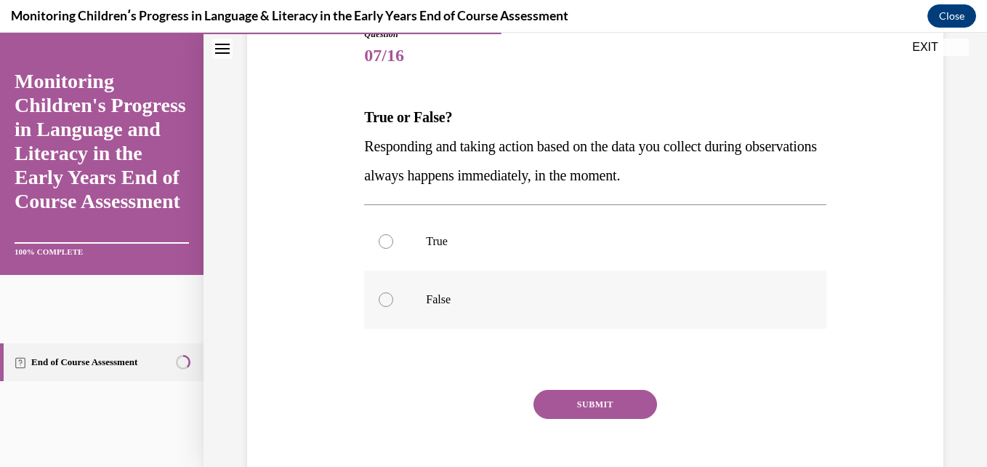
click at [697, 288] on label "False" at bounding box center [594, 299] width 461 height 58
click at [393, 292] on input "False" at bounding box center [386, 299] width 15 height 15
radio input "true"
click at [590, 391] on button "SUBMIT" at bounding box center [595, 404] width 124 height 29
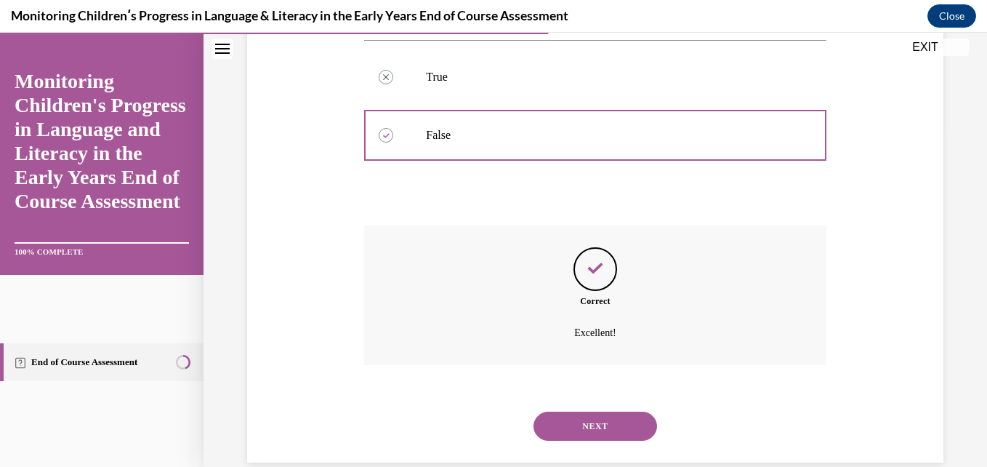
scroll to position [363, 0]
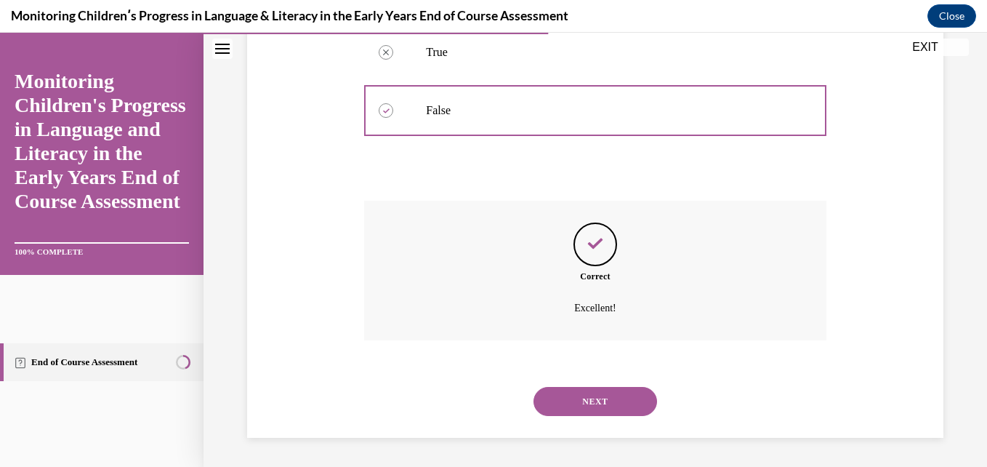
click at [624, 403] on button "NEXT" at bounding box center [595, 401] width 124 height 29
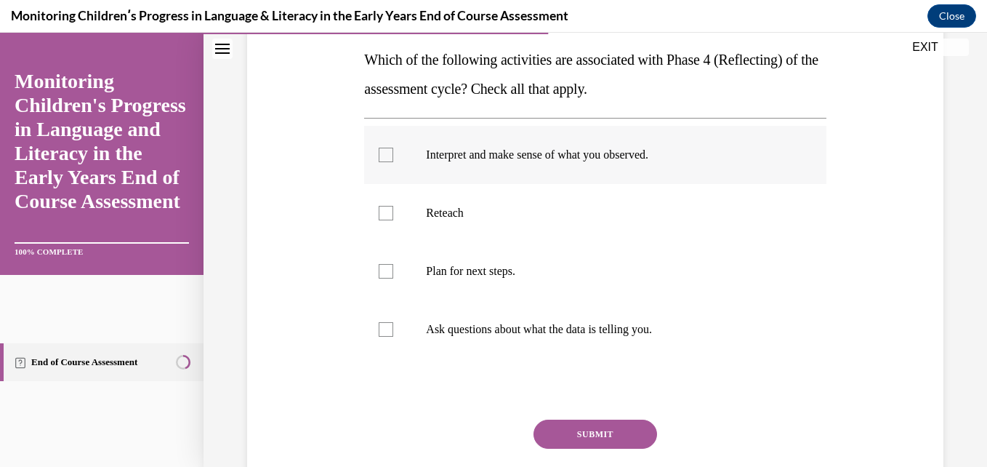
scroll to position [233, 0]
click at [692, 174] on label "Interpret and make sense of what you observed." at bounding box center [594, 154] width 461 height 58
click at [393, 161] on input "Interpret and make sense of what you observed." at bounding box center [386, 154] width 15 height 15
checkbox input "true"
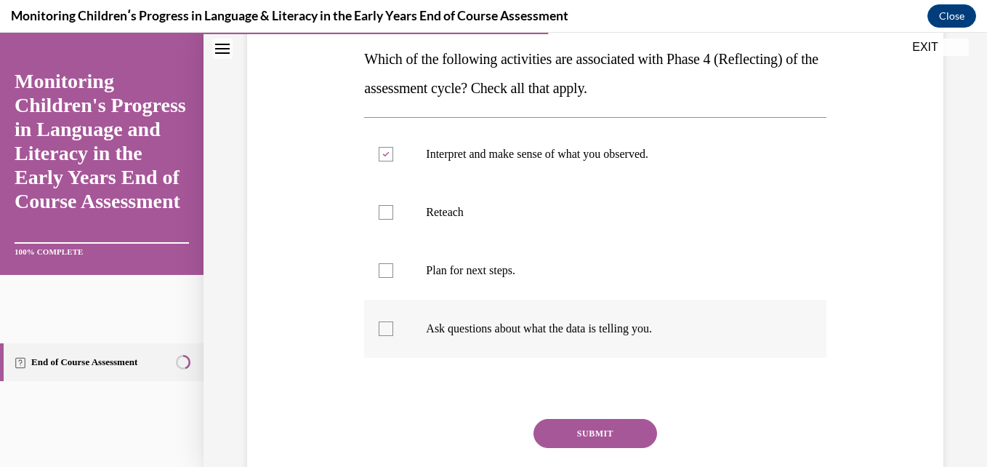
click at [608, 316] on label "Ask questions about what the data is telling you." at bounding box center [594, 328] width 461 height 58
click at [393, 321] on input "Ask questions about what the data is telling you." at bounding box center [386, 328] width 15 height 15
checkbox input "true"
click at [600, 424] on button "SUBMIT" at bounding box center [595, 433] width 124 height 29
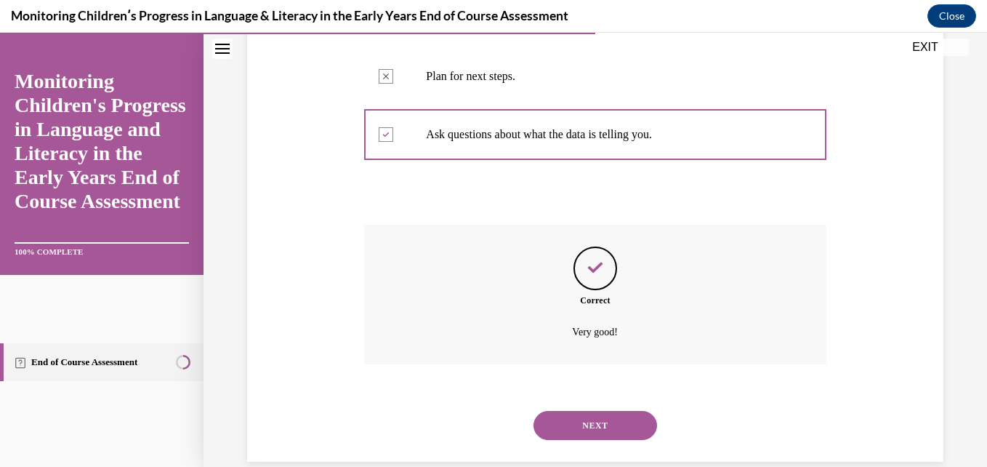
scroll to position [451, 0]
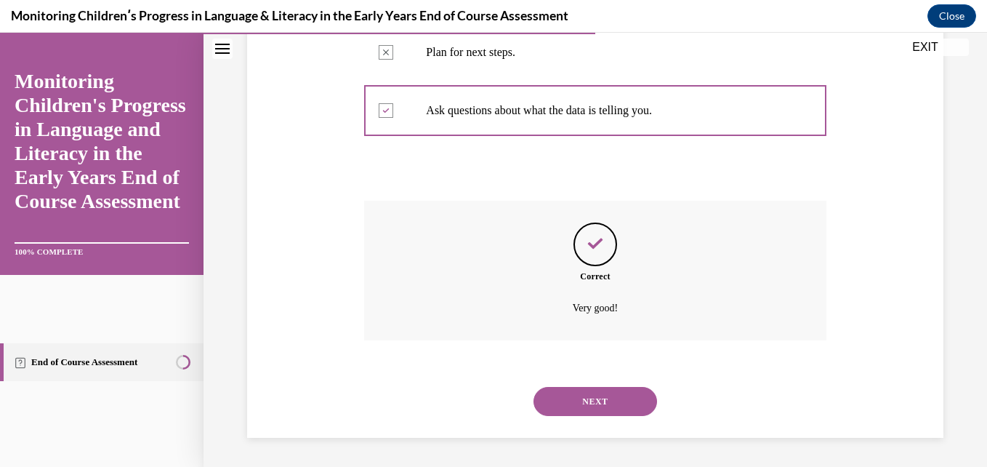
click at [590, 406] on button "NEXT" at bounding box center [595, 401] width 124 height 29
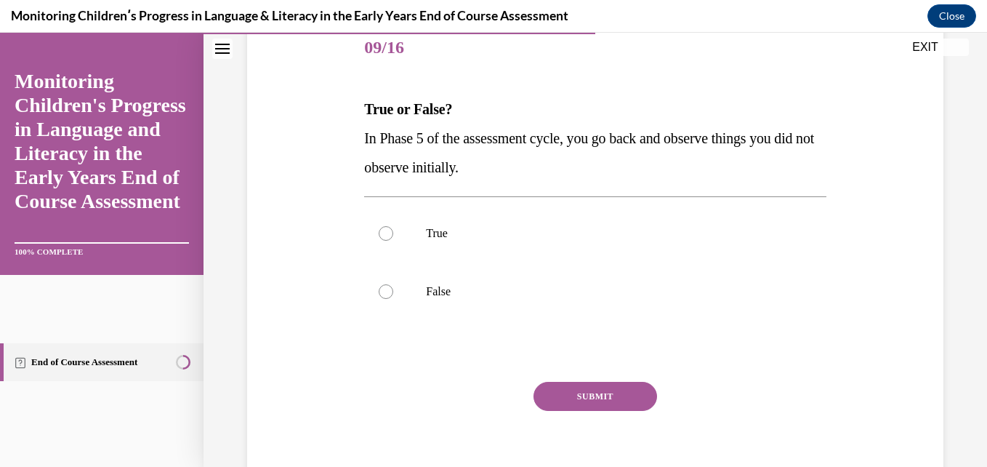
scroll to position [203, 0]
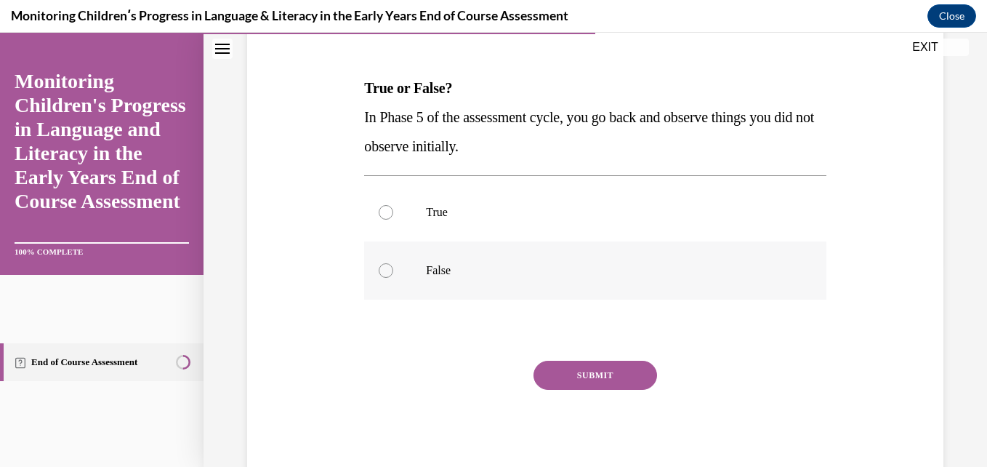
click at [637, 251] on label "False" at bounding box center [594, 270] width 461 height 58
click at [393, 263] on input "False" at bounding box center [386, 270] width 15 height 15
radio input "true"
click at [597, 374] on button "SUBMIT" at bounding box center [595, 374] width 124 height 29
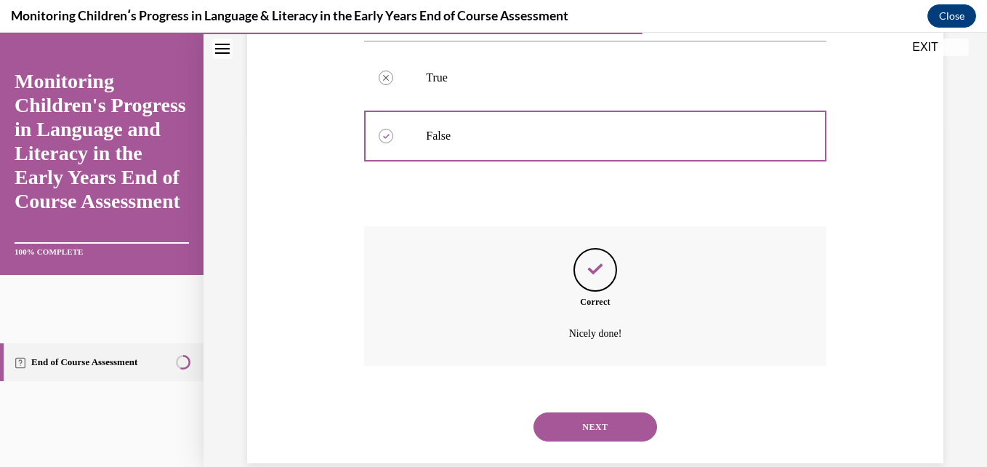
scroll to position [363, 0]
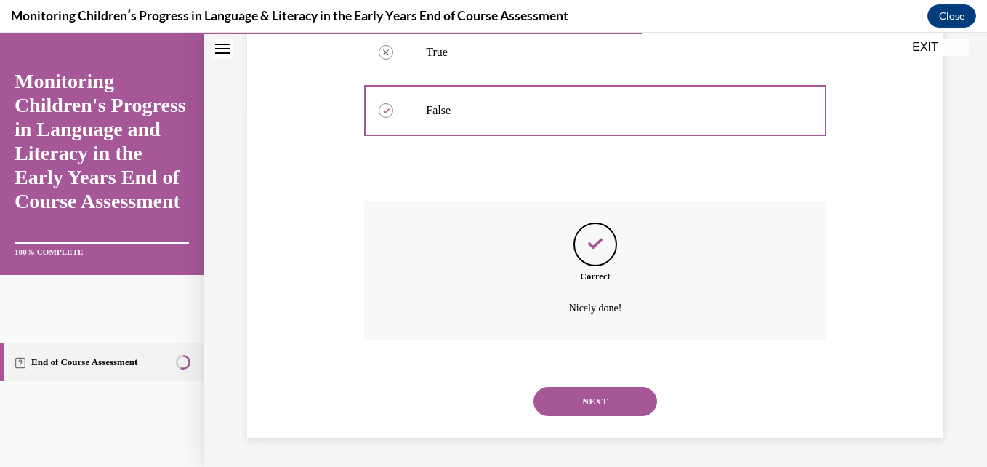
click at [582, 388] on button "NEXT" at bounding box center [595, 401] width 124 height 29
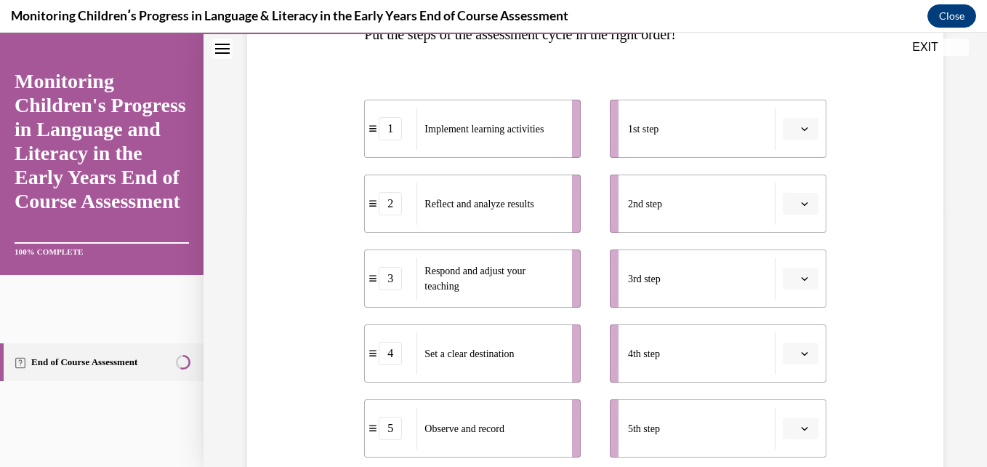
scroll to position [262, 0]
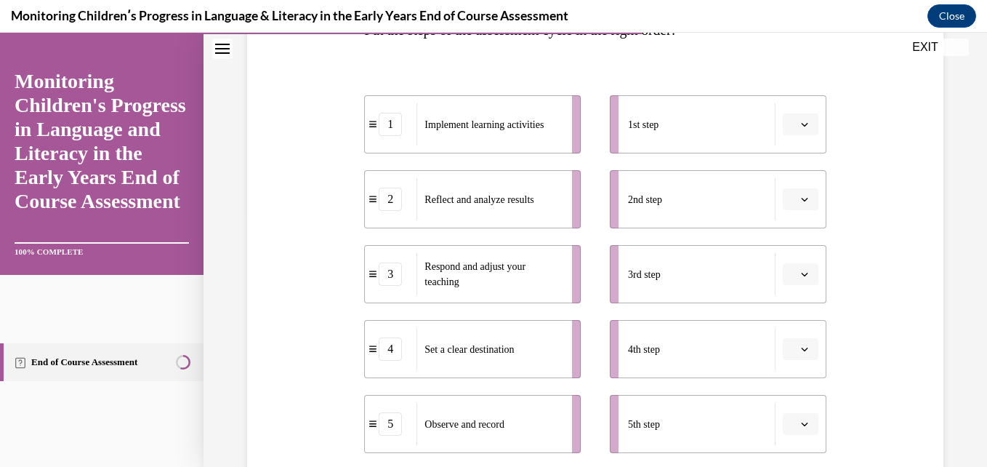
click at [801, 422] on icon "button" at bounding box center [804, 423] width 7 height 7
click at [786, 274] on span "1" at bounding box center [785, 275] width 5 height 12
click at [791, 277] on span "Please select an option" at bounding box center [793, 274] width 5 height 15
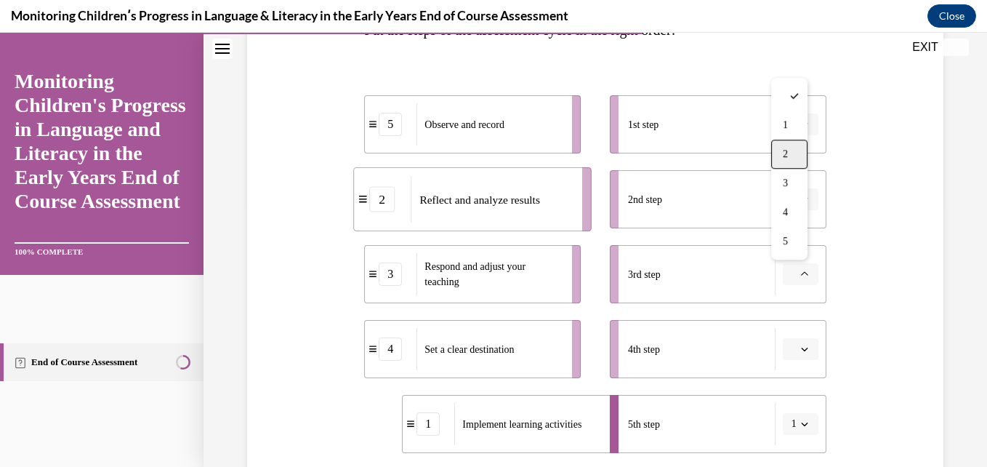
click at [788, 152] on span "2" at bounding box center [785, 154] width 5 height 12
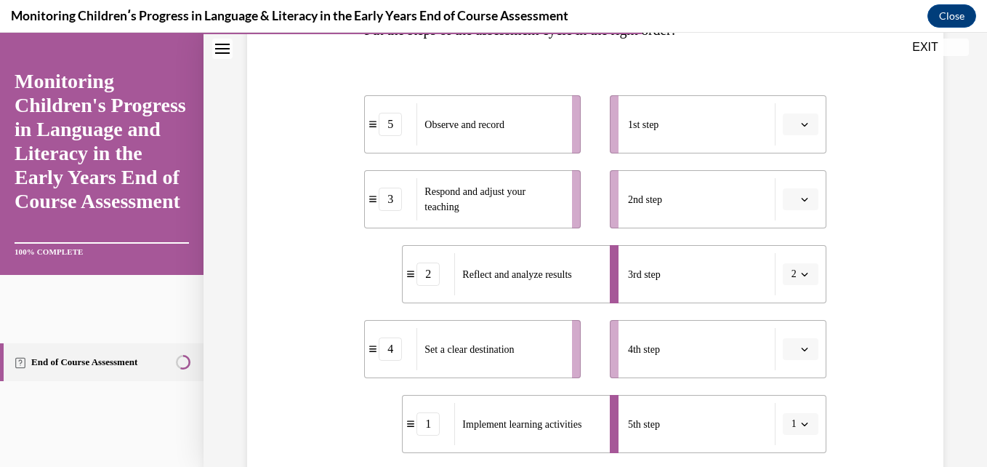
click at [791, 350] on span "Please select an option" at bounding box center [793, 349] width 5 height 15
click at [785, 263] on span "3" at bounding box center [785, 258] width 5 height 12
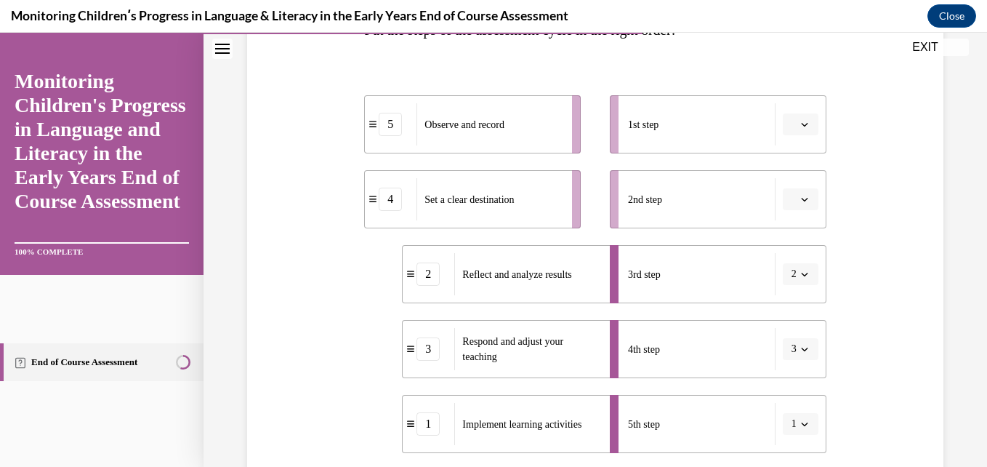
click at [793, 354] on button "3" at bounding box center [801, 349] width 36 height 22
click at [785, 202] on span "1" at bounding box center [782, 200] width 5 height 12
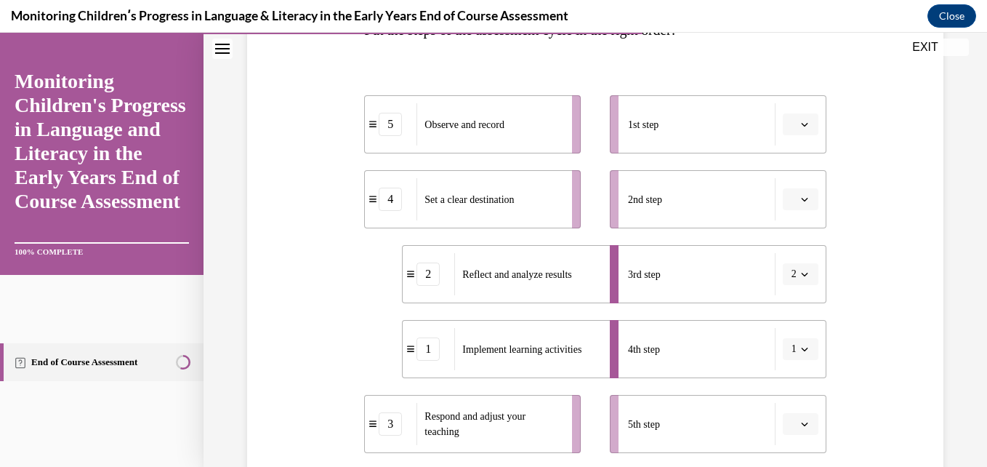
click at [796, 416] on button "button" at bounding box center [801, 424] width 36 height 22
click at [787, 307] on span "2" at bounding box center [785, 304] width 5 height 12
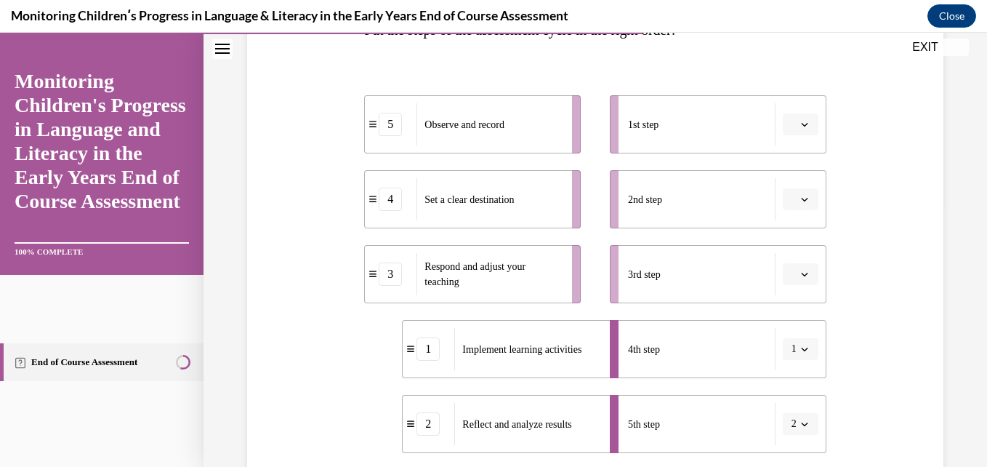
click at [791, 199] on span "Please select an option" at bounding box center [793, 199] width 5 height 15
click at [777, 314] on div "3" at bounding box center [789, 318] width 36 height 29
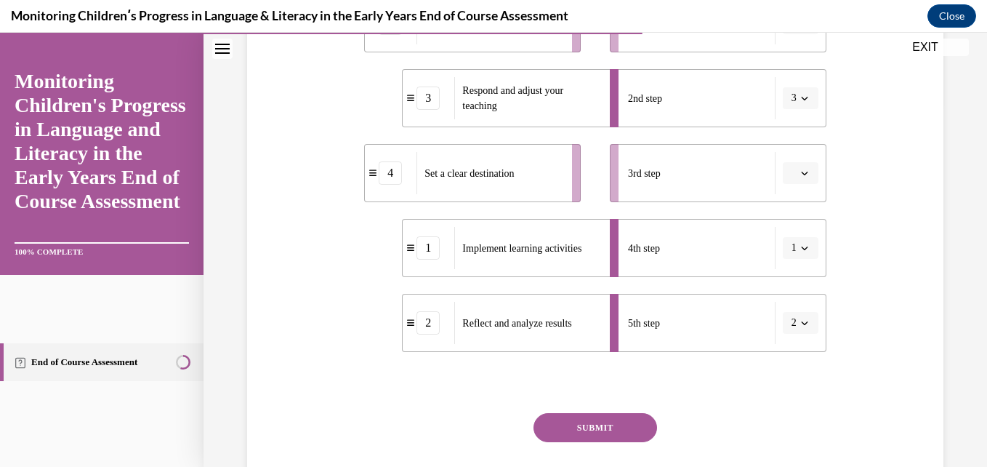
scroll to position [378, 0]
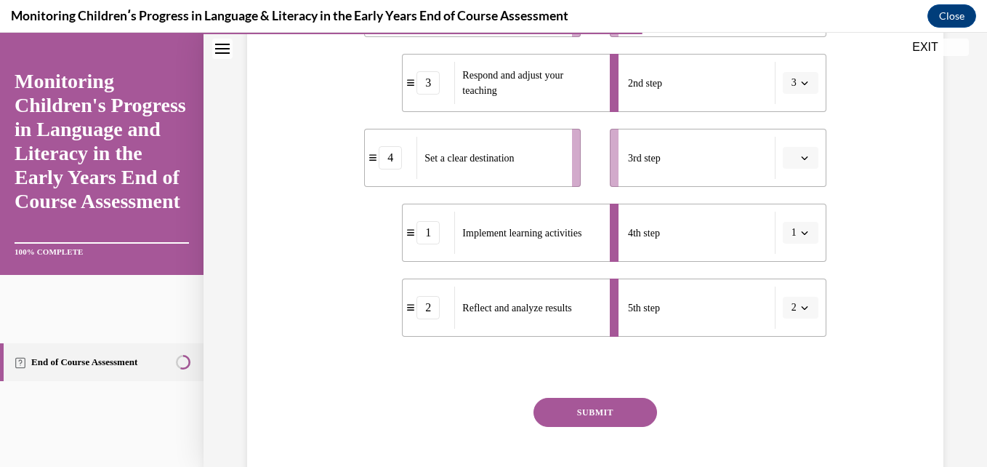
click at [597, 408] on button "SUBMIT" at bounding box center [595, 412] width 124 height 29
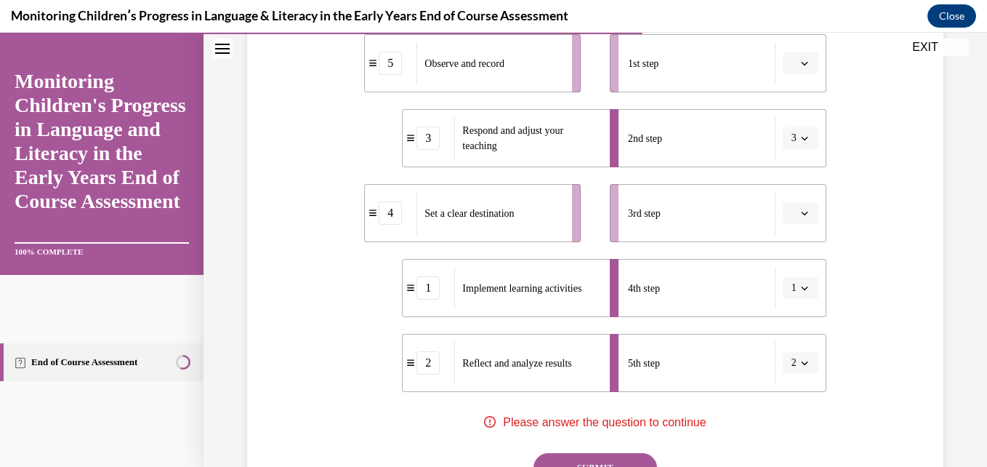
scroll to position [320, 0]
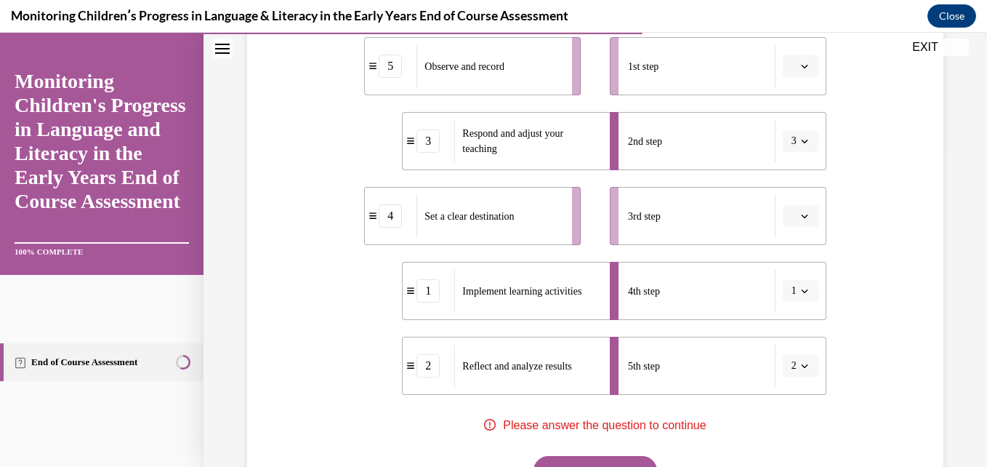
click at [801, 366] on icon "button" at bounding box center [804, 365] width 7 height 7
click at [784, 241] on span "2" at bounding box center [782, 246] width 5 height 12
click at [605, 459] on button "SUBMIT" at bounding box center [595, 470] width 124 height 29
click at [786, 224] on button "button" at bounding box center [801, 216] width 36 height 22
click at [782, 364] on div "4" at bounding box center [789, 364] width 36 height 29
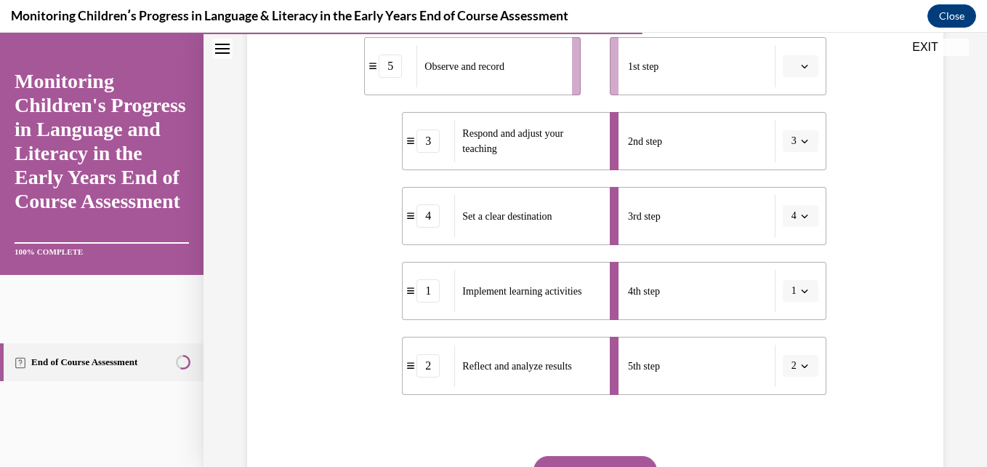
click at [801, 67] on icon "button" at bounding box center [804, 65] width 7 height 7
click at [783, 241] on span "5" at bounding box center [785, 244] width 5 height 12
click at [605, 460] on button "SUBMIT" at bounding box center [595, 470] width 124 height 29
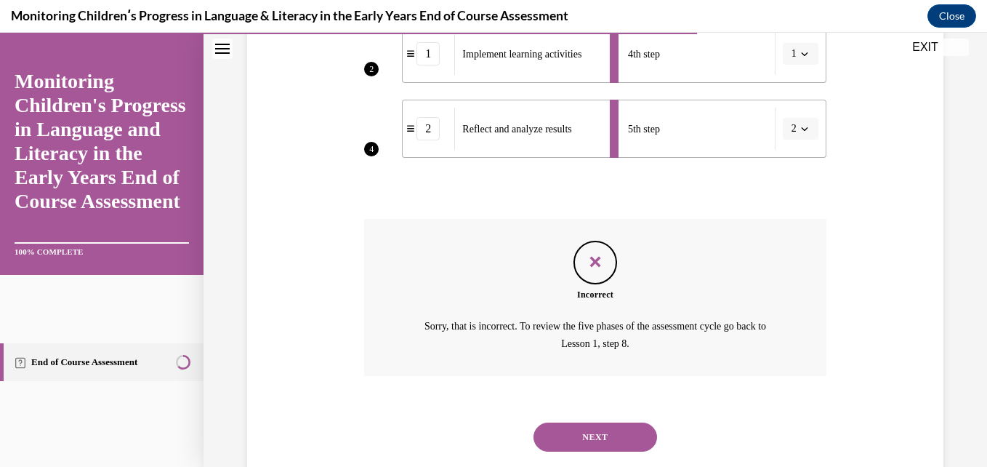
scroll to position [563, 0]
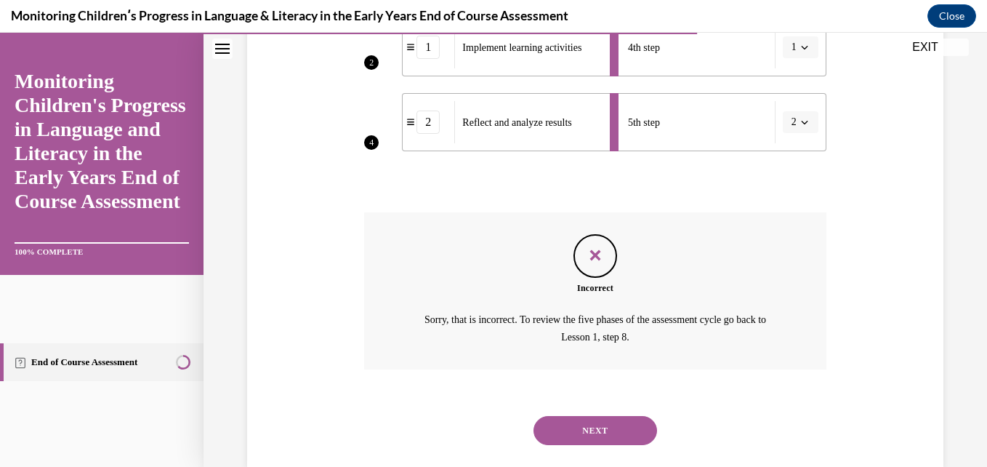
click at [571, 430] on button "NEXT" at bounding box center [595, 430] width 124 height 29
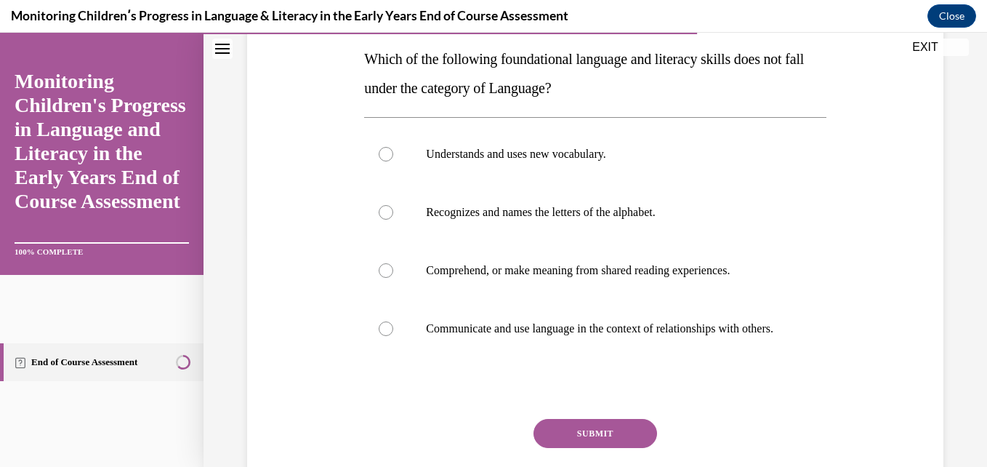
scroll to position [262, 0]
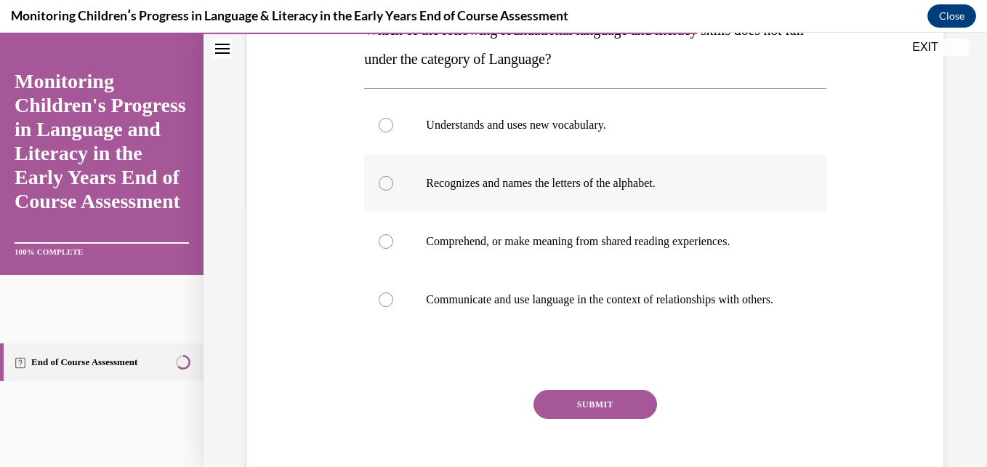
click at [641, 171] on label "Recognizes and names the letters of the alphabet." at bounding box center [594, 183] width 461 height 58
click at [393, 176] on input "Recognizes and names the letters of the alphabet." at bounding box center [386, 183] width 15 height 15
radio input "true"
click at [573, 419] on button "SUBMIT" at bounding box center [595, 404] width 124 height 29
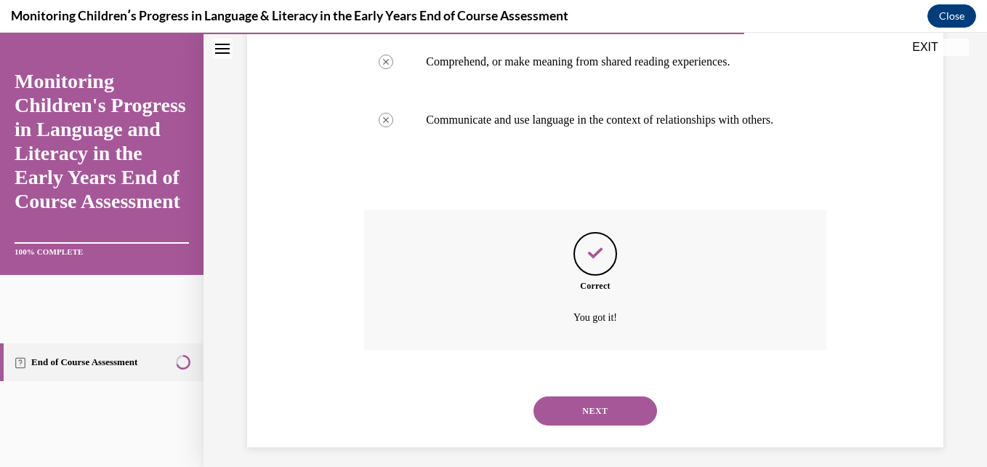
scroll to position [465, 0]
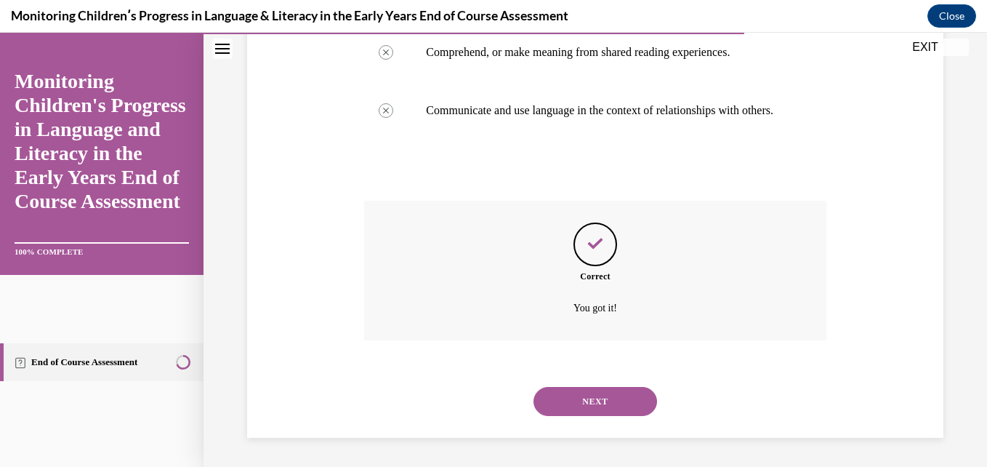
click at [586, 405] on button "NEXT" at bounding box center [595, 401] width 124 height 29
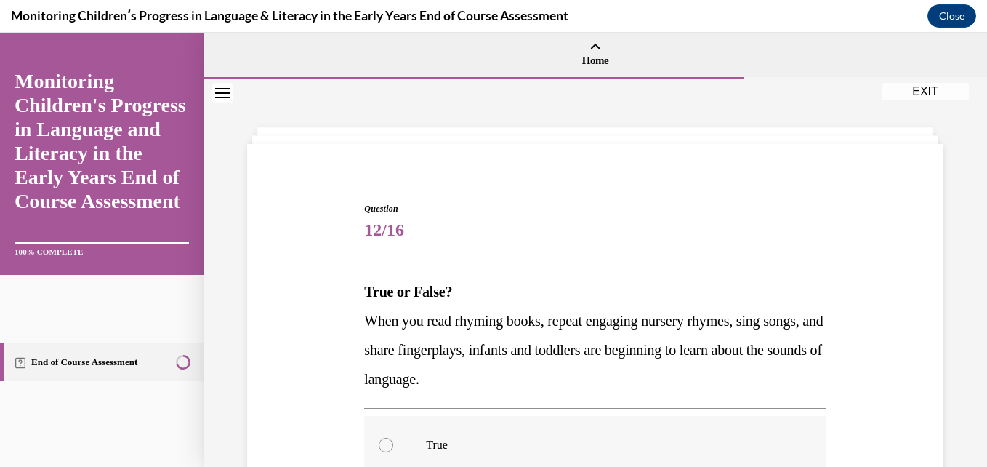
click at [502, 428] on label "True" at bounding box center [594, 445] width 461 height 58
click at [393, 437] on input "True" at bounding box center [386, 444] width 15 height 15
radio input "true"
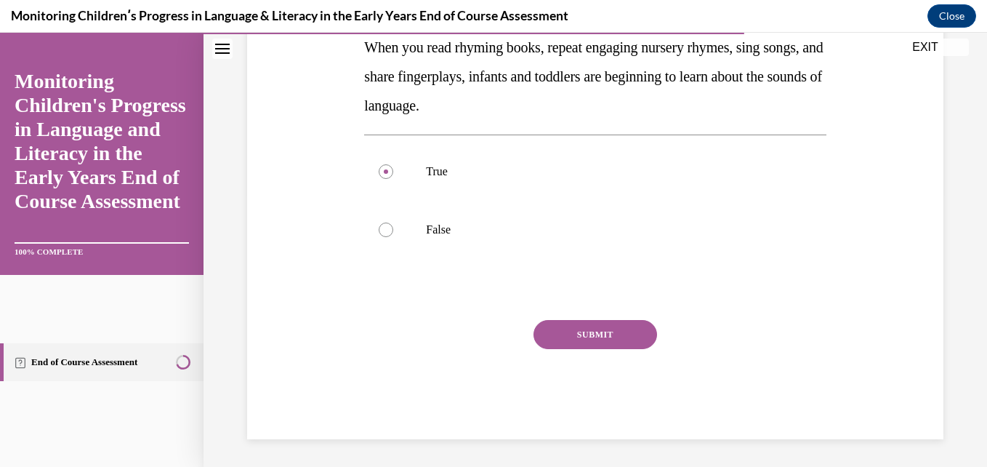
scroll to position [275, 0]
click at [618, 337] on button "SUBMIT" at bounding box center [595, 332] width 124 height 29
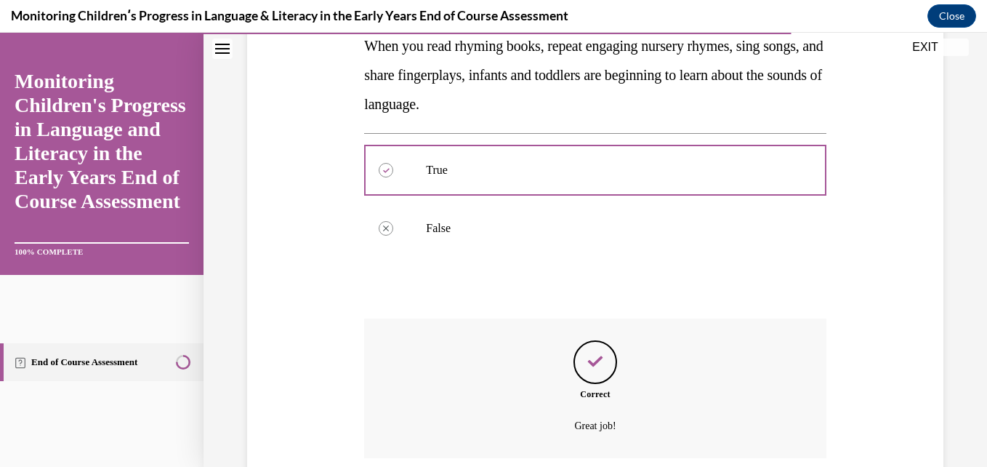
scroll to position [392, 0]
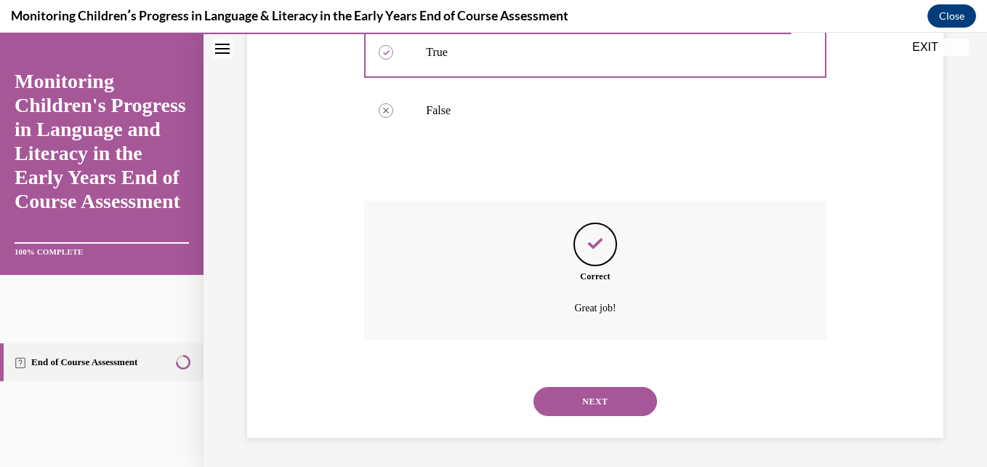
click at [621, 402] on button "NEXT" at bounding box center [595, 401] width 124 height 29
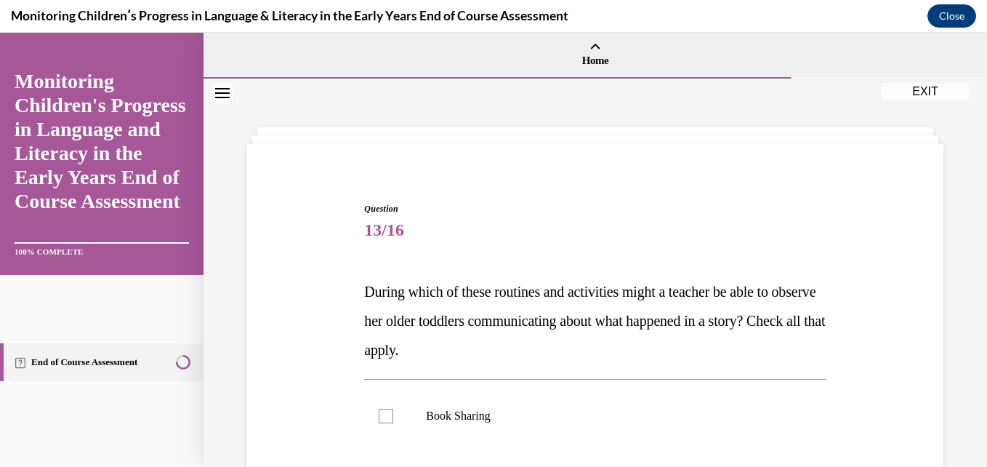
scroll to position [362, 0]
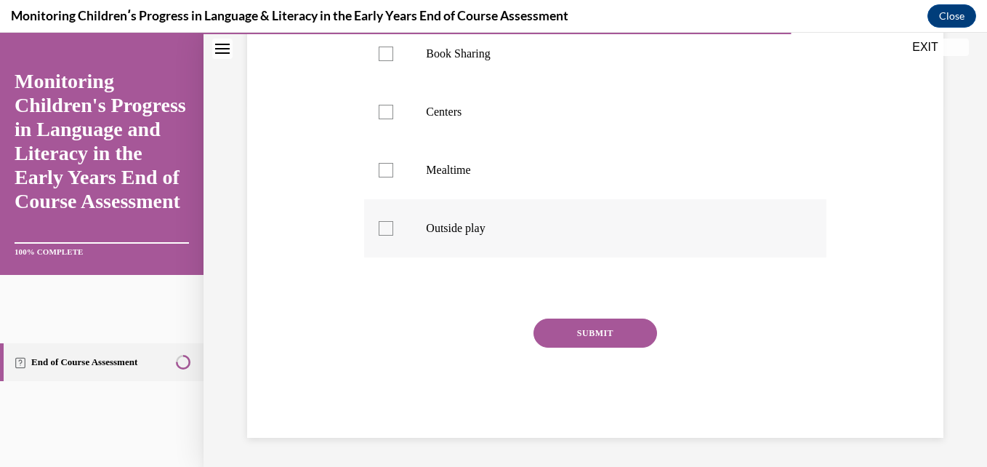
click at [446, 239] on label "Outside play" at bounding box center [594, 228] width 461 height 58
click at [393, 235] on input "Outside play" at bounding box center [386, 228] width 15 height 15
checkbox input "true"
drag, startPoint x: 440, startPoint y: 174, endPoint x: 426, endPoint y: 115, distance: 61.2
click at [426, 115] on ul "Book Sharing Centers Mealtime Outside play" at bounding box center [594, 141] width 461 height 233
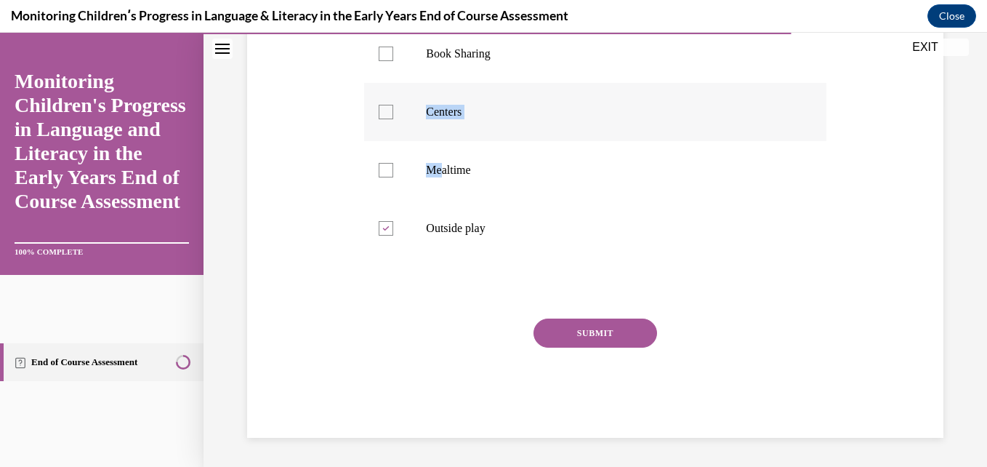
click at [426, 115] on p "Centers" at bounding box center [607, 112] width 363 height 15
click at [393, 115] on input "Centers" at bounding box center [386, 112] width 15 height 15
checkbox input "true"
click at [382, 169] on div at bounding box center [386, 170] width 15 height 15
click at [382, 169] on input "Mealtime" at bounding box center [386, 170] width 15 height 15
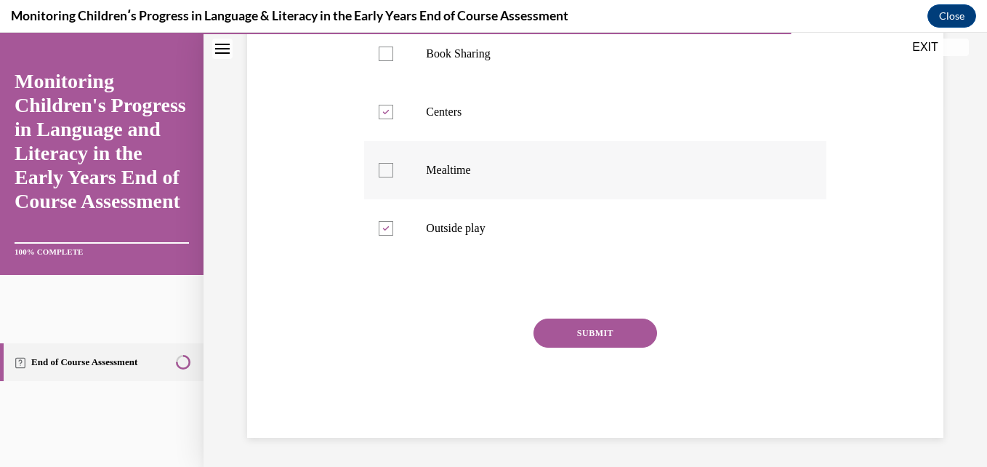
checkbox input "true"
click at [379, 60] on div at bounding box center [386, 54] width 15 height 15
click at [379, 60] on input "Book Sharing" at bounding box center [386, 54] width 15 height 15
checkbox input "true"
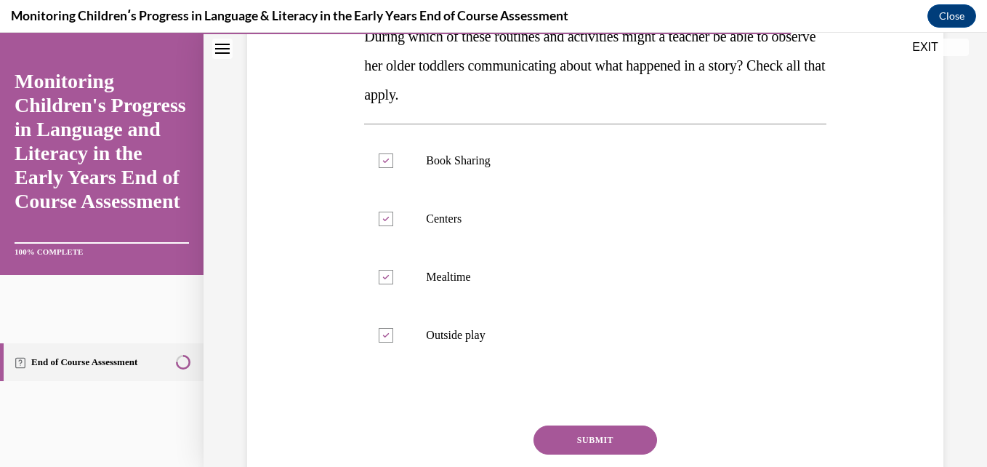
scroll to position [246, 0]
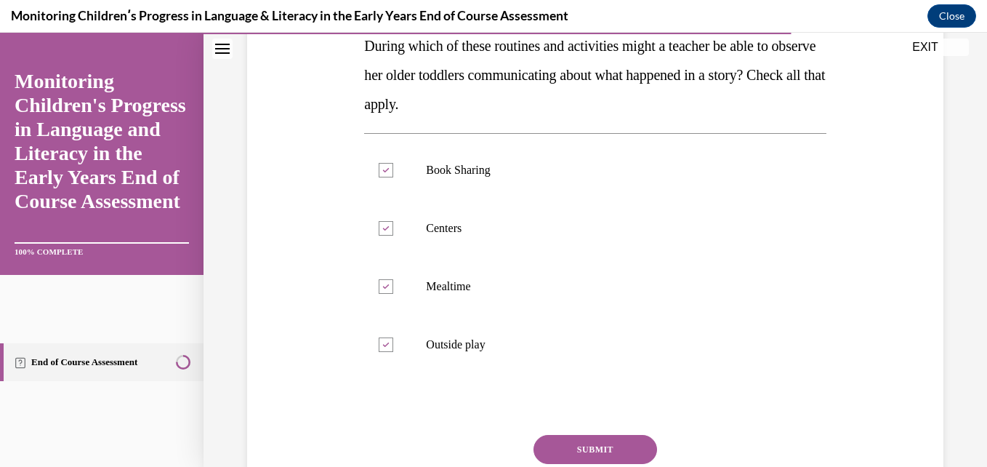
click at [584, 450] on button "SUBMIT" at bounding box center [595, 449] width 124 height 29
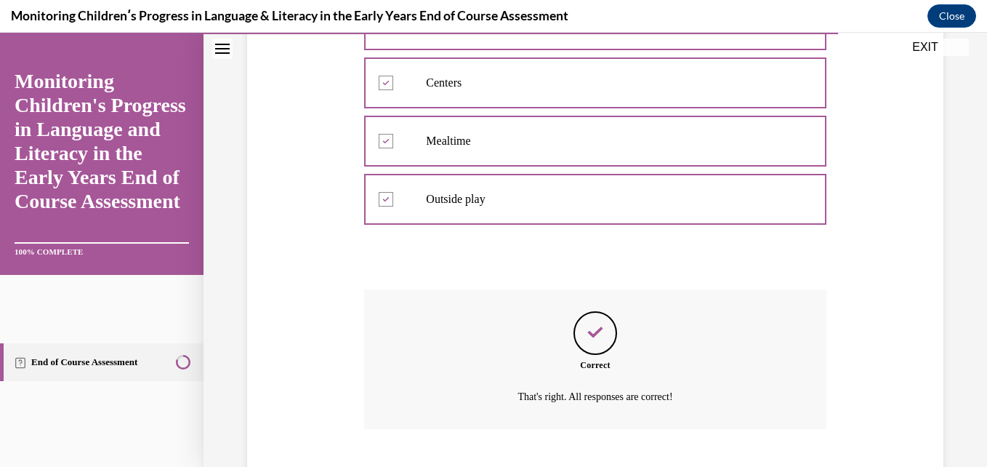
scroll to position [480, 0]
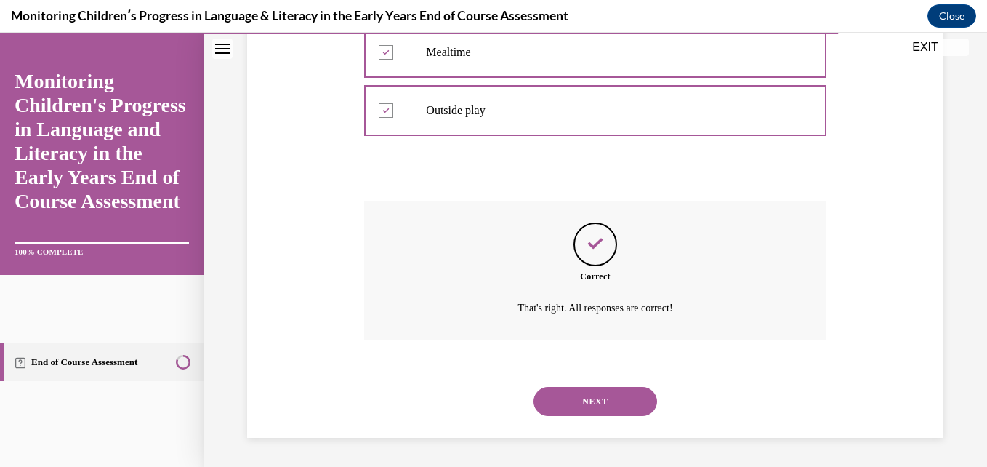
click at [578, 401] on button "NEXT" at bounding box center [595, 401] width 124 height 29
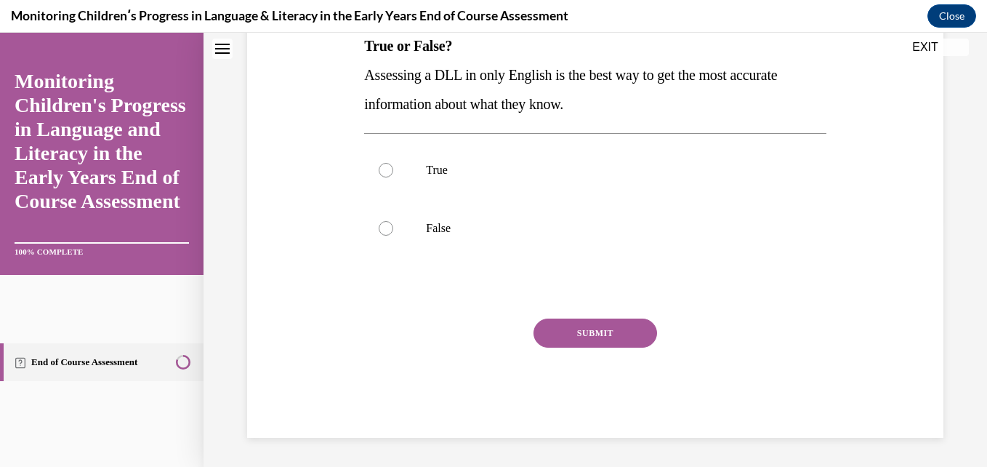
scroll to position [0, 0]
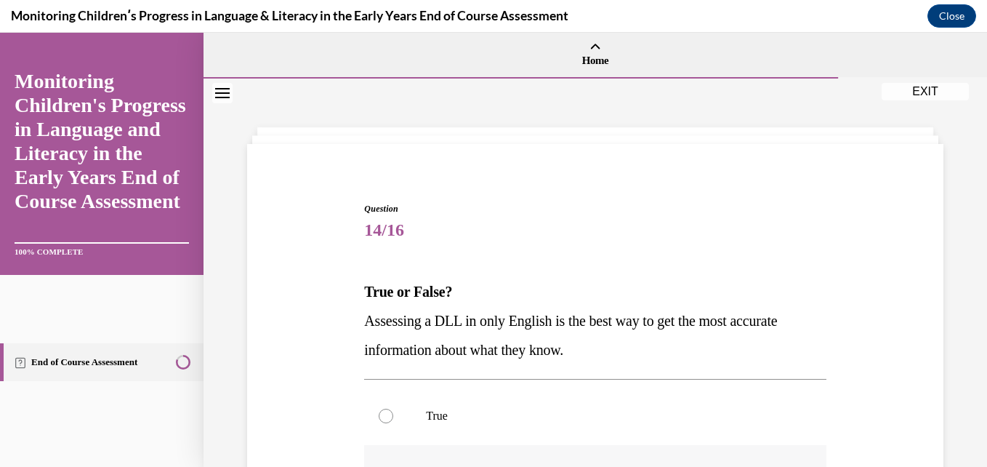
click at [580, 455] on label "False" at bounding box center [594, 474] width 461 height 58
click at [393, 466] on input "False" at bounding box center [386, 474] width 15 height 15
radio input "true"
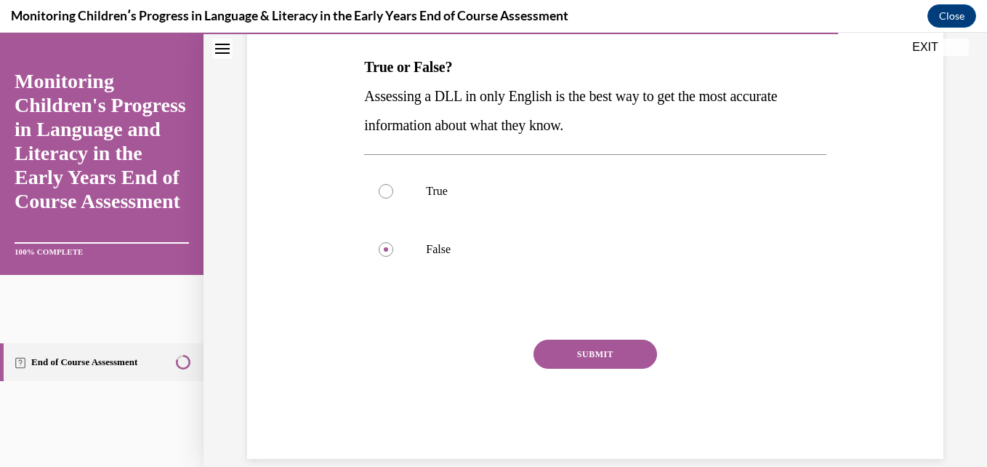
click at [605, 358] on button "SUBMIT" at bounding box center [595, 353] width 124 height 29
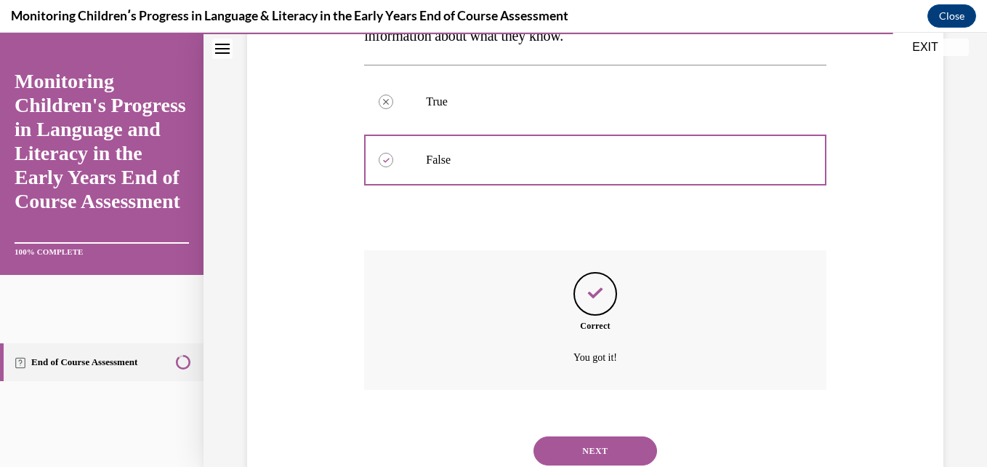
scroll to position [363, 0]
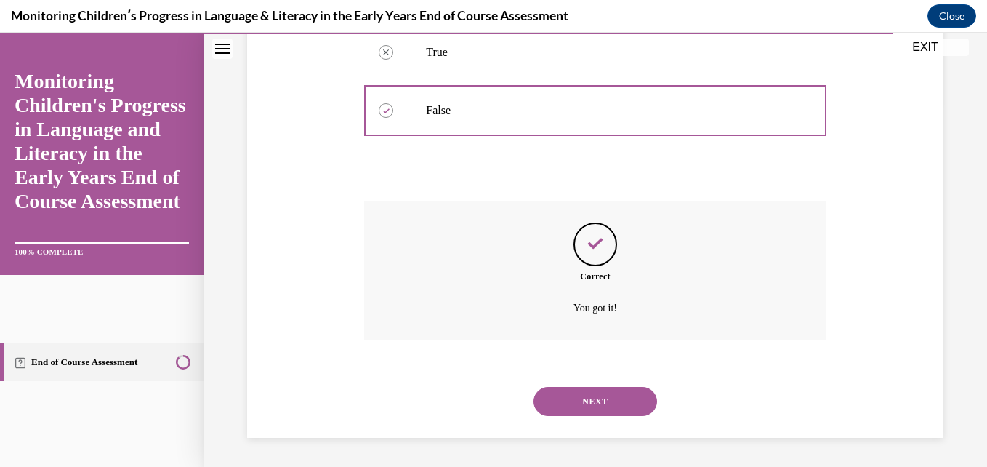
click at [602, 390] on button "NEXT" at bounding box center [595, 401] width 124 height 29
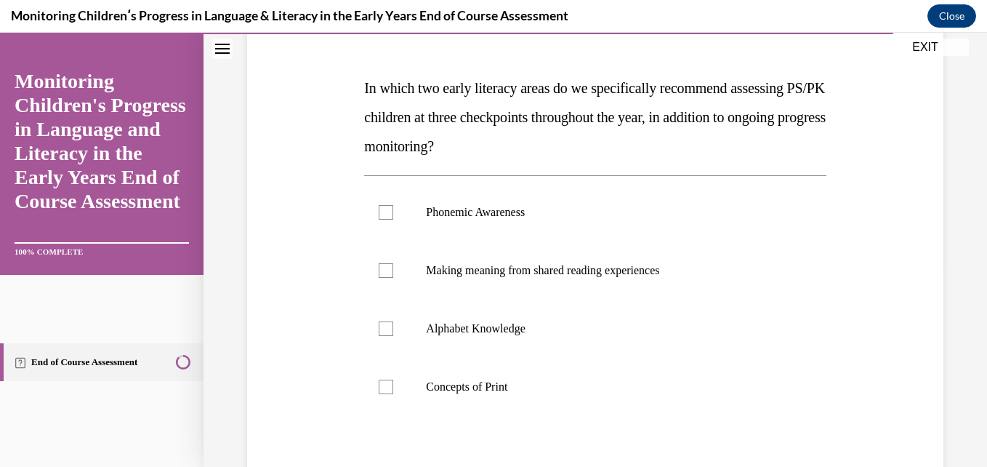
scroll to position [233, 0]
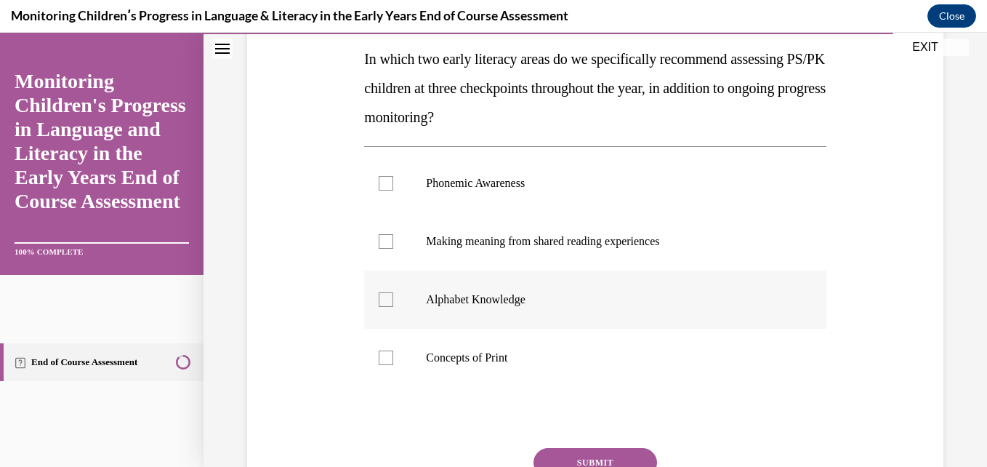
click at [546, 296] on p "Alphabet Knowledge" at bounding box center [607, 299] width 363 height 15
click at [393, 296] on input "Alphabet Knowledge" at bounding box center [386, 299] width 15 height 15
checkbox input "true"
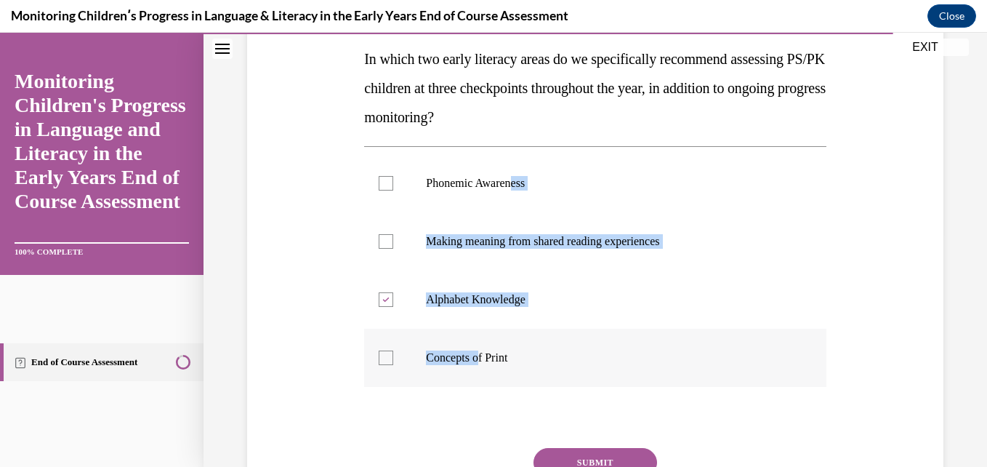
drag, startPoint x: 515, startPoint y: 174, endPoint x: 480, endPoint y: 353, distance: 182.0
click at [480, 353] on ul "Phonemic Awareness Making meaning from shared reading experiences Alphabet Know…" at bounding box center [594, 270] width 461 height 233
click at [480, 353] on p "Concepts of Print" at bounding box center [607, 357] width 363 height 15
click at [393, 353] on input "Concepts of Print" at bounding box center [386, 357] width 15 height 15
checkbox input "true"
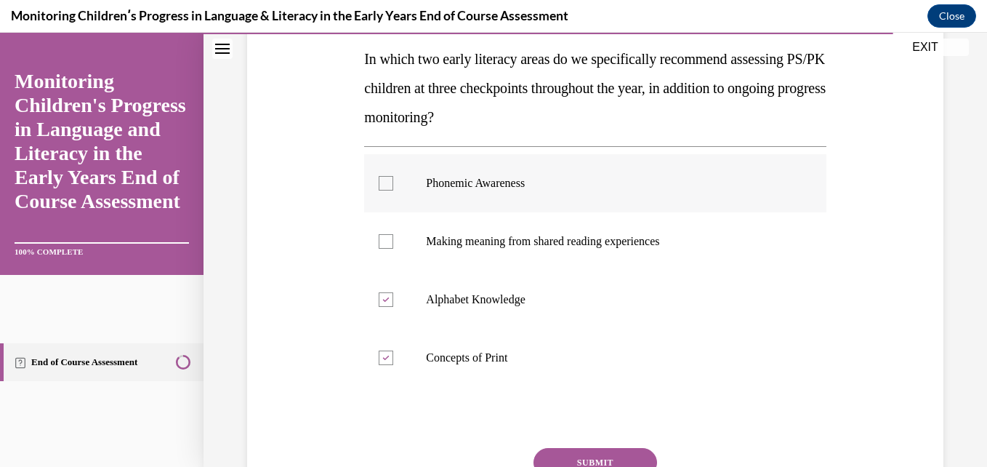
click at [384, 185] on div at bounding box center [386, 183] width 15 height 15
click at [384, 185] on input "Phonemic Awareness" at bounding box center [386, 183] width 15 height 15
checkbox input "true"
click at [565, 450] on button "SUBMIT" at bounding box center [595, 462] width 124 height 29
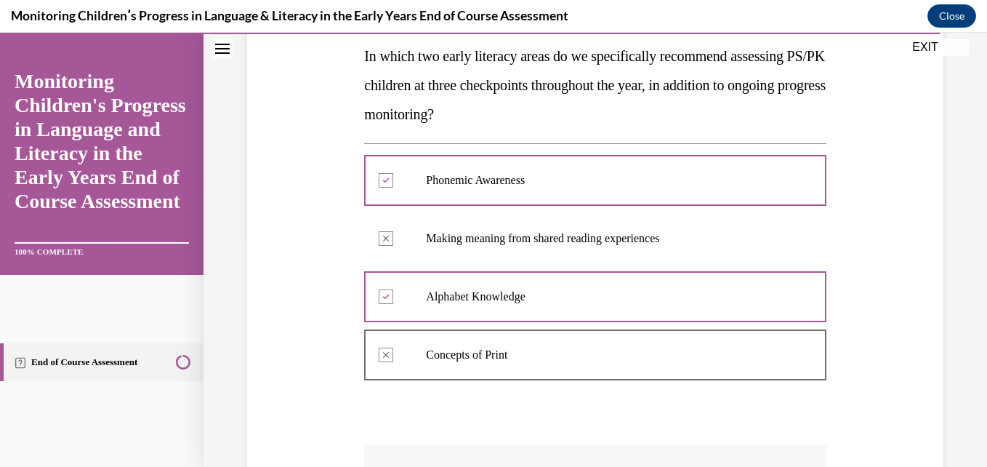
scroll to position [497, 0]
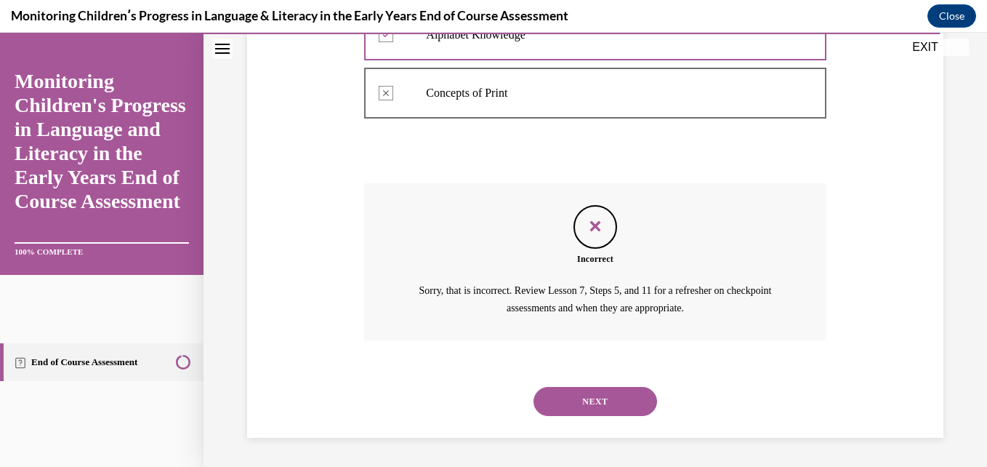
click at [622, 403] on button "NEXT" at bounding box center [595, 401] width 124 height 29
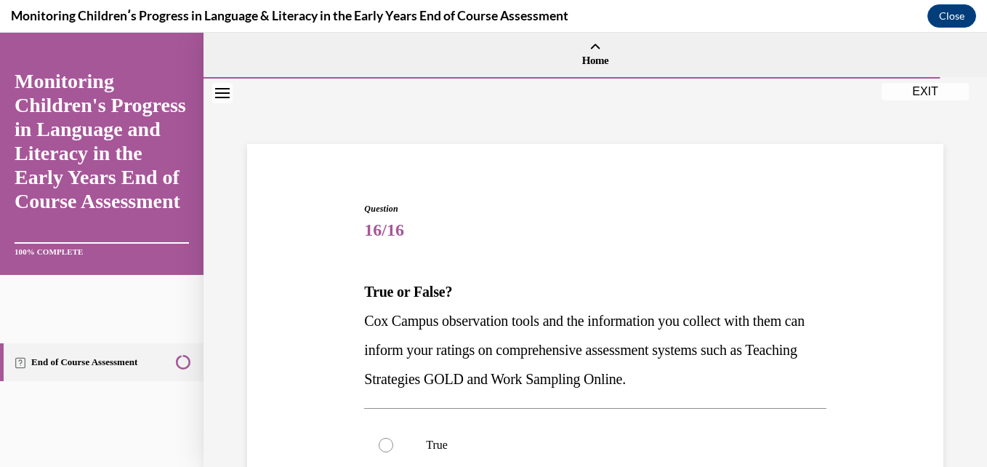
scroll to position [275, 0]
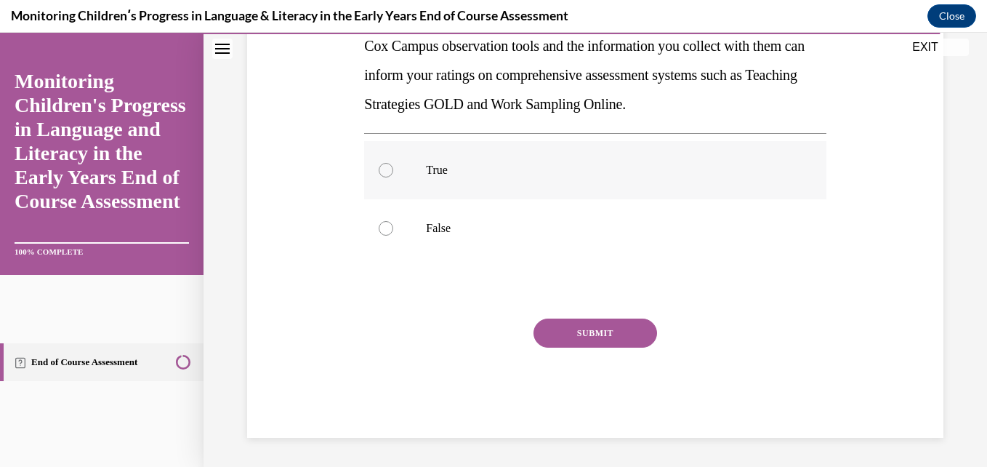
click at [550, 172] on p "True" at bounding box center [607, 170] width 363 height 15
click at [393, 172] on input "True" at bounding box center [386, 170] width 15 height 15
radio input "true"
click at [584, 328] on button "SUBMIT" at bounding box center [595, 332] width 124 height 29
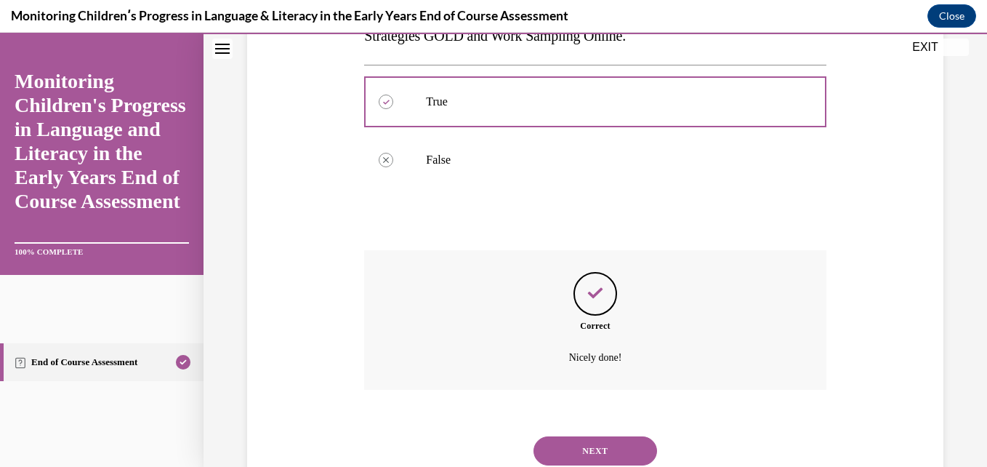
scroll to position [392, 0]
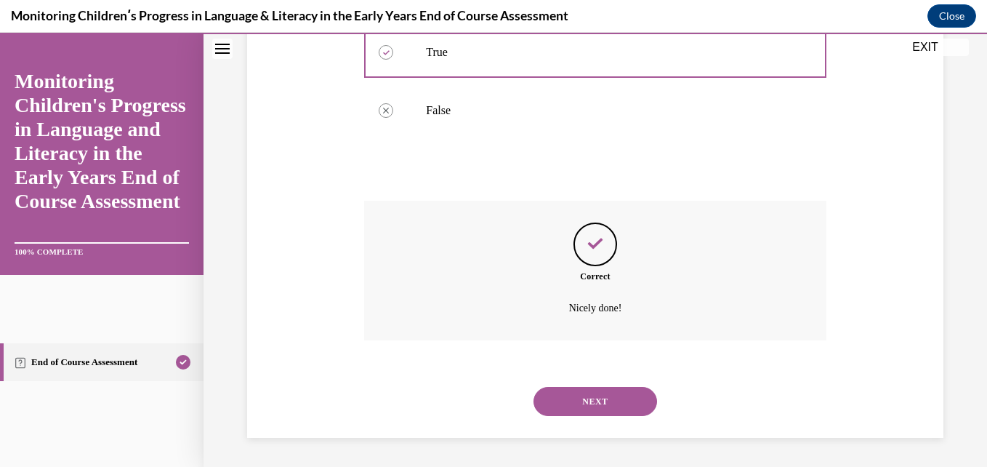
click at [591, 404] on button "NEXT" at bounding box center [595, 401] width 124 height 29
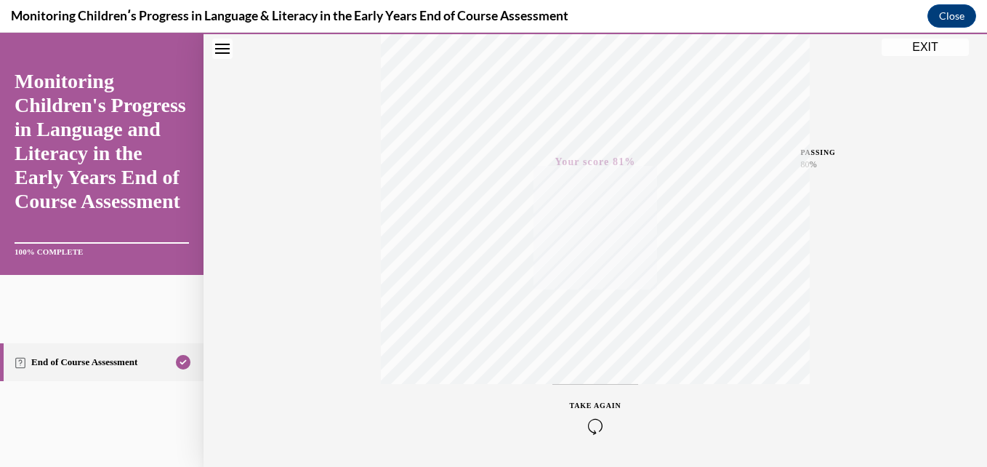
scroll to position [311, 0]
click at [919, 38] on div "Quiz Results PASSING 80% Your score 81% Passed PASSING 80% Your score Your scor…" at bounding box center [594, 116] width 783 height 699
click at [916, 46] on button "EXIT" at bounding box center [924, 47] width 87 height 17
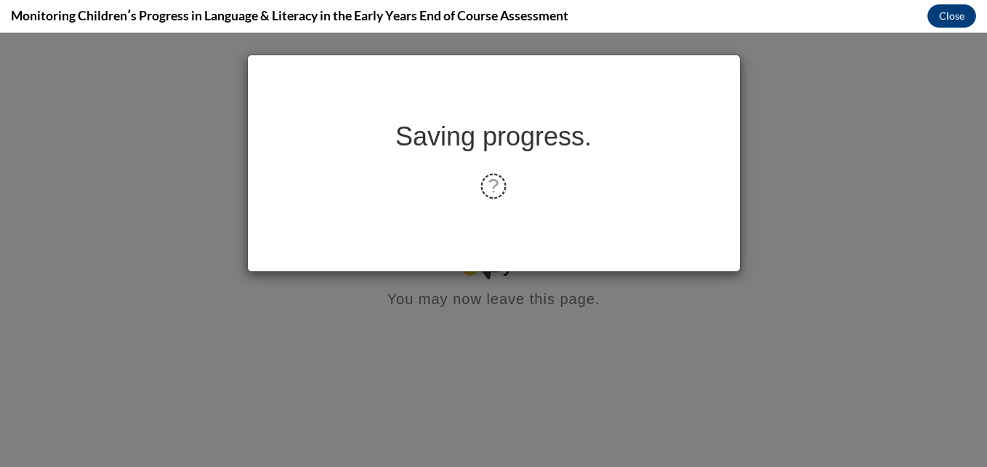
scroll to position [0, 0]
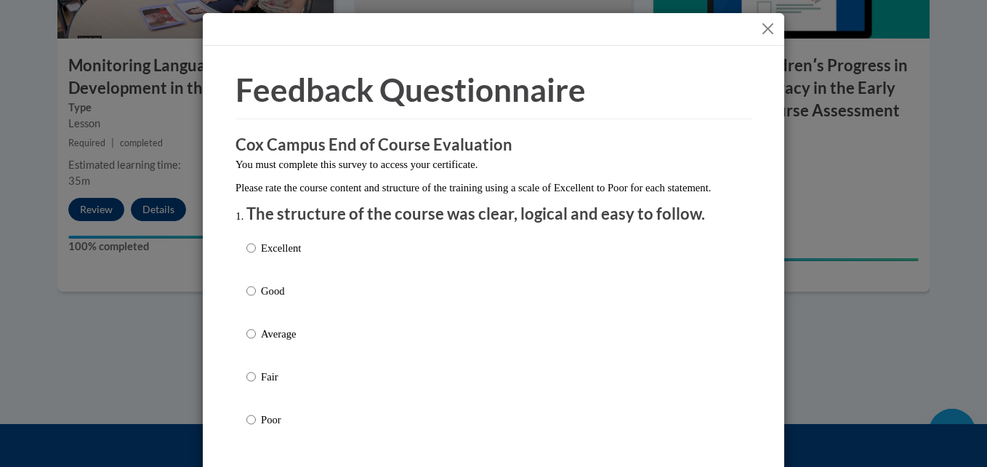
click at [299, 302] on div "Excellent Good Average Fair Poor" at bounding box center [493, 351] width 494 height 237
click at [250, 299] on input "Good" at bounding box center [250, 291] width 9 height 16
radio input "true"
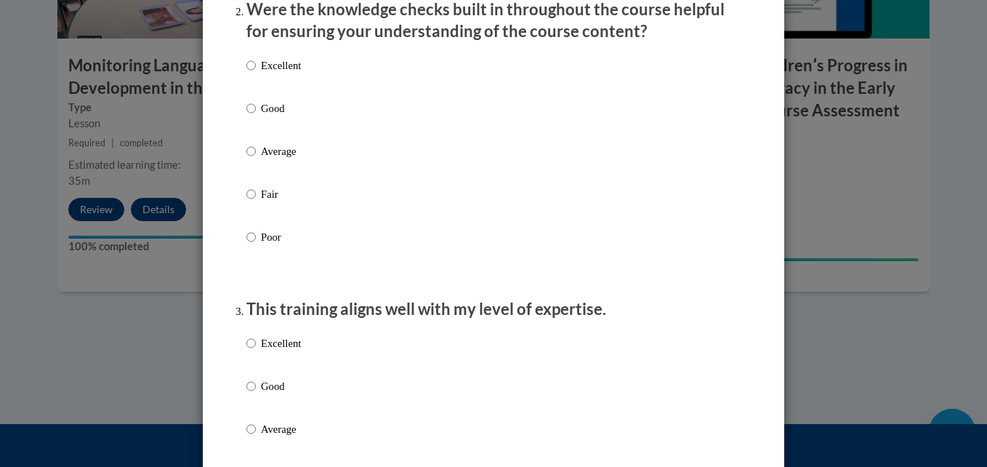
scroll to position [494, 0]
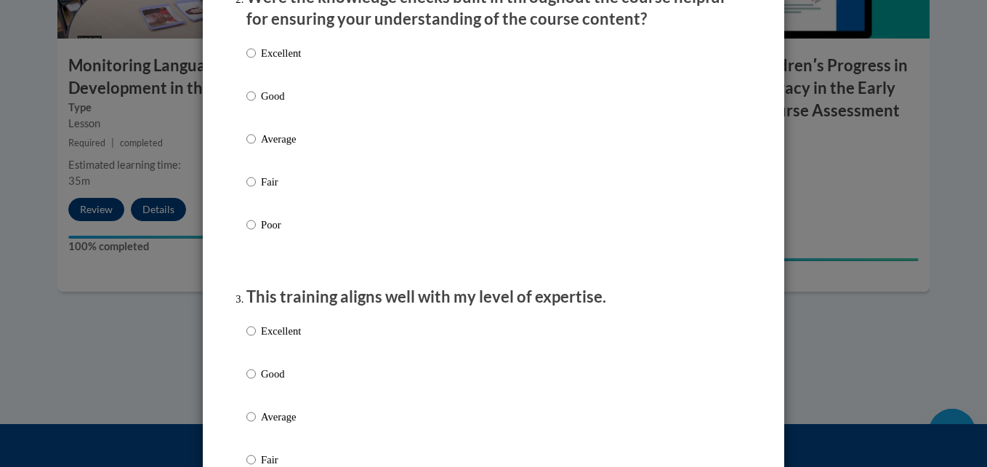
click at [363, 102] on div "Excellent Good Average Fair Poor" at bounding box center [493, 156] width 494 height 237
click at [267, 104] on p "Good" at bounding box center [281, 96] width 40 height 16
click at [256, 104] on input "Good" at bounding box center [250, 96] width 9 height 16
radio input "true"
click at [349, 335] on div "Excellent Good Average Fair Poor" at bounding box center [493, 433] width 494 height 237
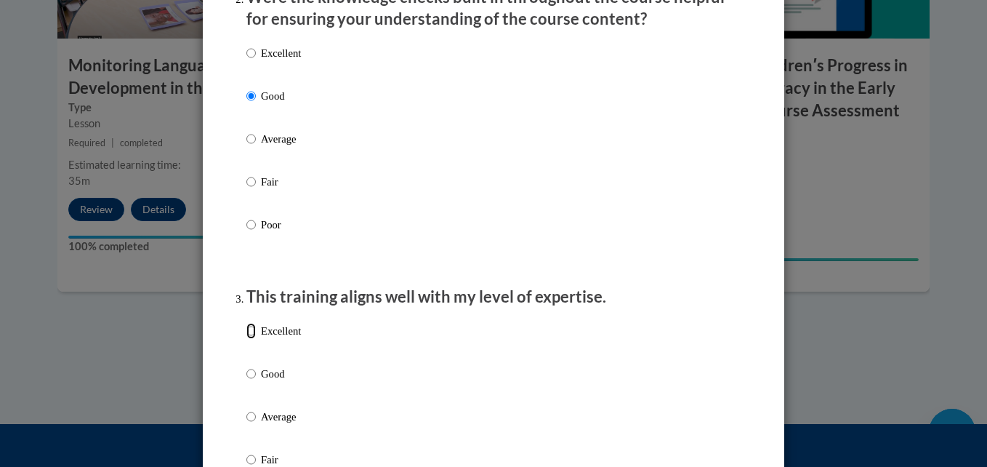
click at [246, 339] on input "Excellent" at bounding box center [250, 331] width 9 height 16
radio input "true"
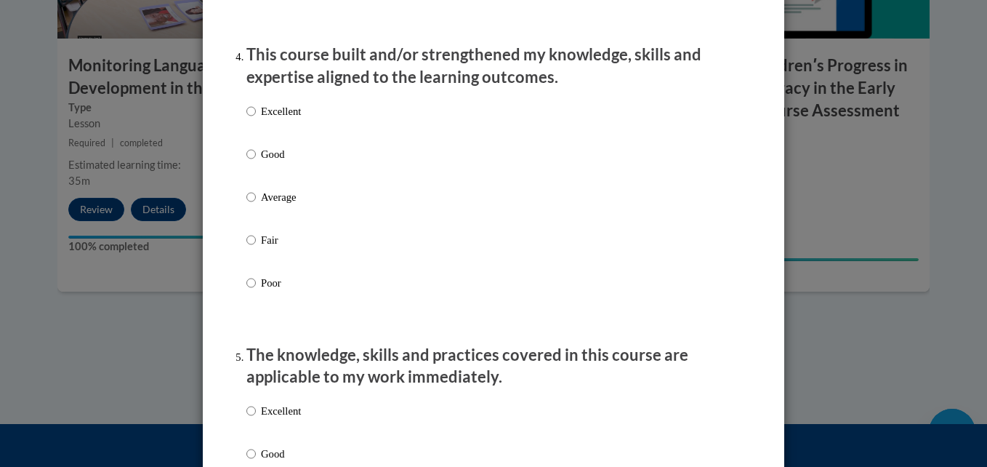
scroll to position [1017, 0]
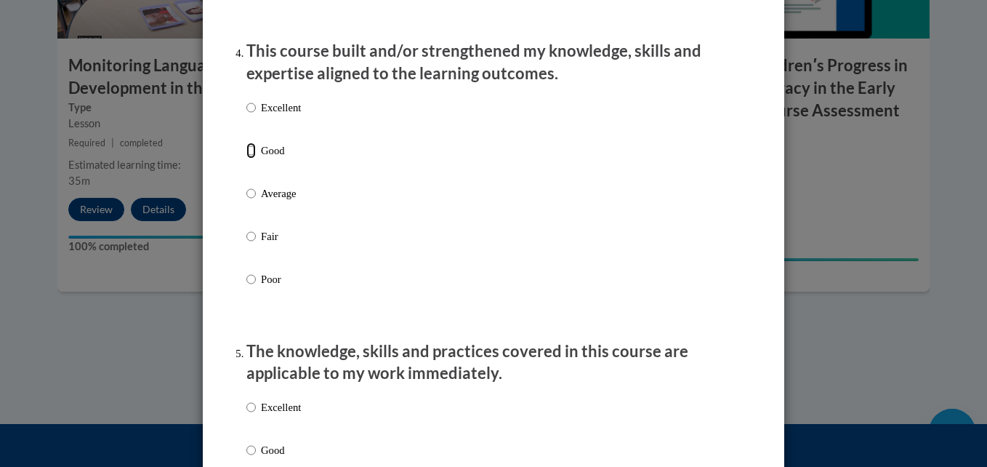
click at [248, 158] on input "Good" at bounding box center [250, 150] width 9 height 16
radio input "true"
click at [246, 415] on input "Excellent" at bounding box center [250, 407] width 9 height 16
radio input "true"
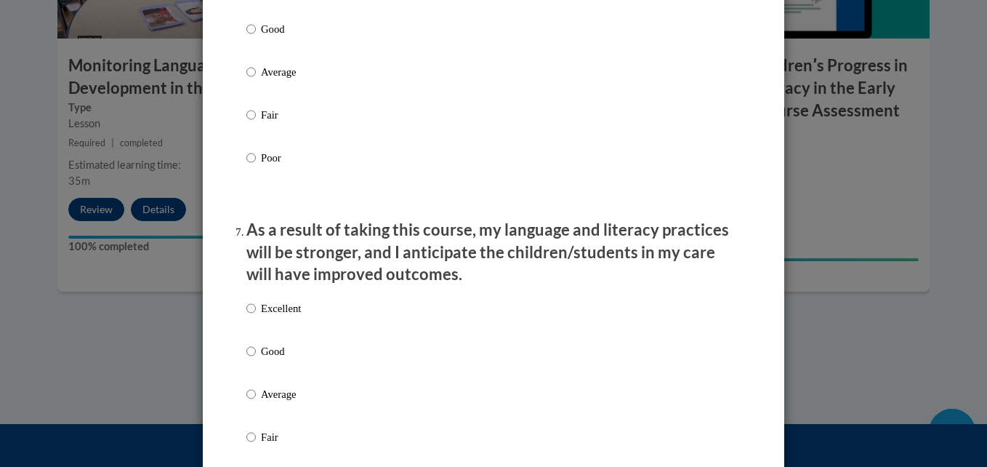
scroll to position [1744, 0]
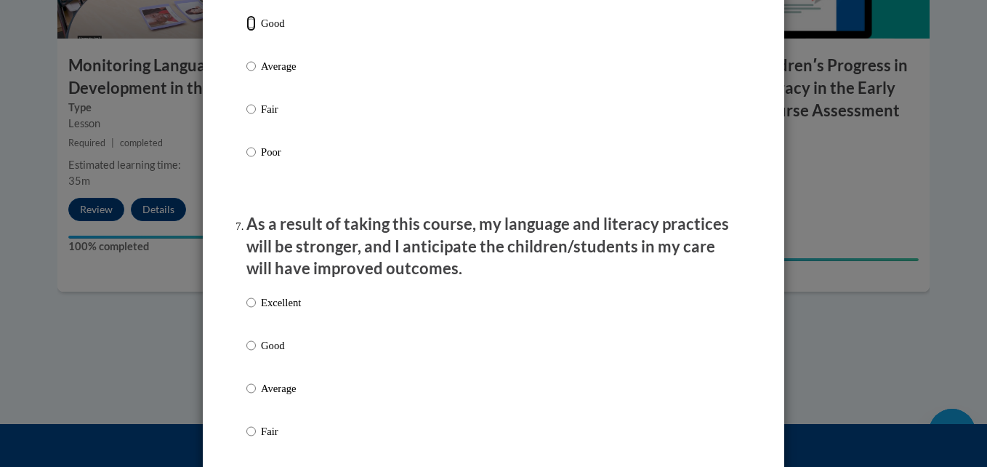
click at [247, 31] on input "Good" at bounding box center [250, 23] width 9 height 16
radio input "true"
click at [250, 310] on input "Excellent" at bounding box center [250, 302] width 9 height 16
radio input "true"
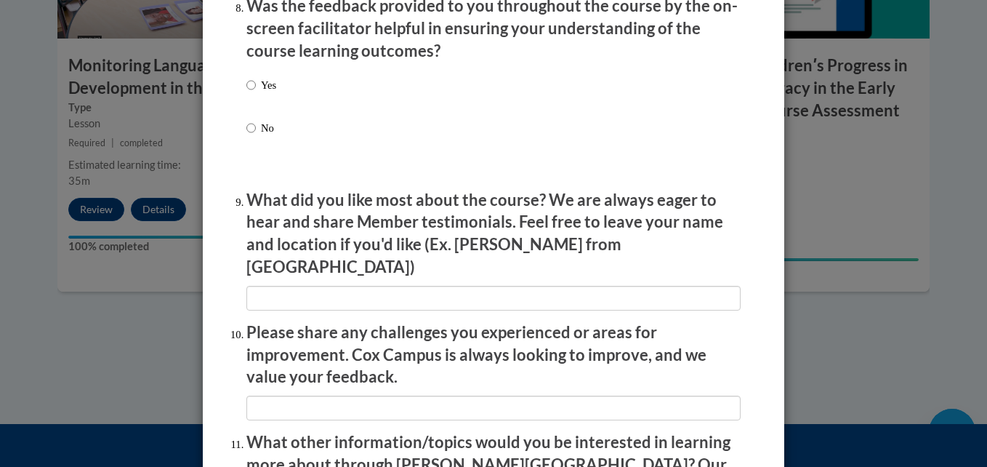
scroll to position [2296, 0]
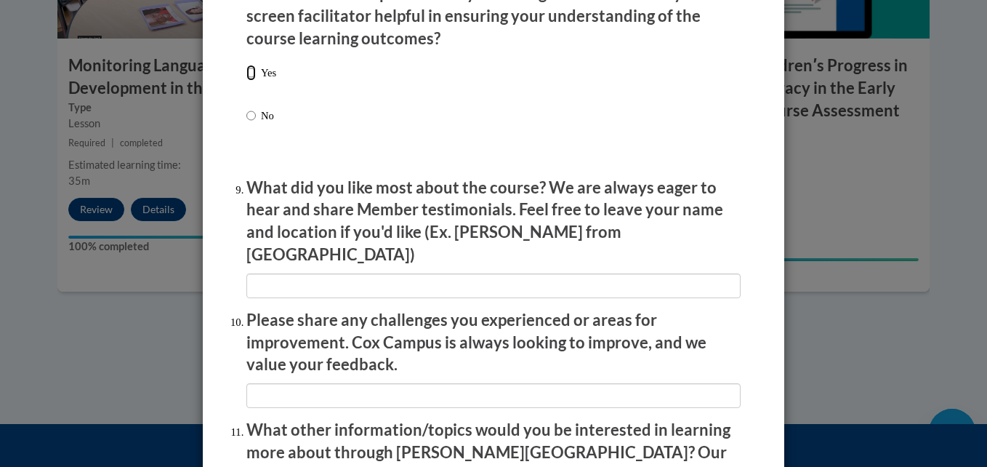
click at [246, 81] on input "Yes" at bounding box center [250, 73] width 9 height 16
radio input "true"
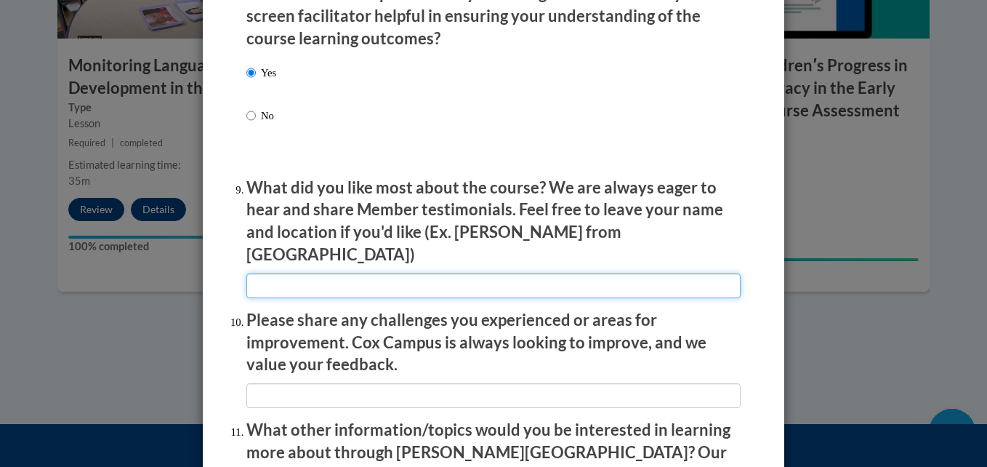
click at [268, 273] on input "textbox" at bounding box center [493, 285] width 494 height 25
type input "n/a"
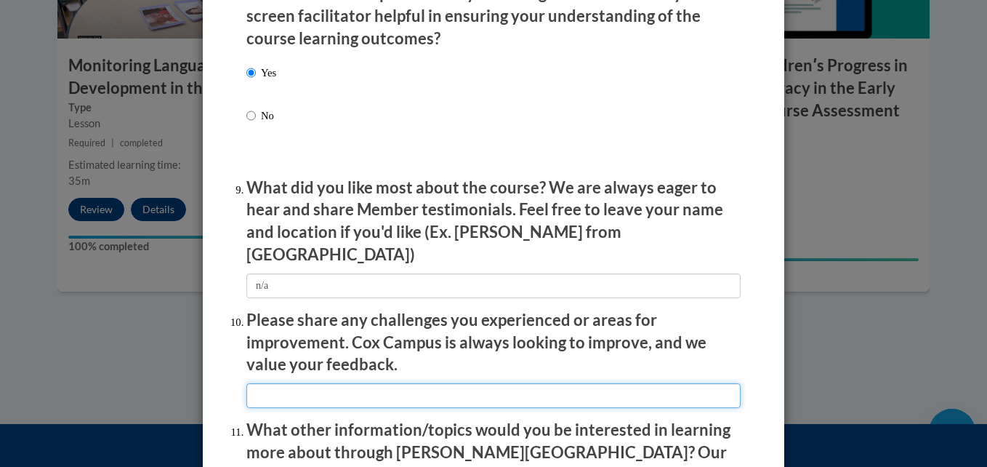
click at [259, 391] on input "textbox" at bounding box center [493, 395] width 494 height 25
type input "n/a"
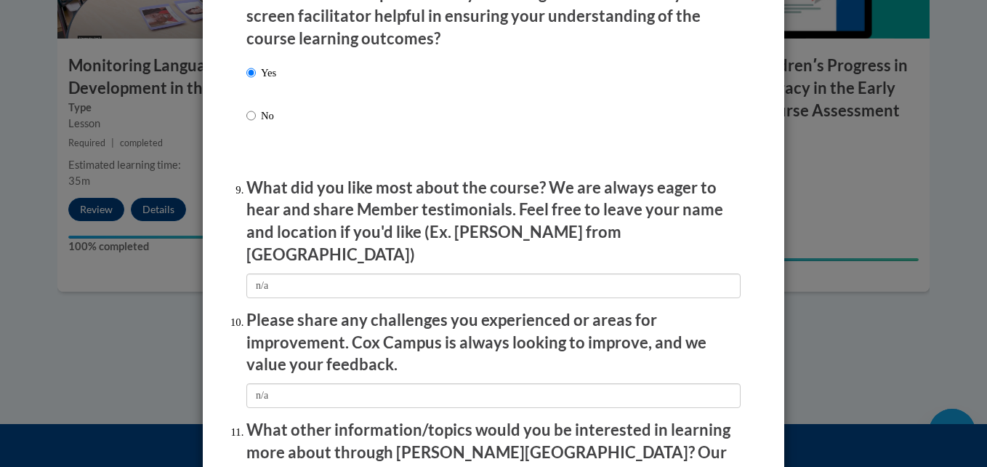
type input "n/a"
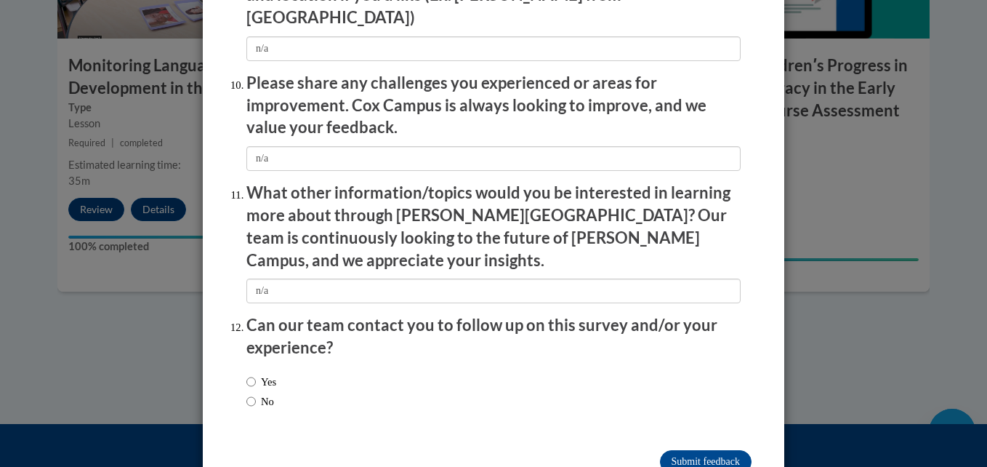
scroll to position [2553, 0]
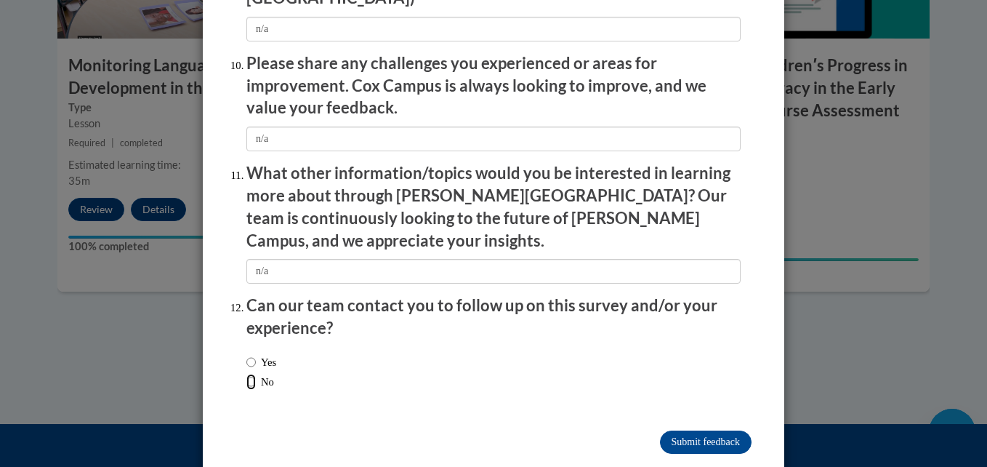
click at [246, 374] on input "No" at bounding box center [250, 382] width 9 height 16
radio input "true"
click at [674, 430] on input "Submit feedback" at bounding box center [706, 441] width 92 height 23
